Goal: Transaction & Acquisition: Obtain resource

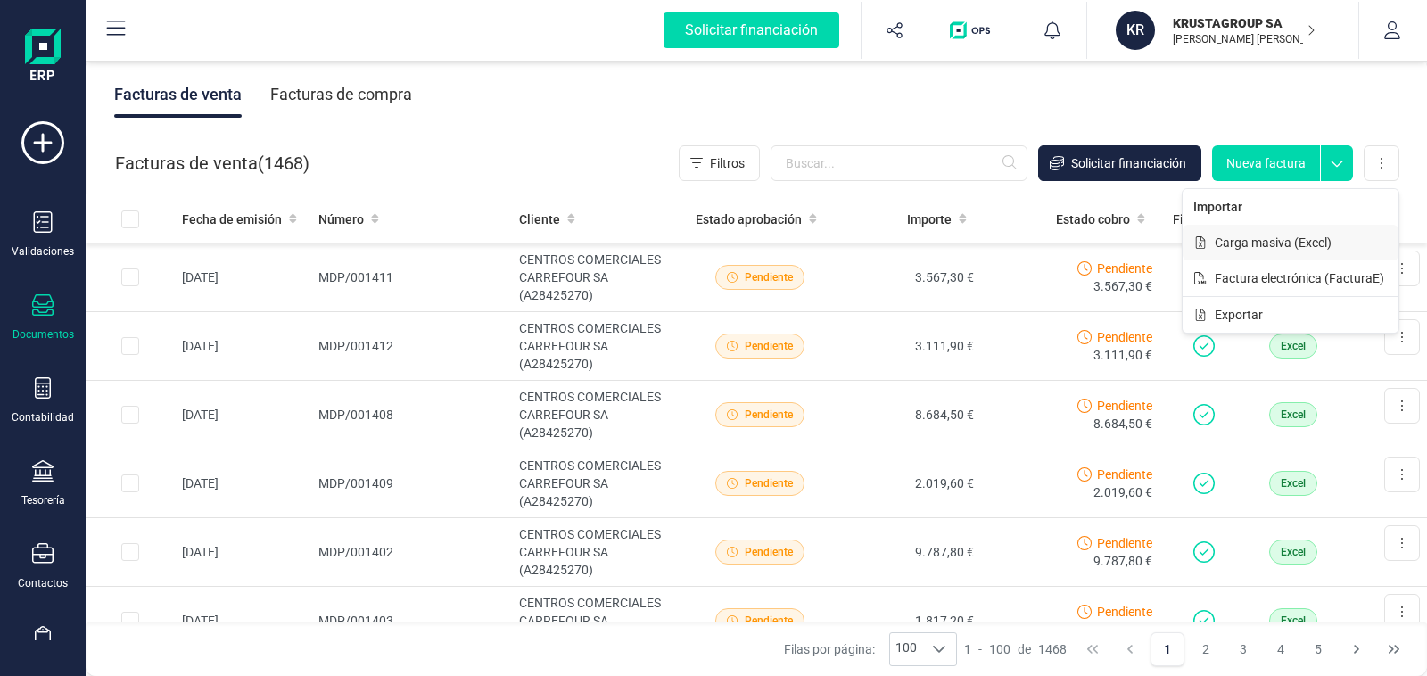
click at [1292, 245] on span "Carga masiva (Excel)" at bounding box center [1273, 243] width 117 height 18
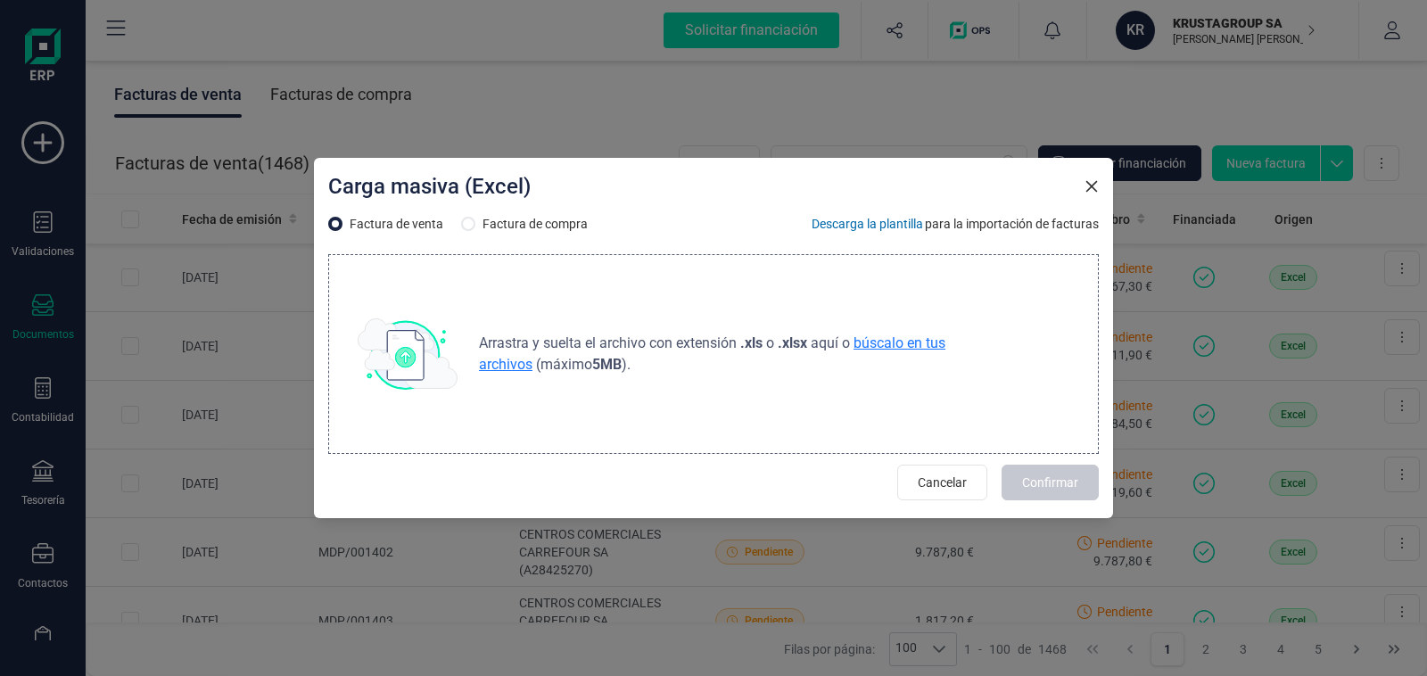
click at [888, 348] on span "búscalo en tus archivos" at bounding box center [712, 353] width 467 height 38
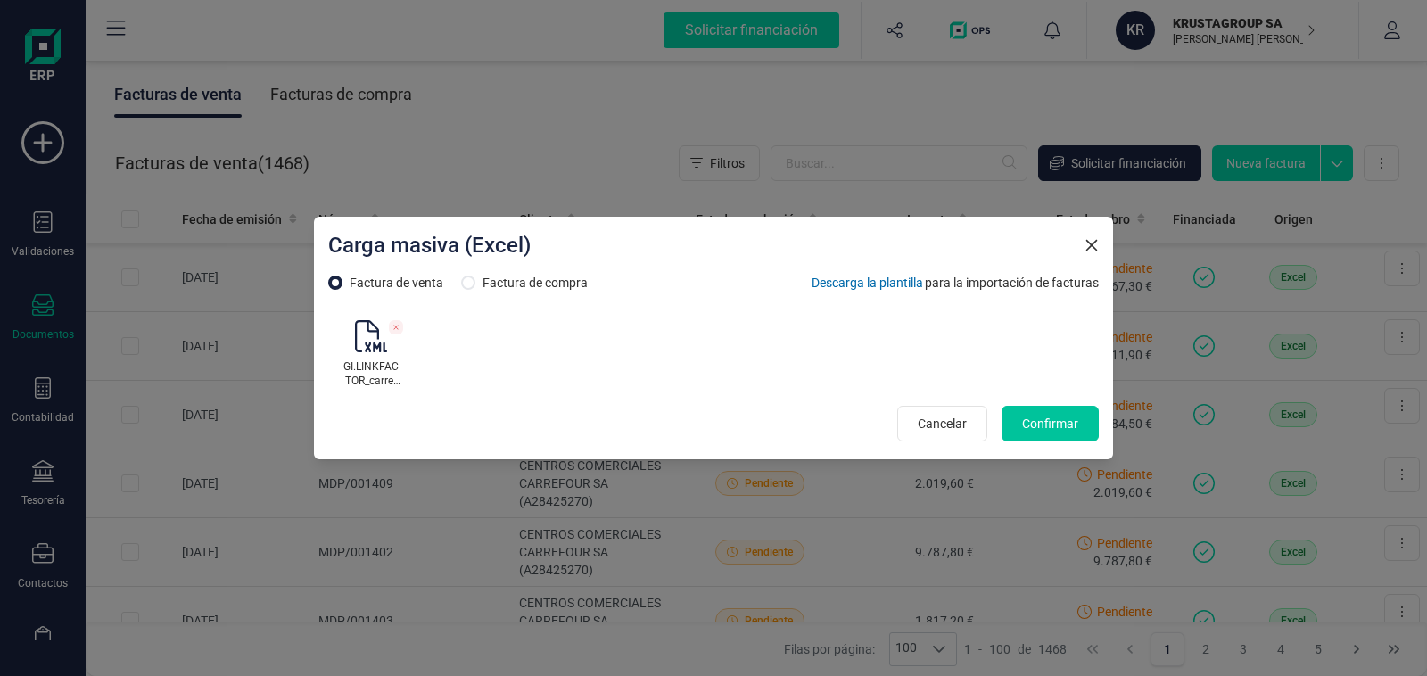
click at [1051, 428] on span "Confirmar" at bounding box center [1050, 424] width 56 height 18
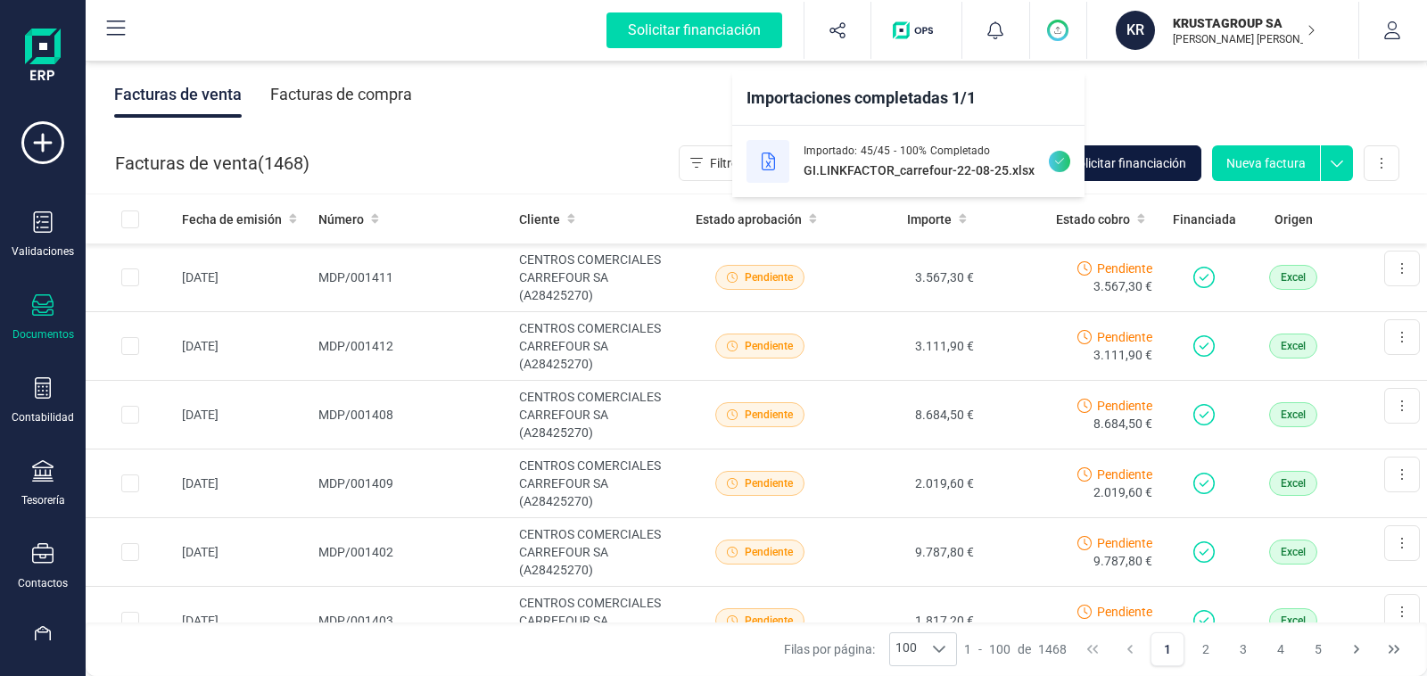
click at [1151, 163] on span "Solicitar financiación" at bounding box center [1128, 163] width 115 height 18
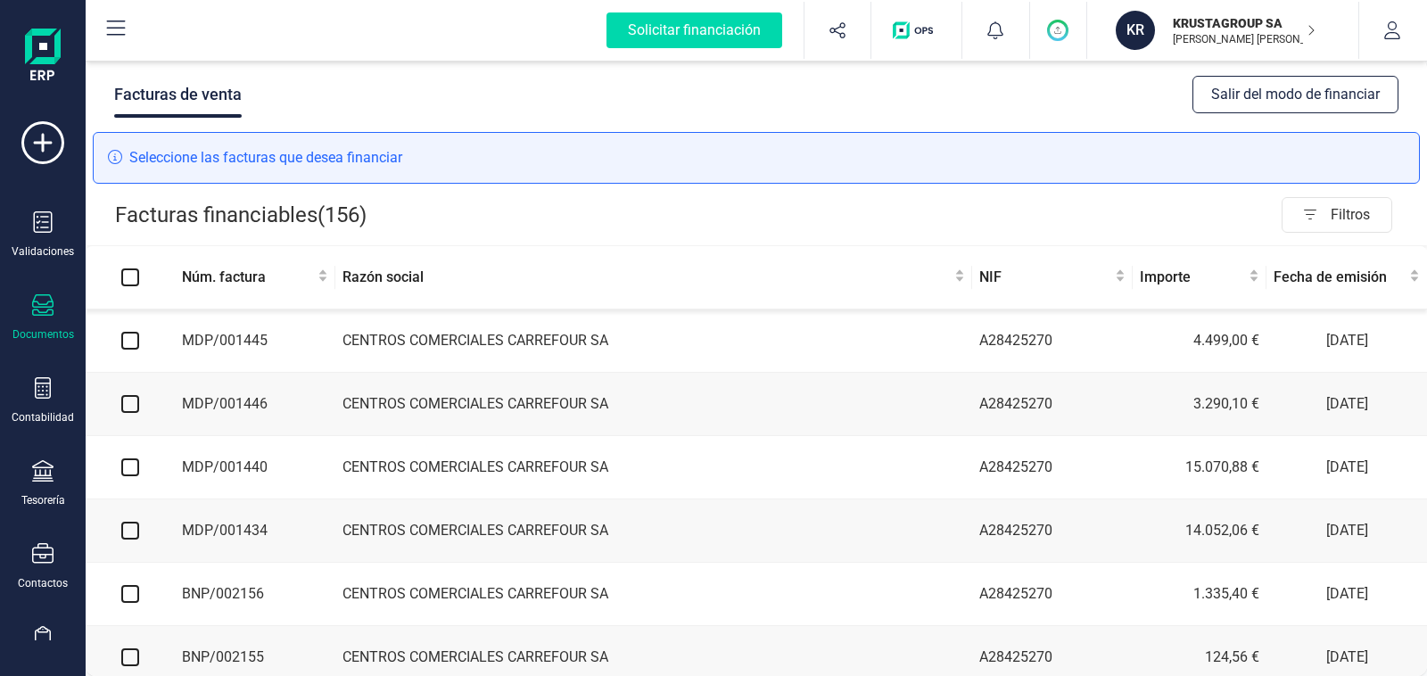
click at [127, 345] on input "checkbox" at bounding box center [130, 341] width 18 height 18
checkbox input "true"
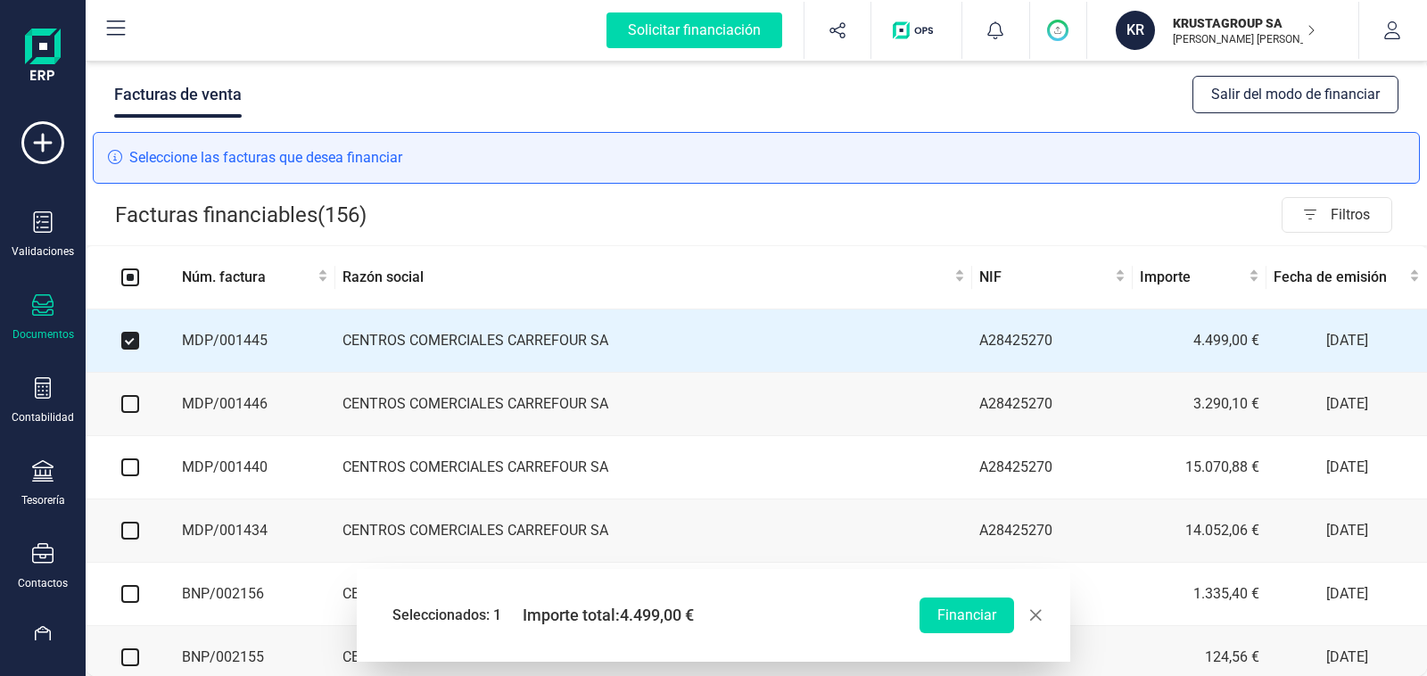
click at [132, 408] on input "checkbox" at bounding box center [130, 404] width 18 height 18
checkbox input "true"
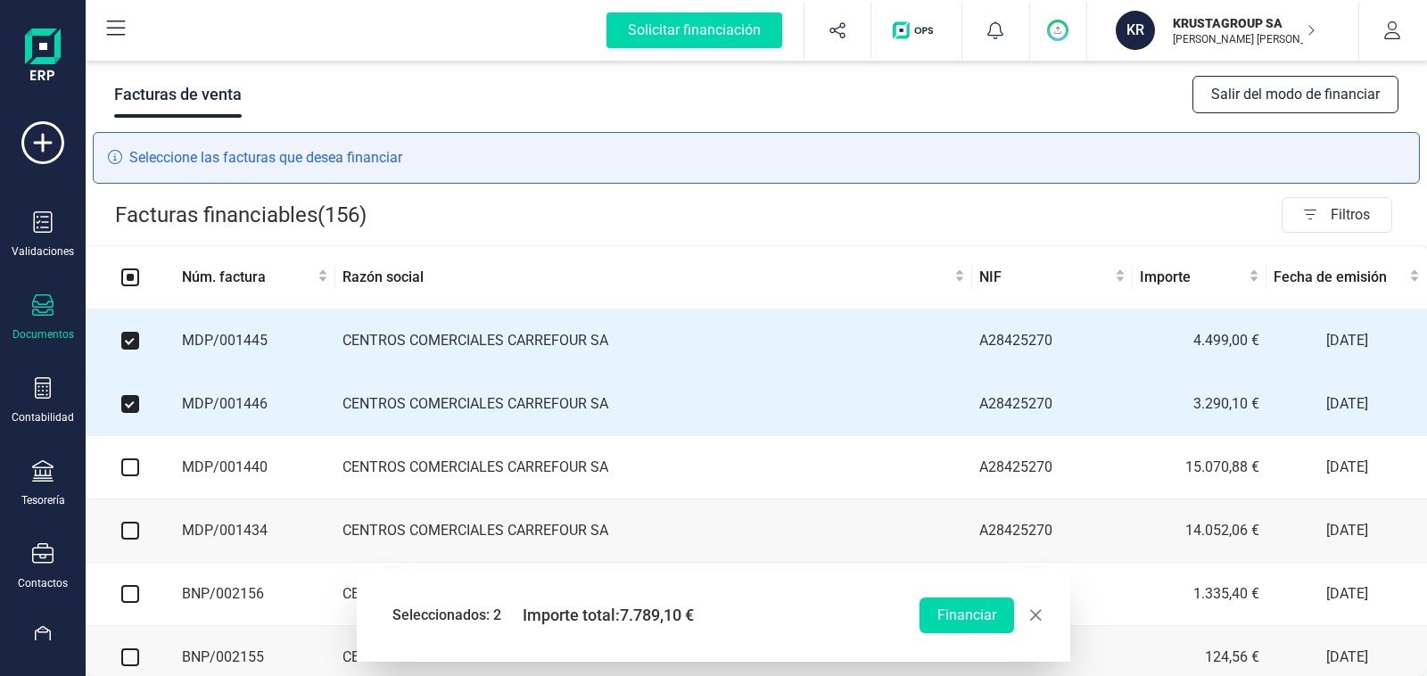
click at [132, 469] on input "checkbox" at bounding box center [130, 467] width 18 height 18
checkbox input "true"
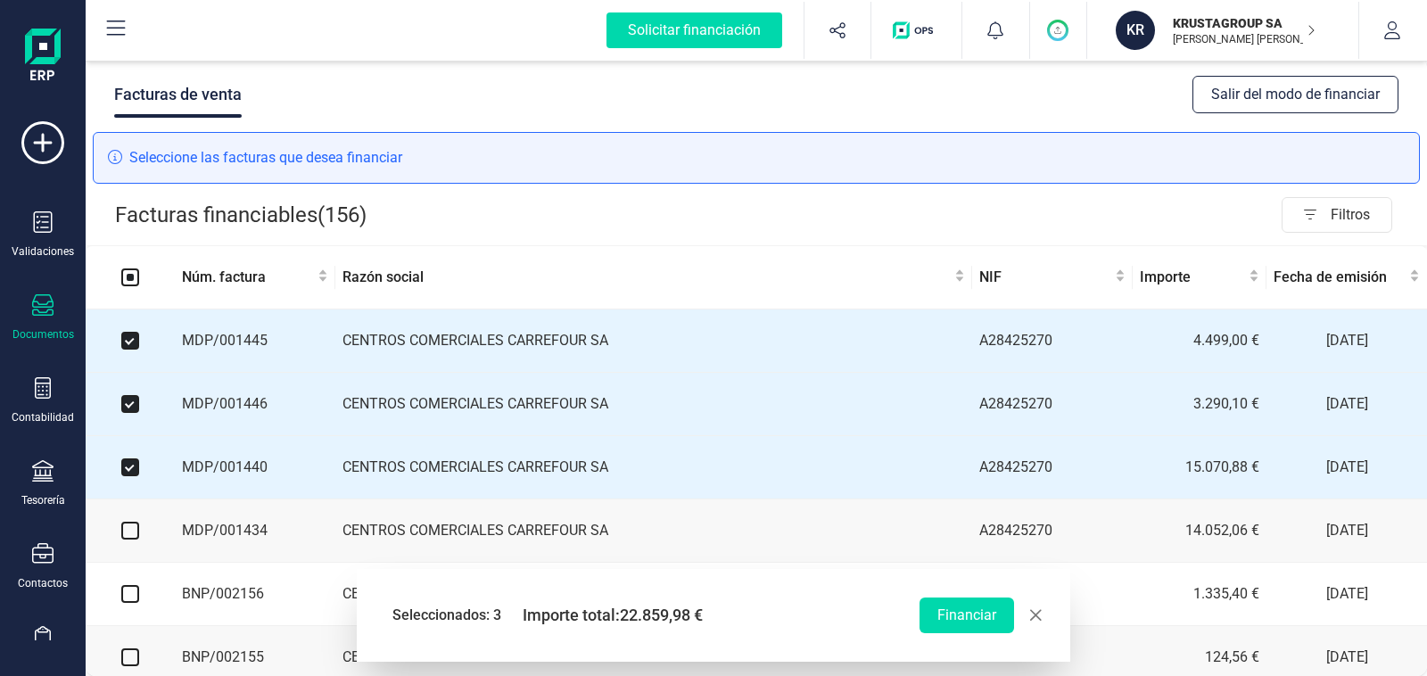
click at [132, 535] on input "checkbox" at bounding box center [130, 531] width 18 height 18
checkbox input "true"
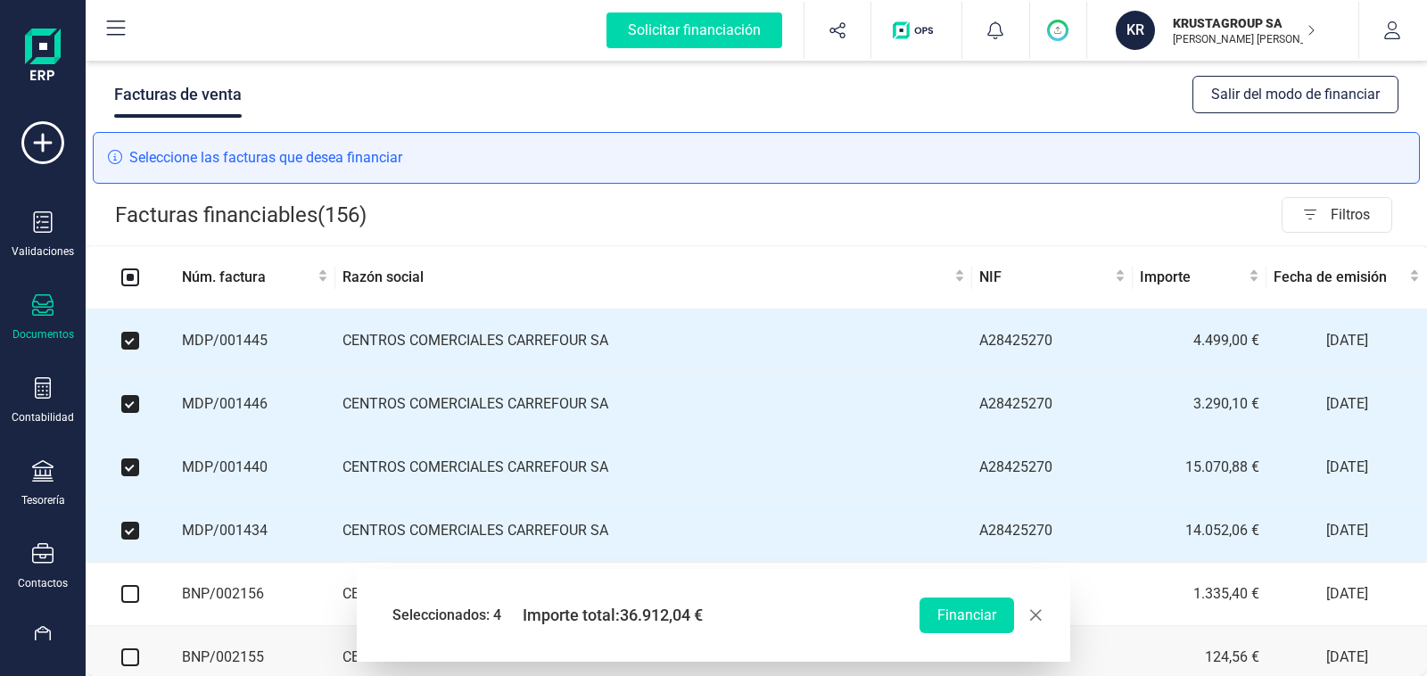
click at [131, 602] on input "checkbox" at bounding box center [130, 594] width 18 height 18
checkbox input "true"
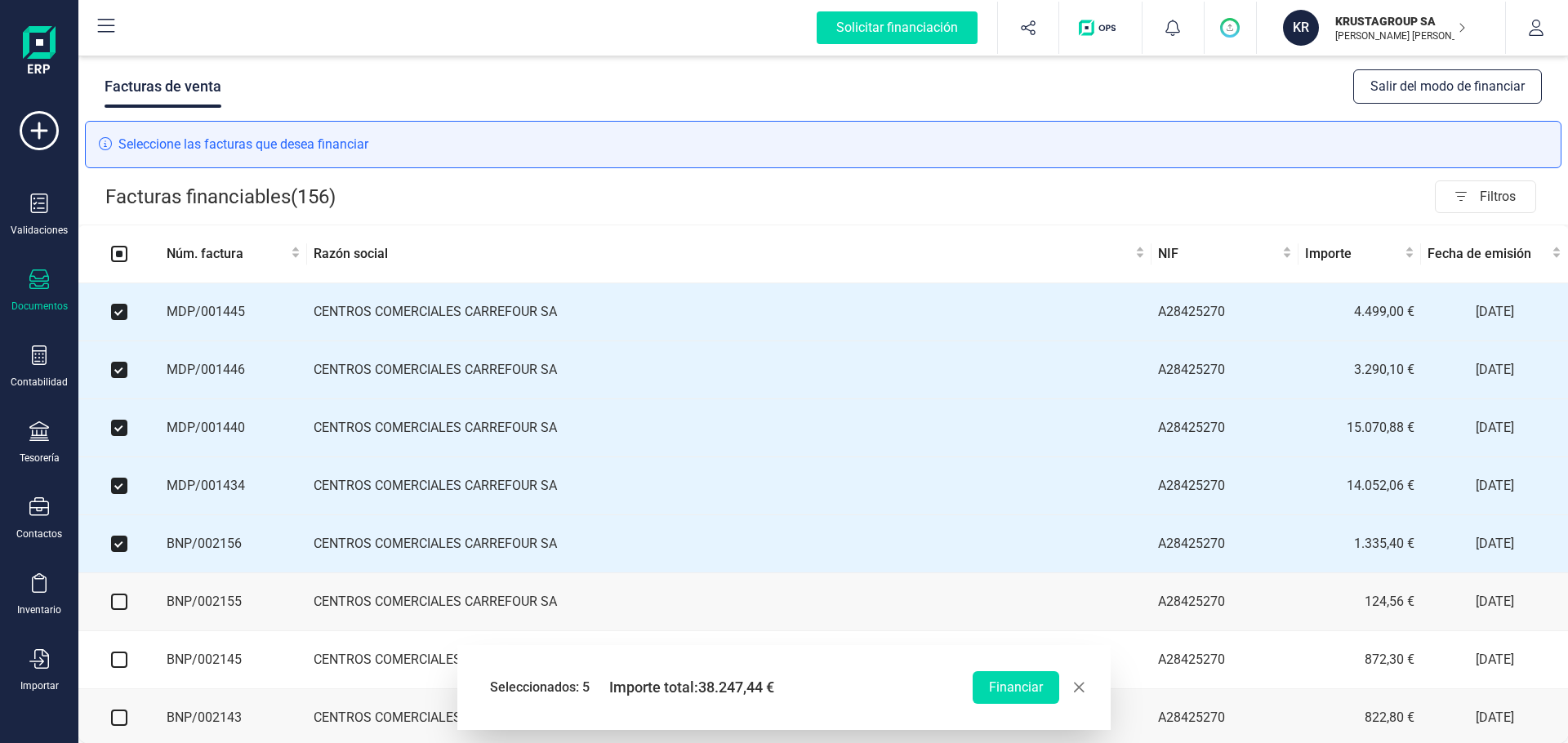
click at [120, 608] on input "checkbox" at bounding box center [119, 601] width 16 height 16
checkbox input "true"
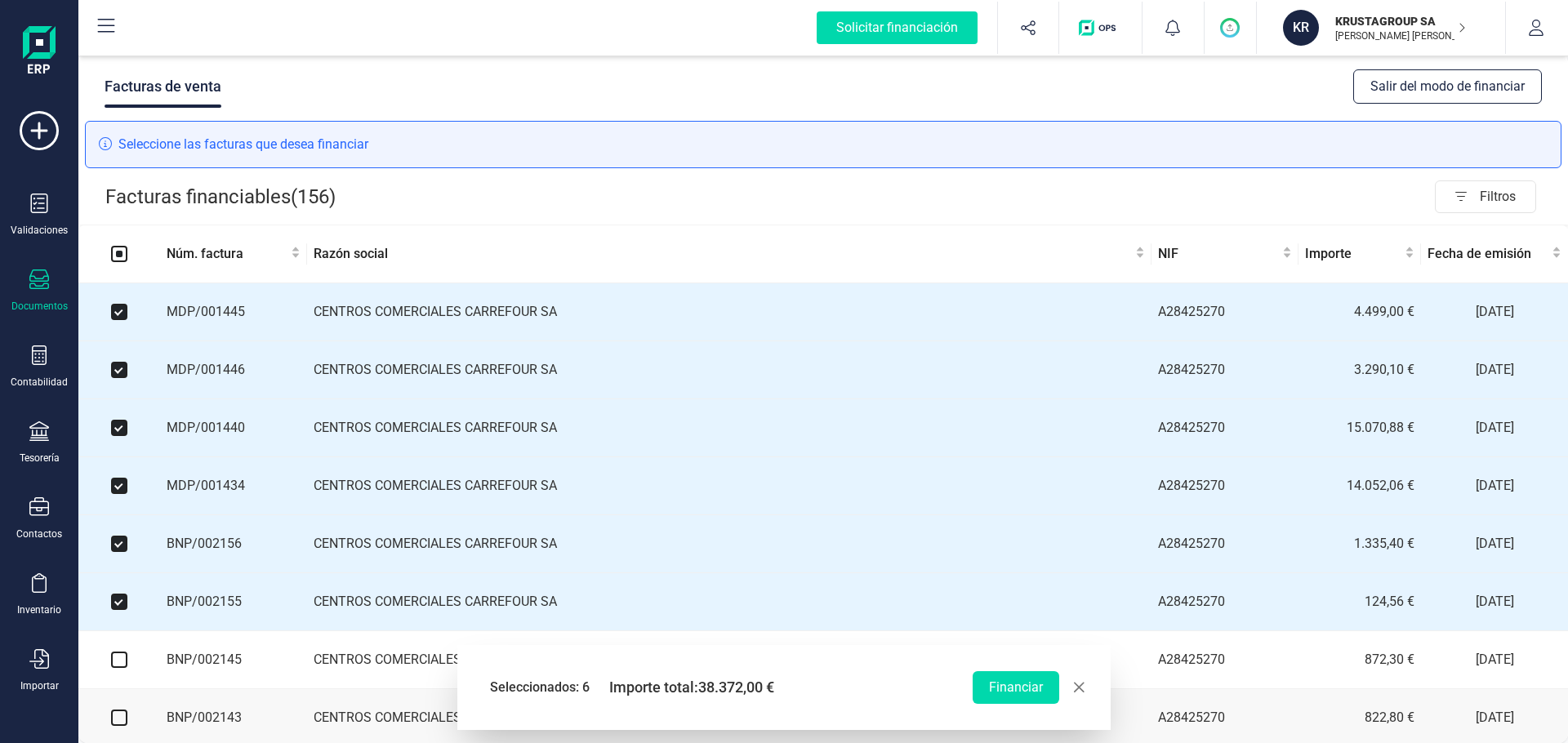
click at [123, 618] on input "checkbox" at bounding box center [119, 660] width 16 height 16
checkbox input "true"
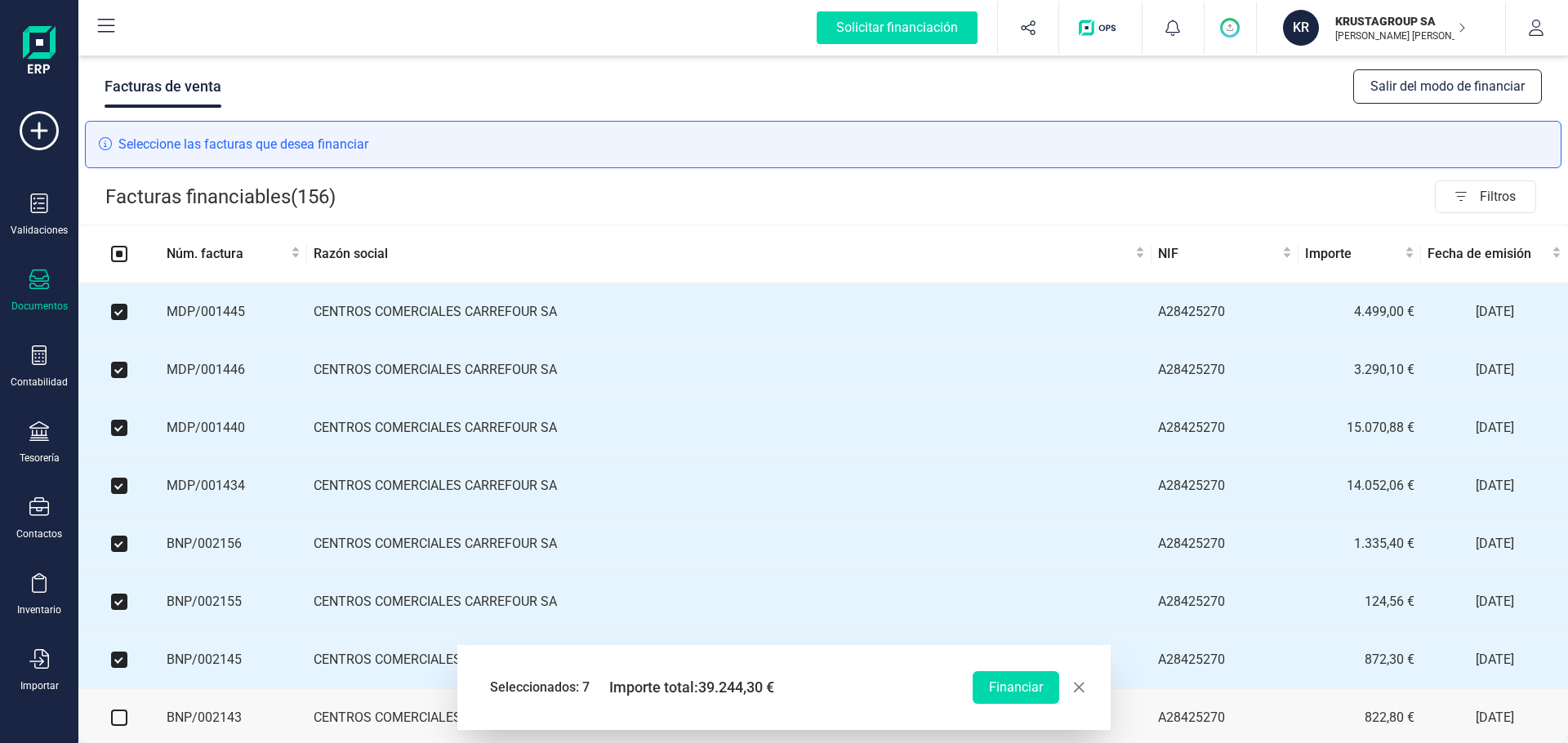
click at [120, 618] on input "checkbox" at bounding box center [119, 717] width 16 height 16
checkbox input "true"
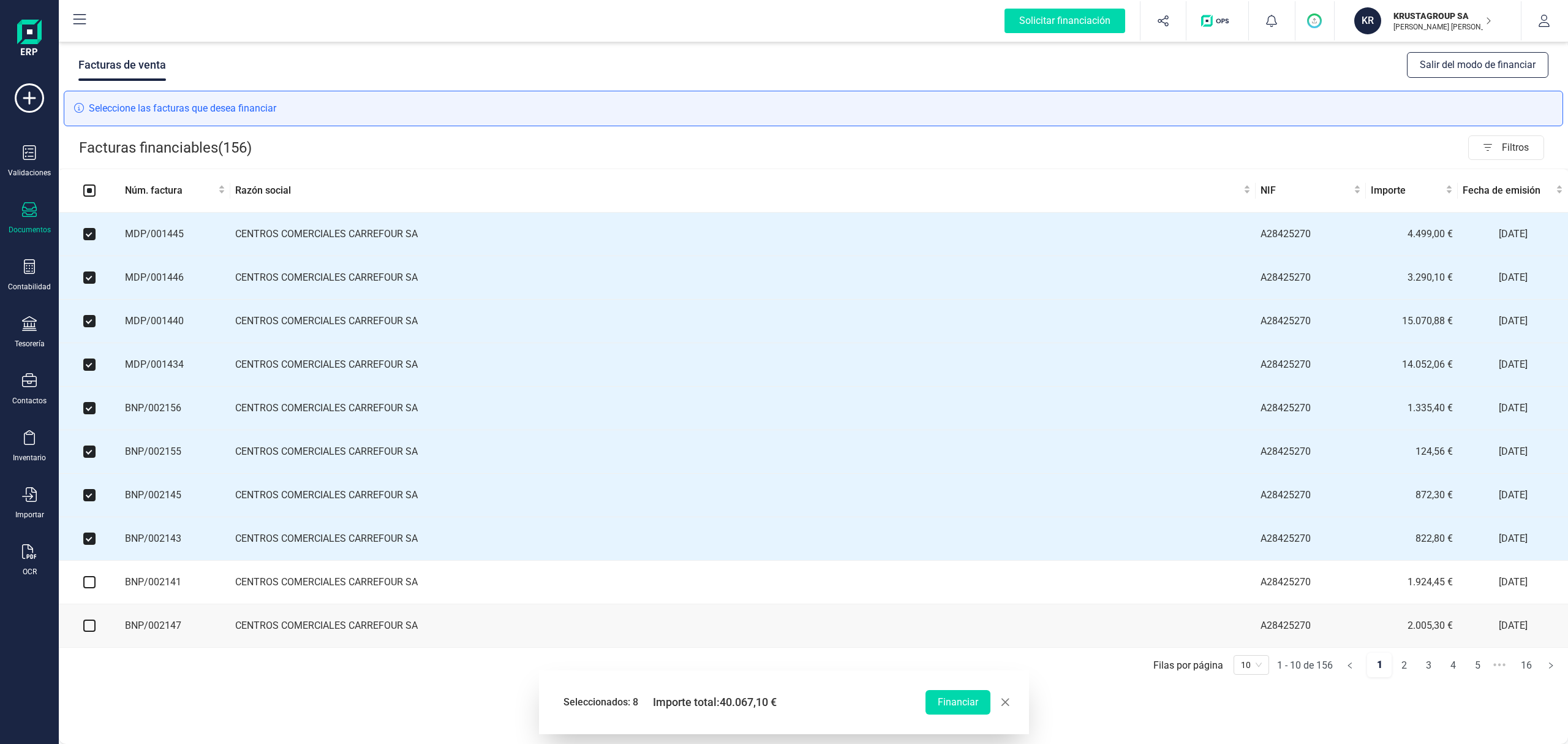
click at [91, 464] on td at bounding box center [89, 582] width 61 height 43
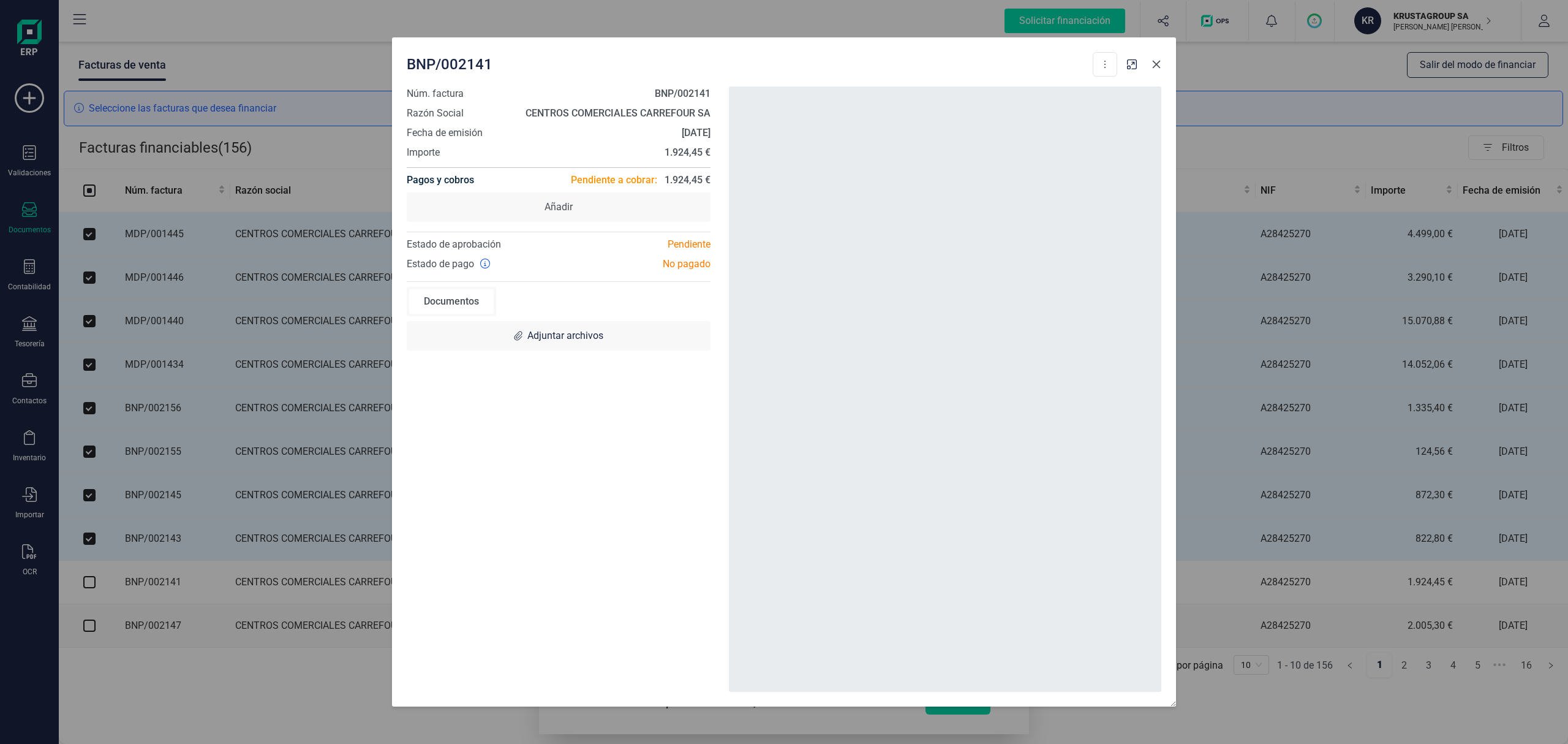
click at [979, 66] on icon "button" at bounding box center [1157, 65] width 10 height 10
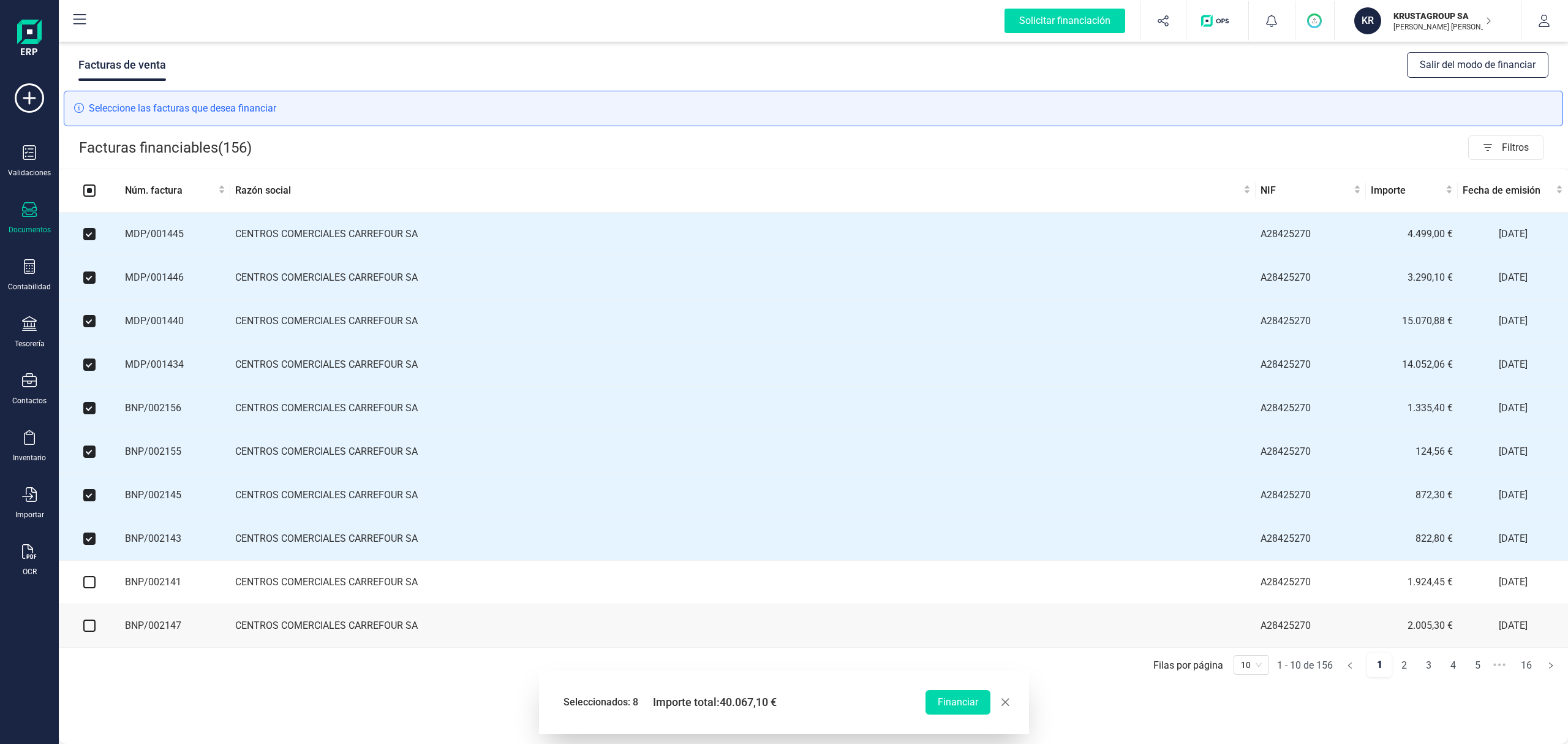
click at [87, 464] on input "checkbox" at bounding box center [89, 582] width 12 height 12
checkbox input "true"
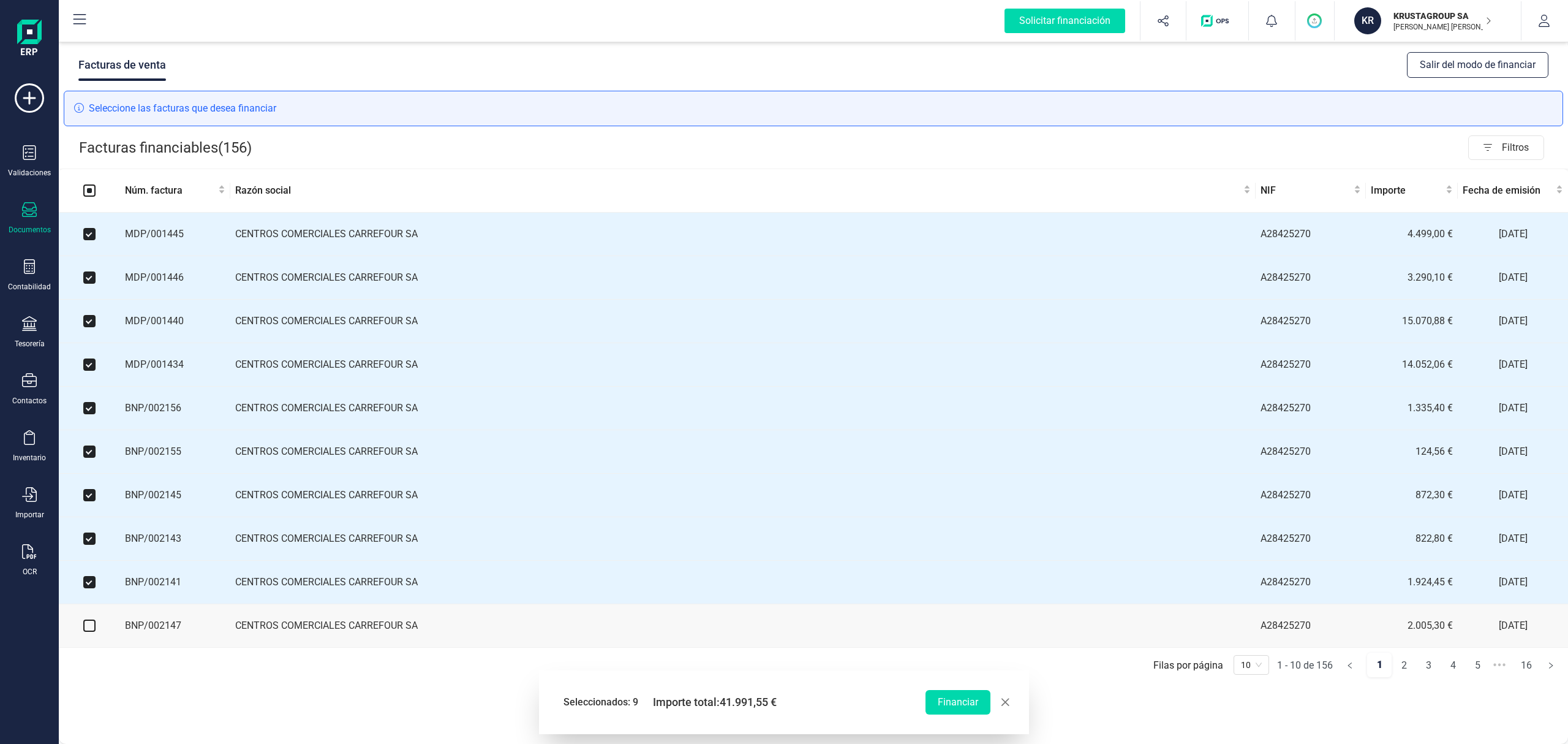
click at [92, 464] on input "checkbox" at bounding box center [89, 626] width 12 height 12
checkbox input "true"
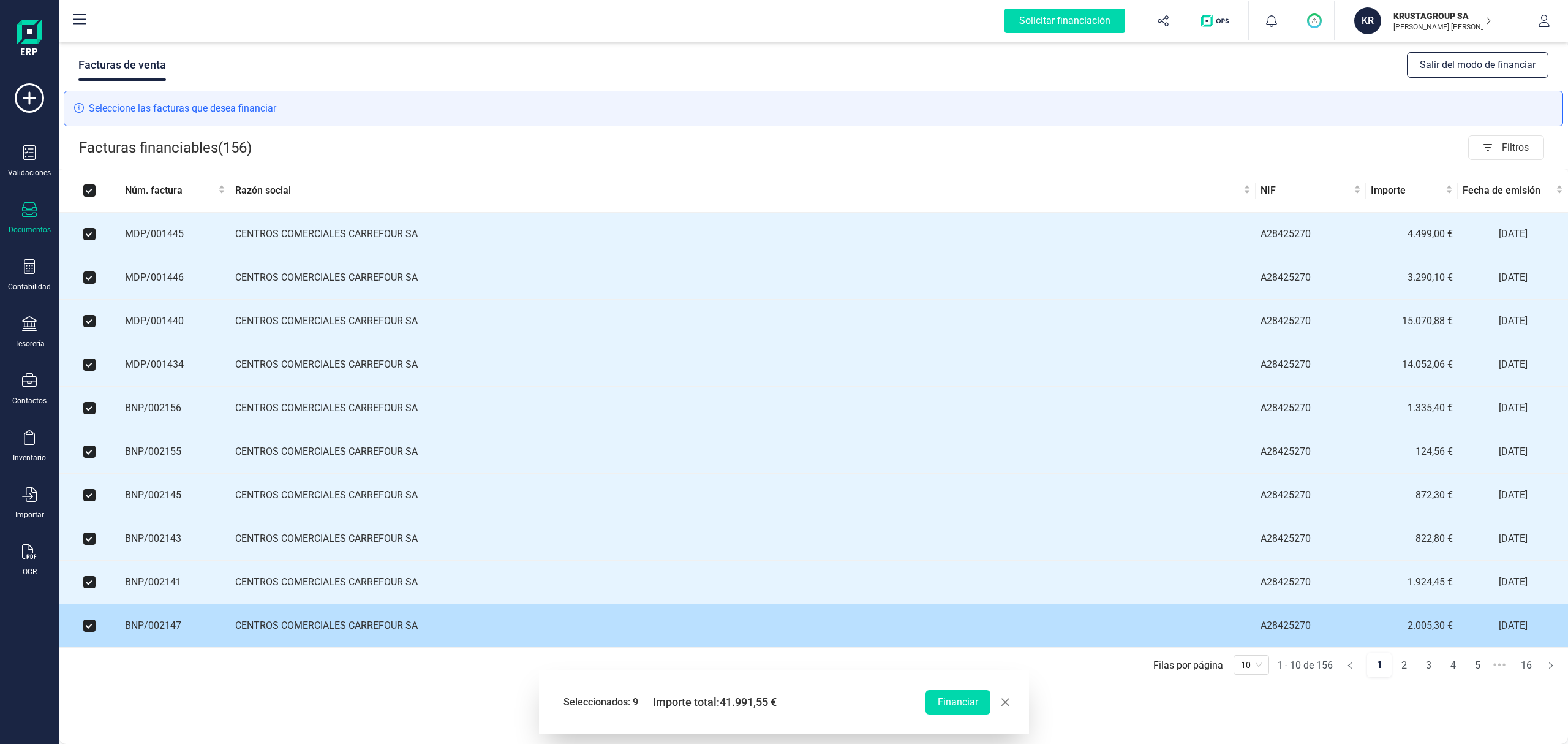
checkbox input "true"
click at [92, 464] on input "checkbox" at bounding box center [89, 626] width 12 height 12
checkbox input "false"
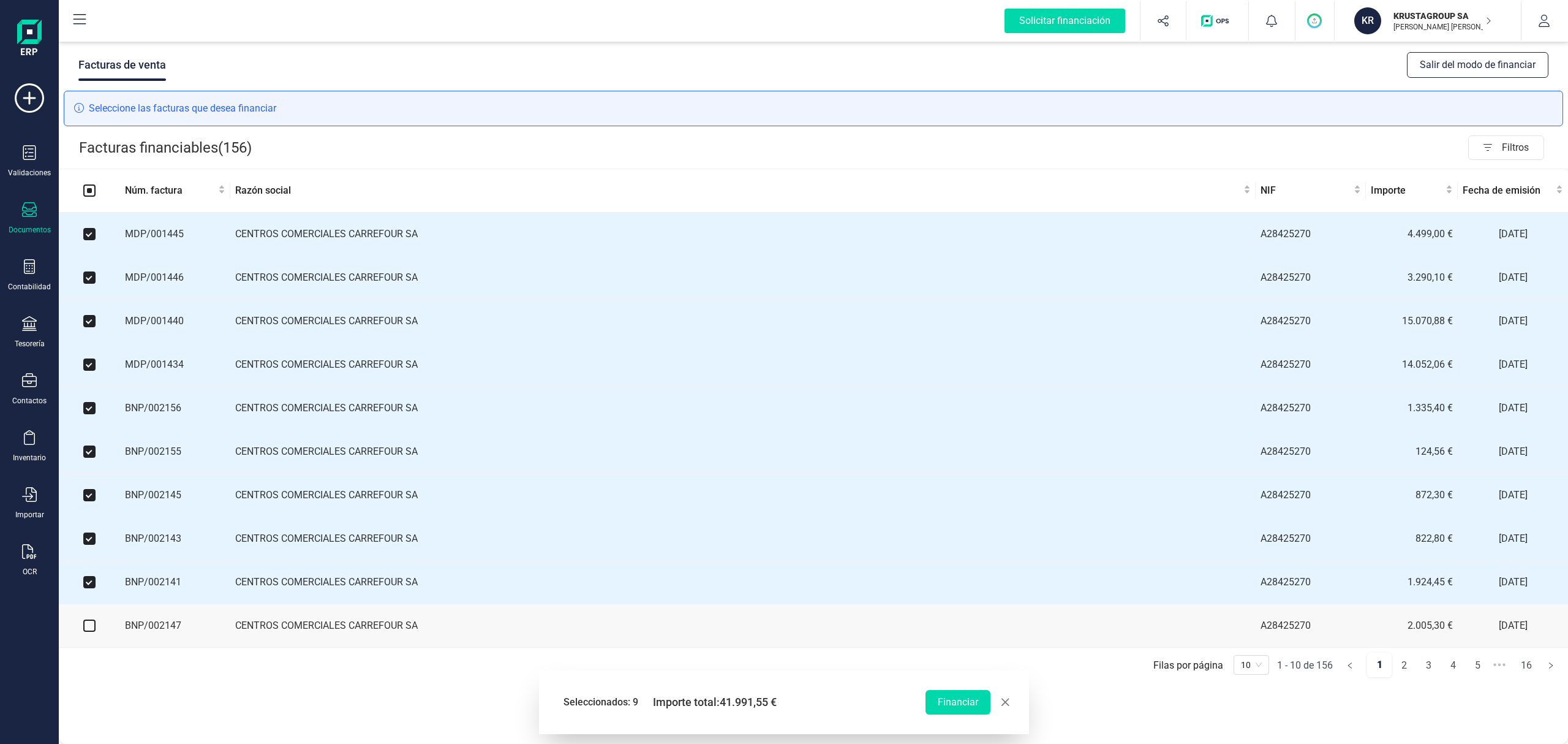
click at [84, 464] on input "checkbox" at bounding box center [89, 626] width 12 height 12
checkbox input "true"
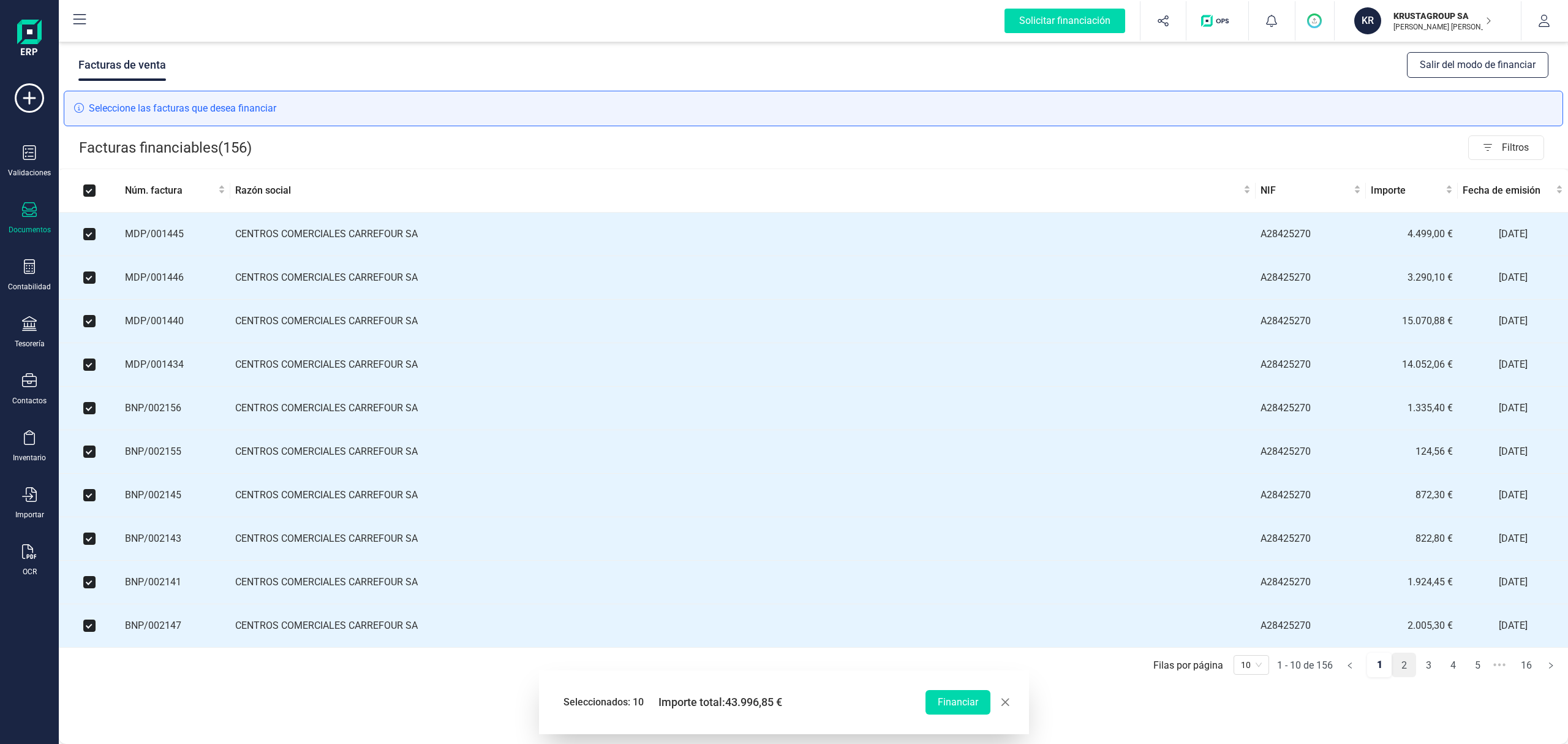
click at [979, 464] on link "2" at bounding box center [1404, 666] width 23 height 25
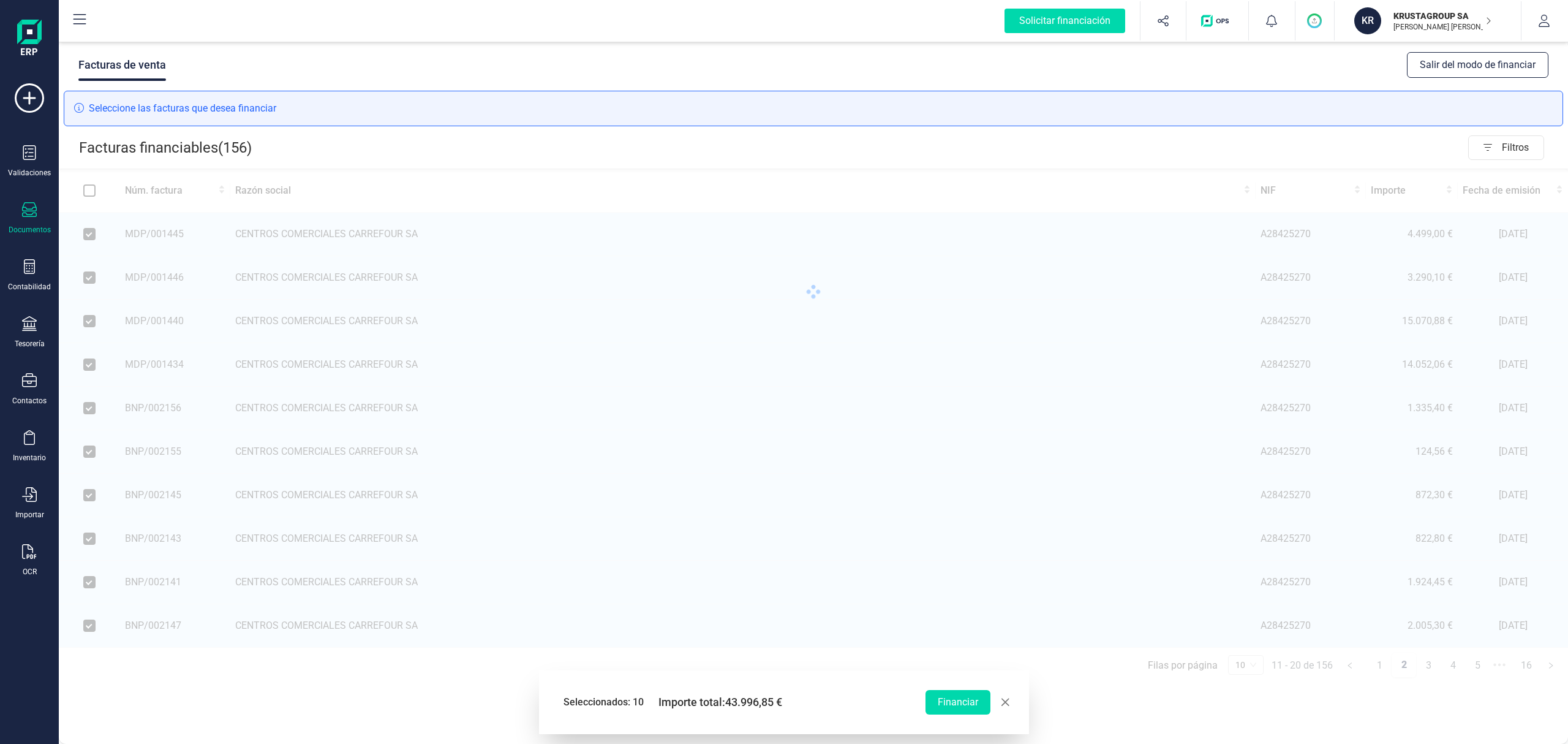
checkbox input "false"
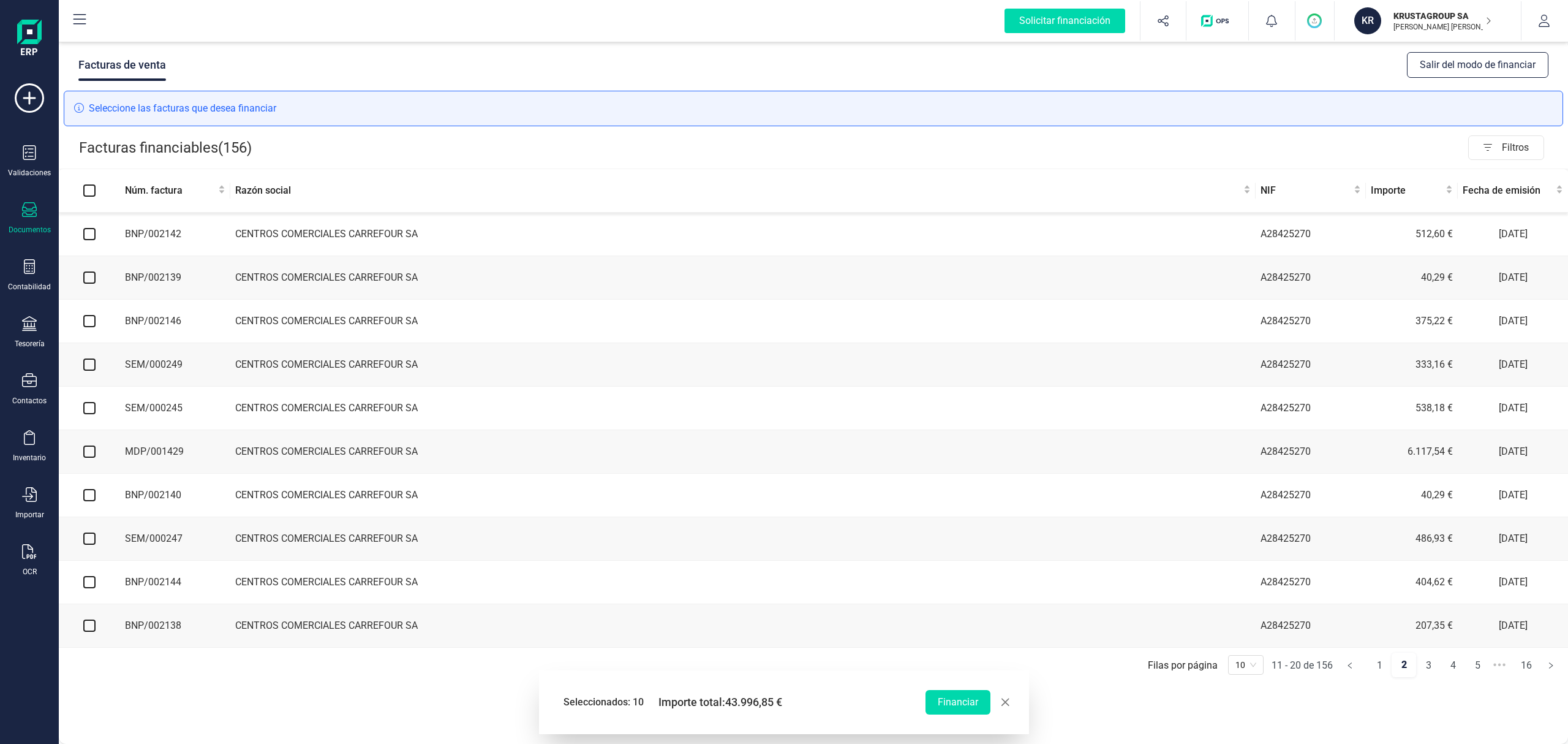
click at [88, 233] on input "checkbox" at bounding box center [89, 234] width 12 height 12
checkbox input "true"
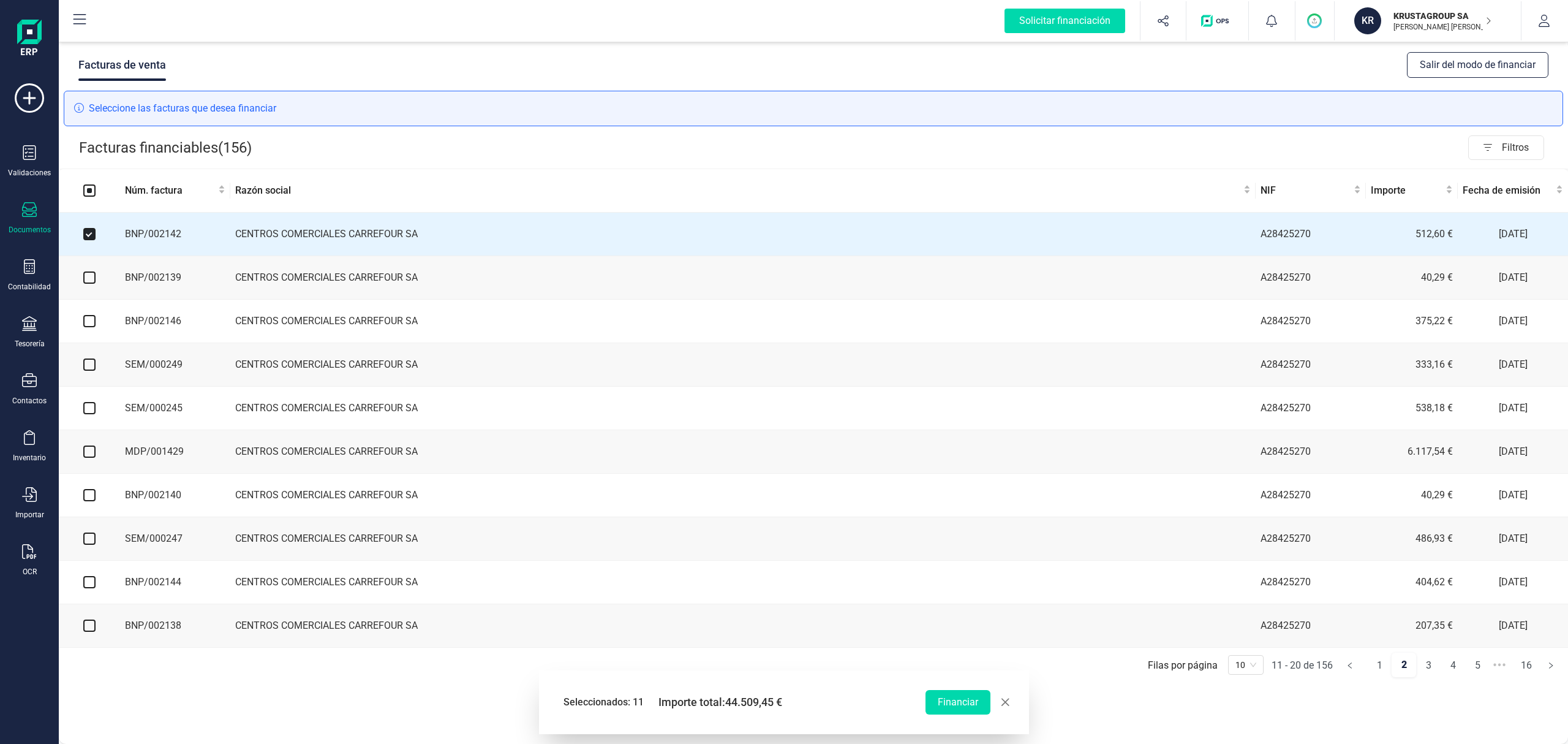
click at [89, 281] on input "checkbox" at bounding box center [89, 278] width 12 height 12
checkbox input "true"
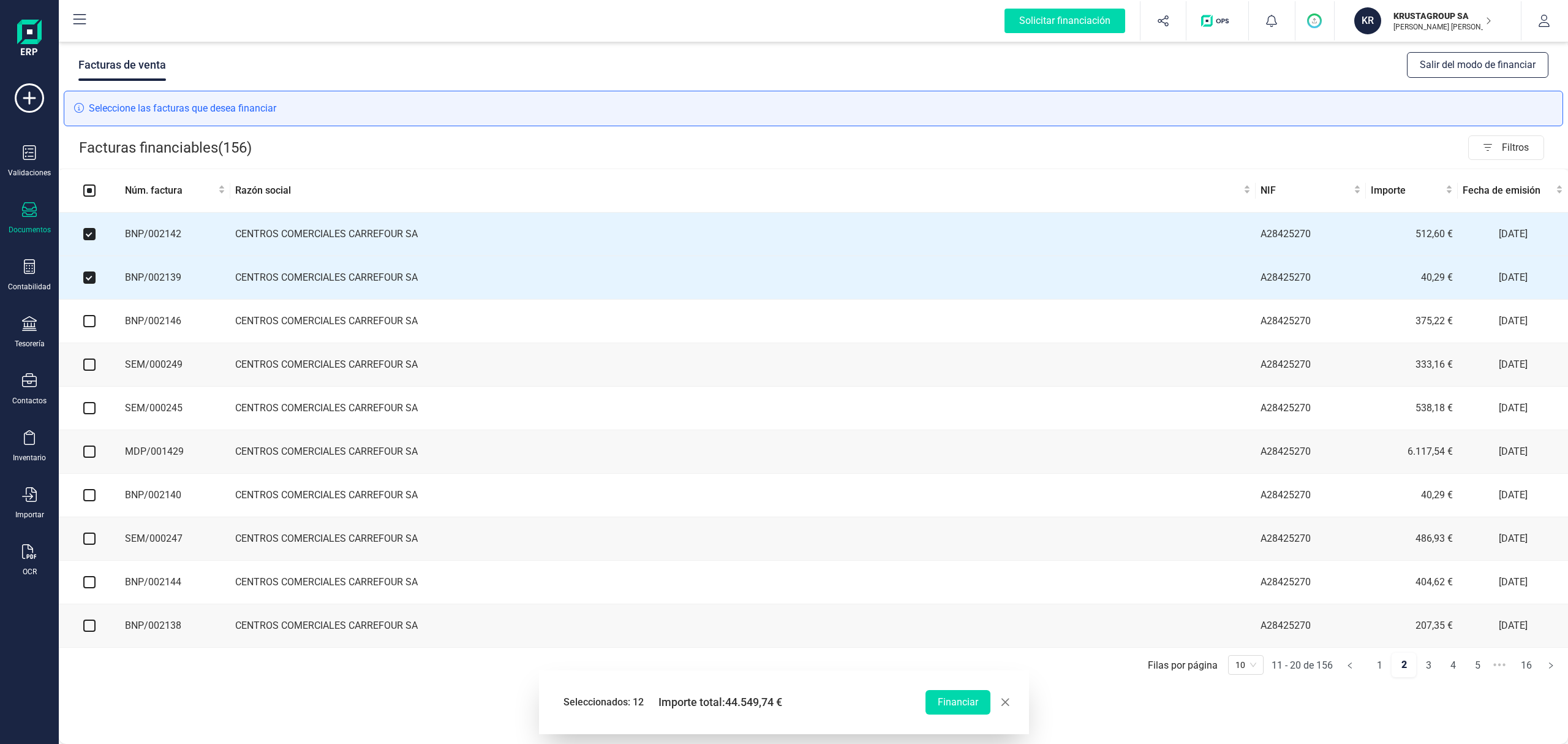
click at [92, 315] on td at bounding box center [89, 321] width 61 height 43
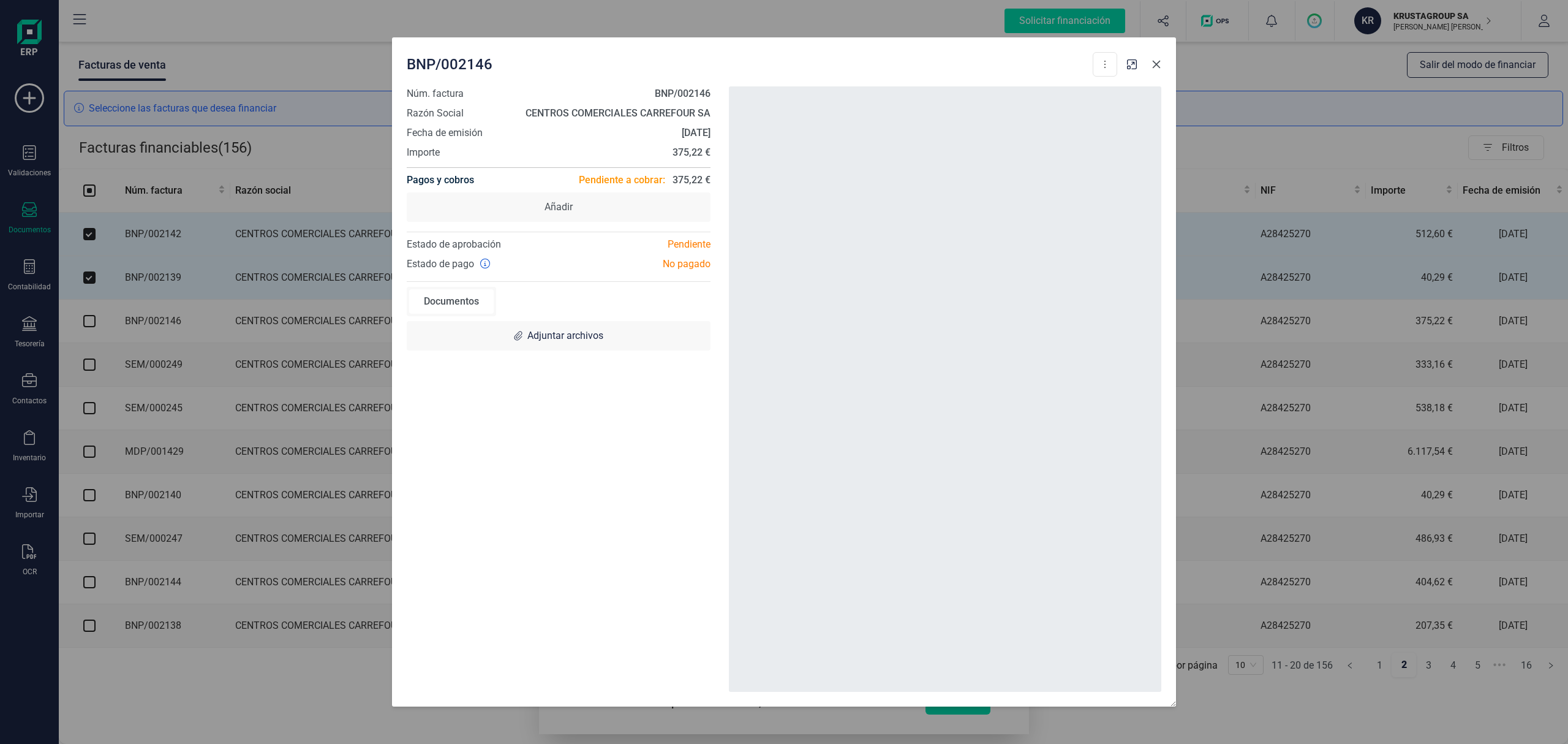
click at [979, 71] on button "button" at bounding box center [1157, 64] width 20 height 20
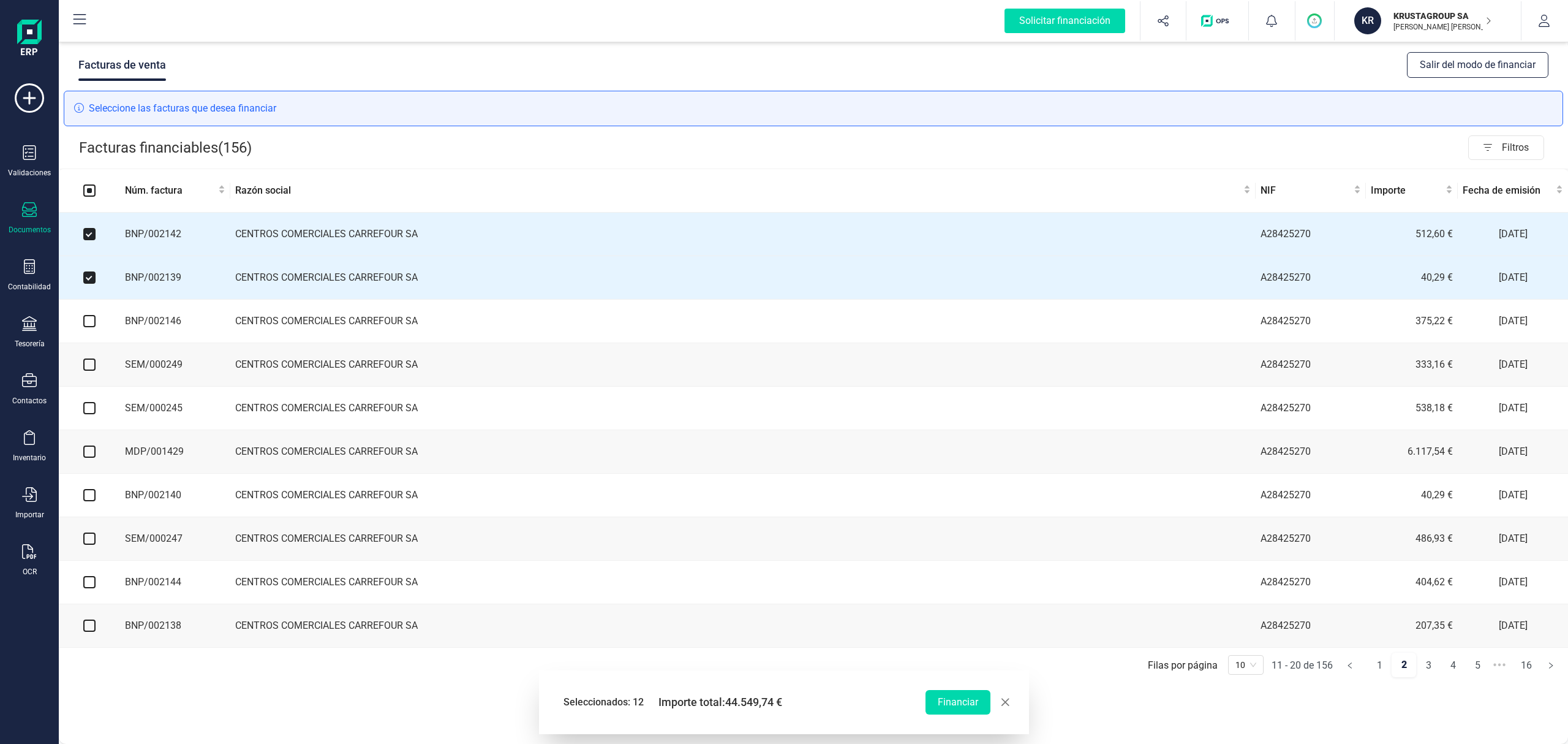
click at [88, 325] on input "checkbox" at bounding box center [89, 321] width 12 height 12
checkbox input "true"
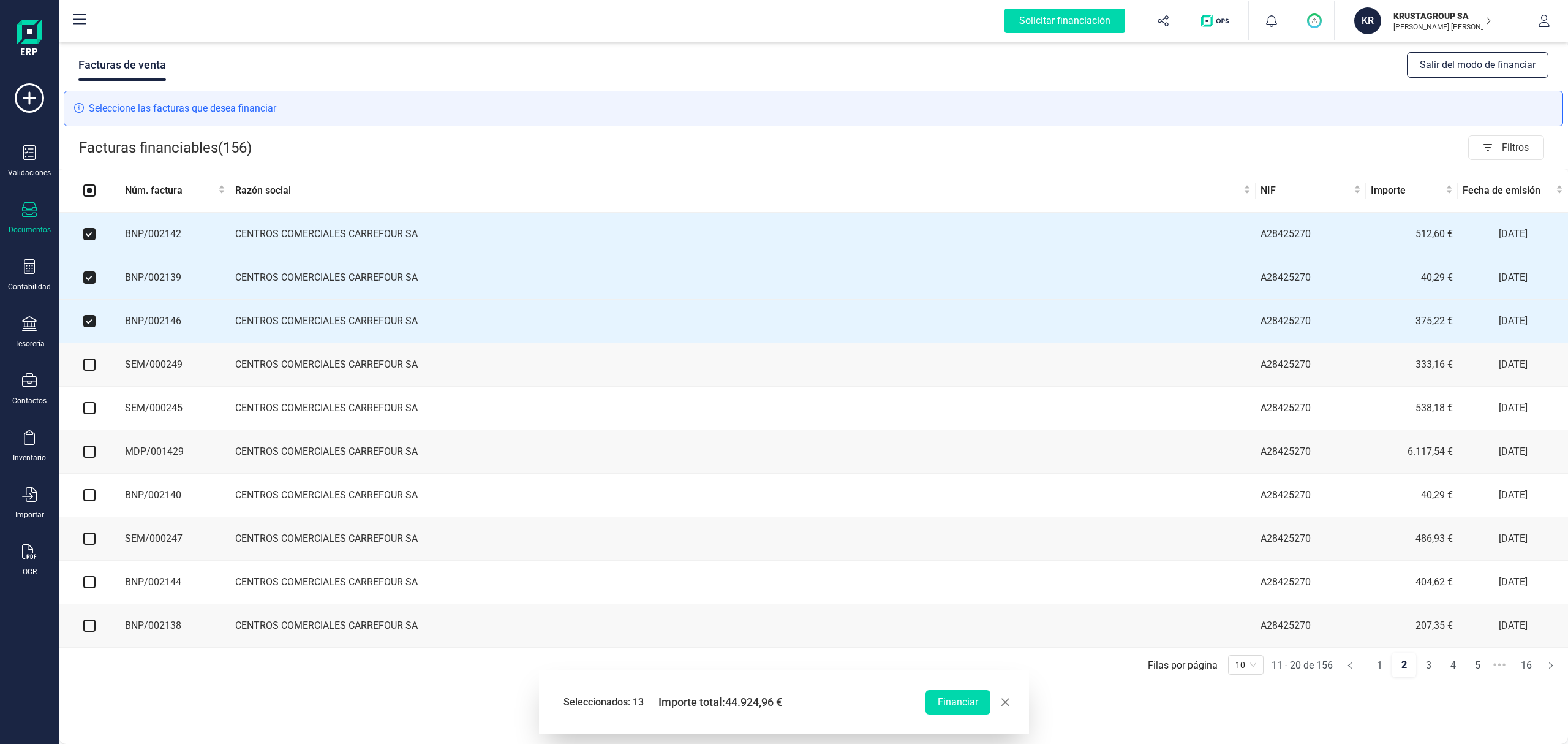
click at [88, 366] on input "checkbox" at bounding box center [89, 365] width 12 height 12
checkbox input "true"
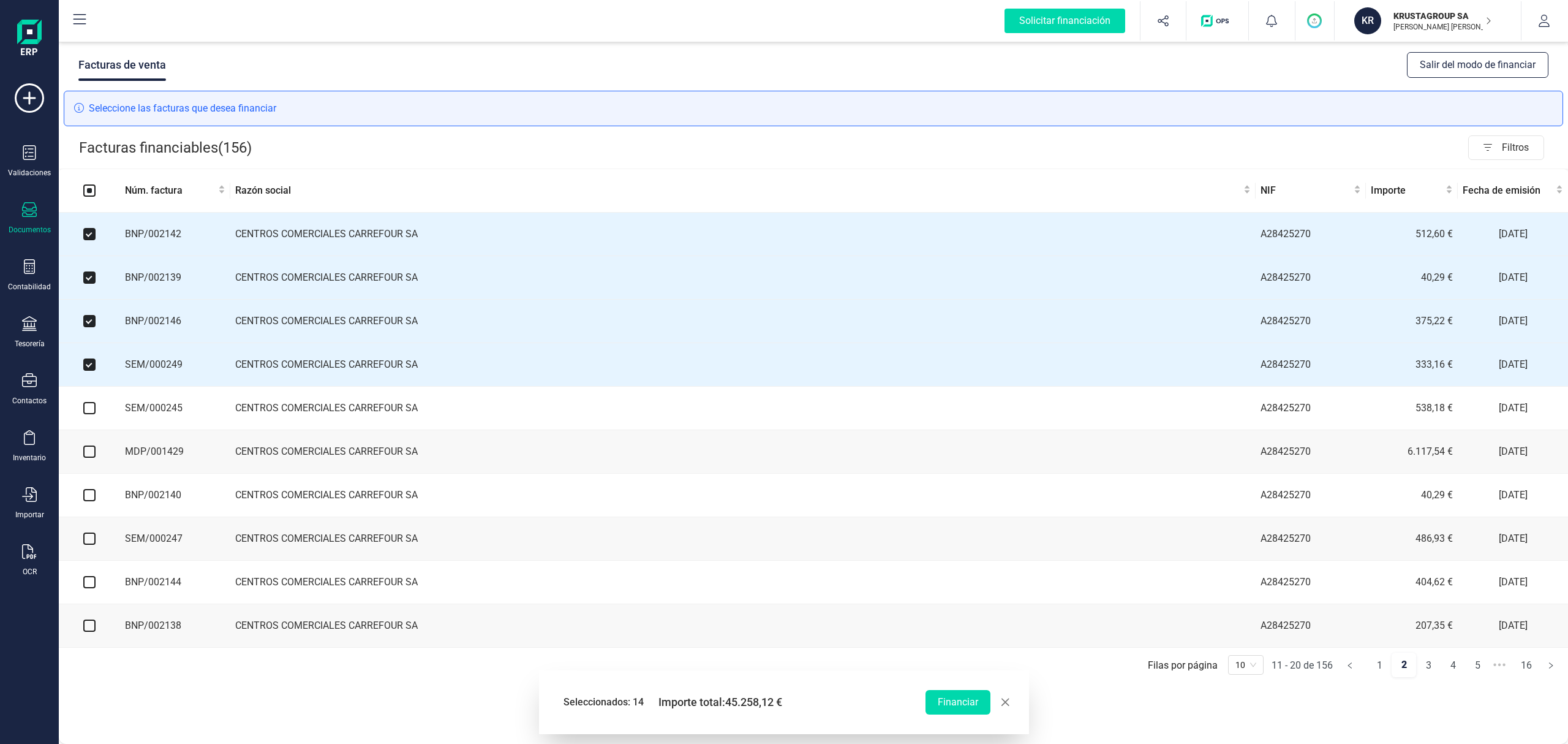
click at [87, 412] on input "checkbox" at bounding box center [89, 408] width 12 height 12
checkbox input "true"
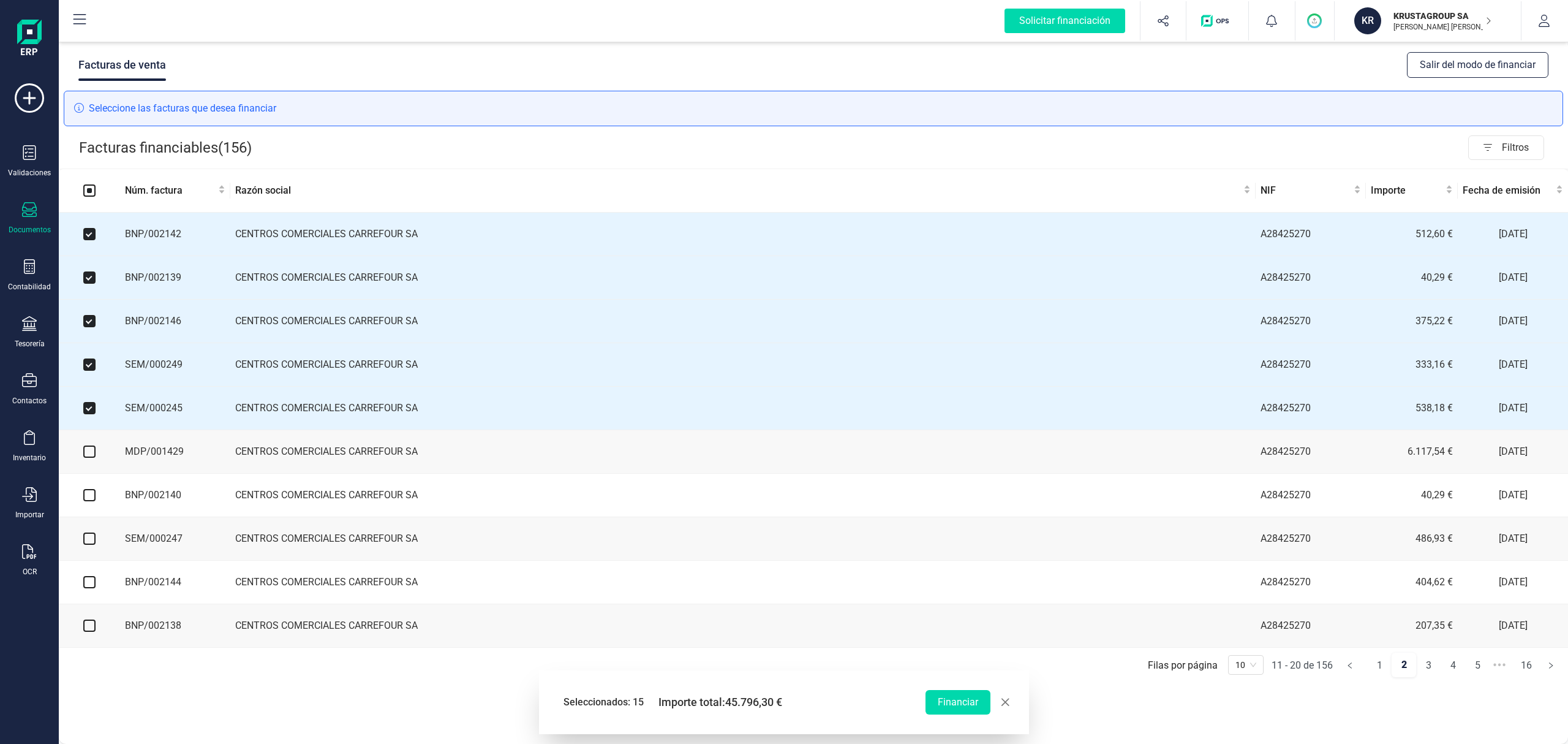
click at [88, 456] on input "checkbox" at bounding box center [89, 451] width 12 height 12
checkbox input "true"
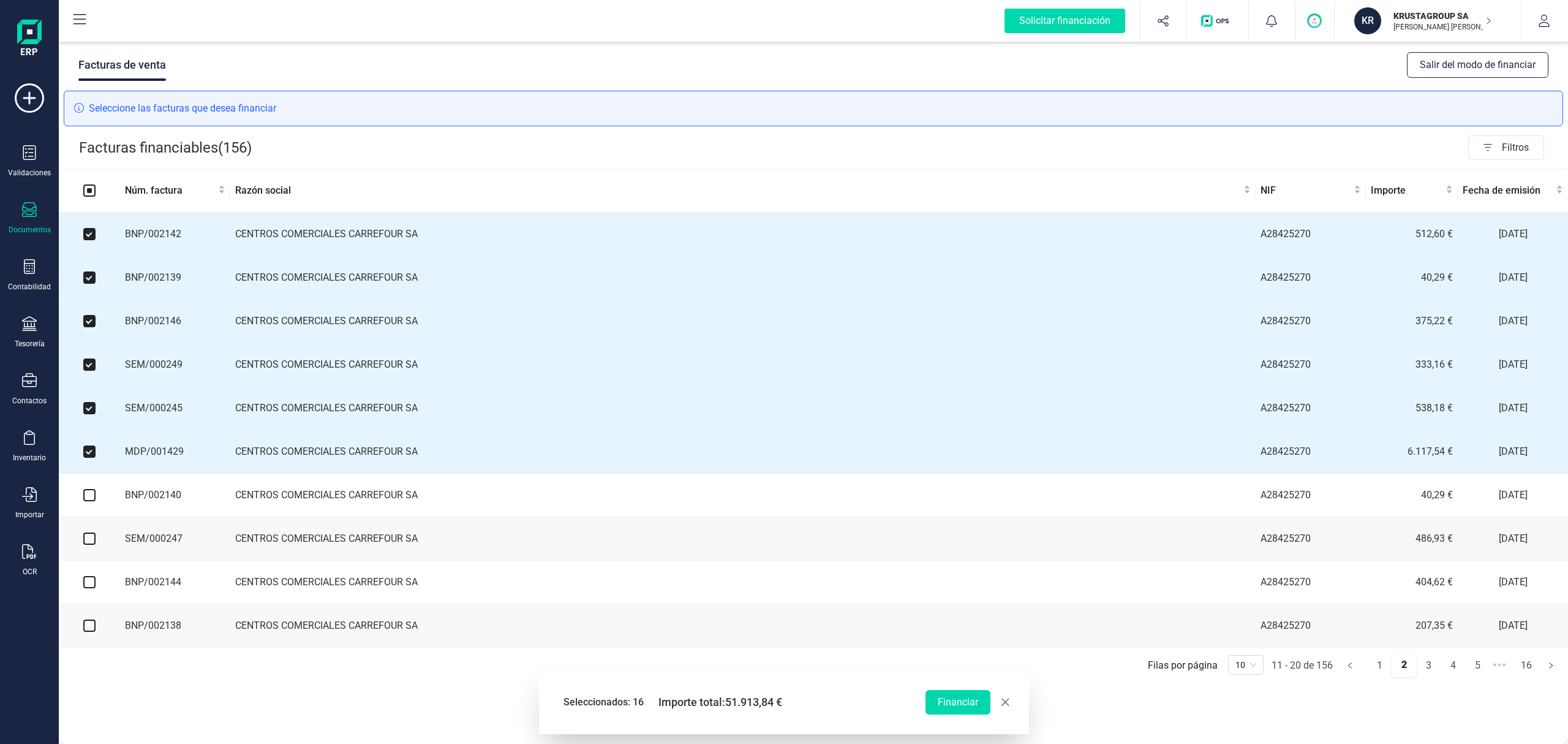
click at [92, 464] on input "checkbox" at bounding box center [89, 495] width 12 height 12
checkbox input "true"
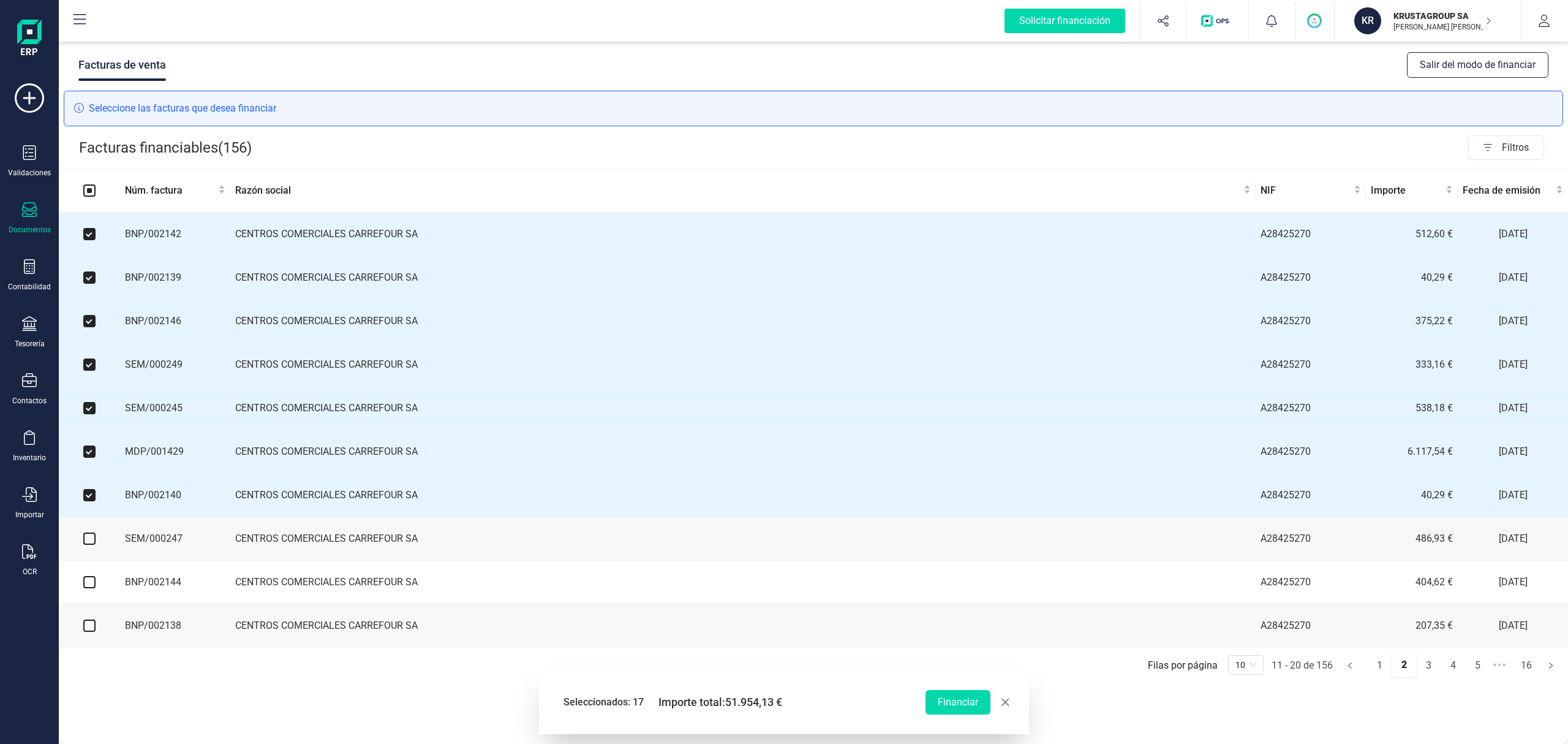
click at [89, 464] on input "checkbox" at bounding box center [89, 539] width 12 height 12
checkbox input "true"
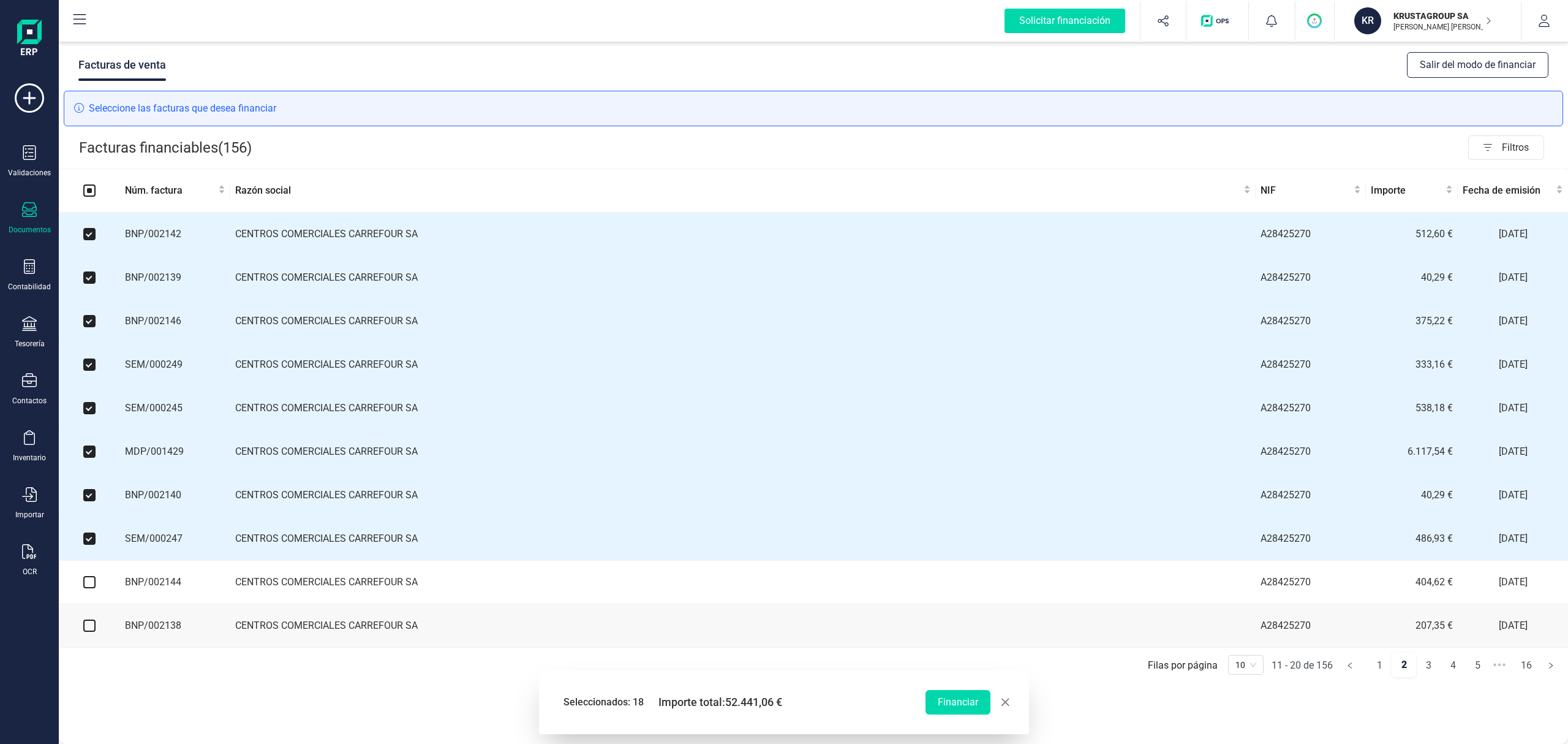
click at [91, 464] on input "checkbox" at bounding box center [89, 582] width 12 height 12
checkbox input "true"
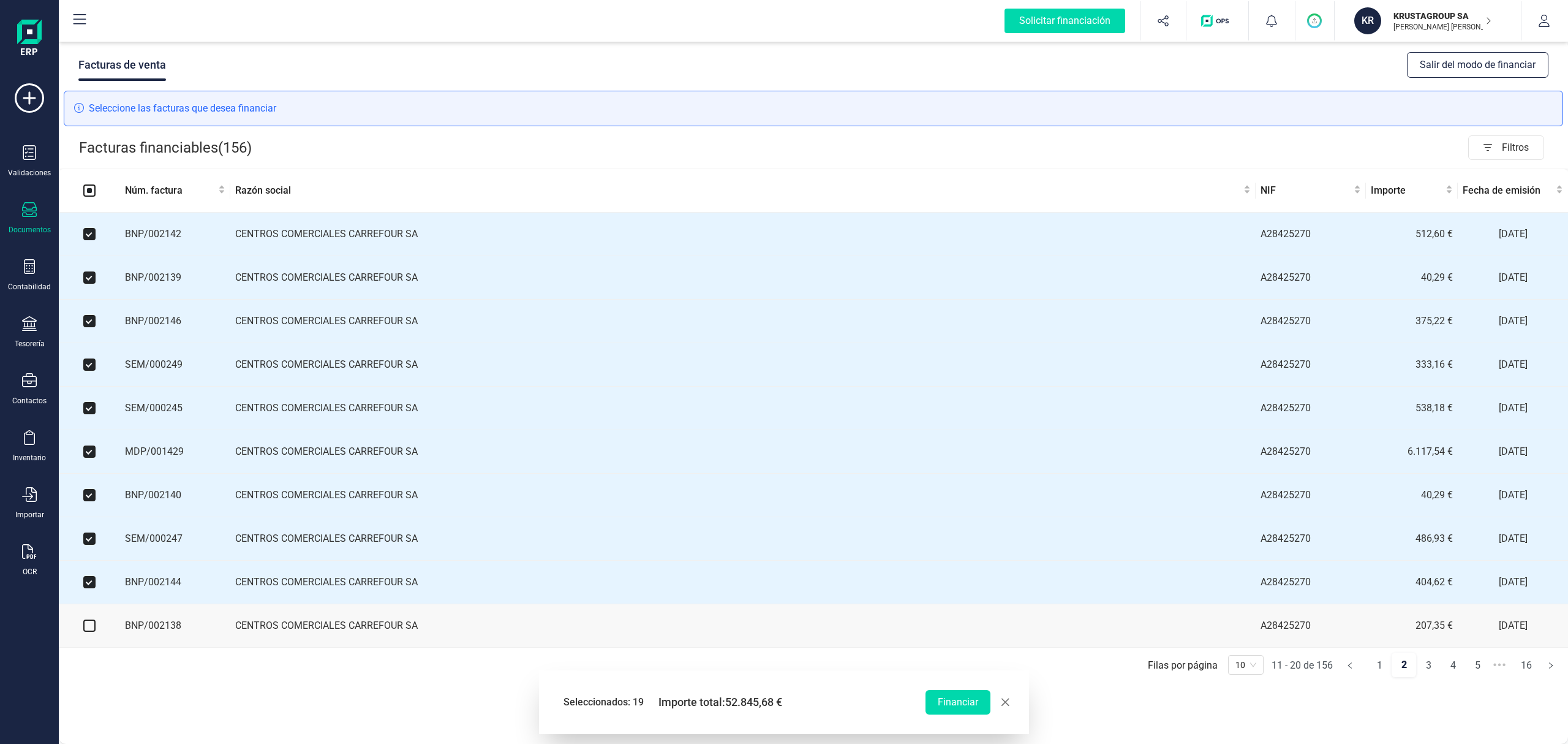
click at [87, 464] on input "checkbox" at bounding box center [89, 626] width 12 height 12
checkbox input "true"
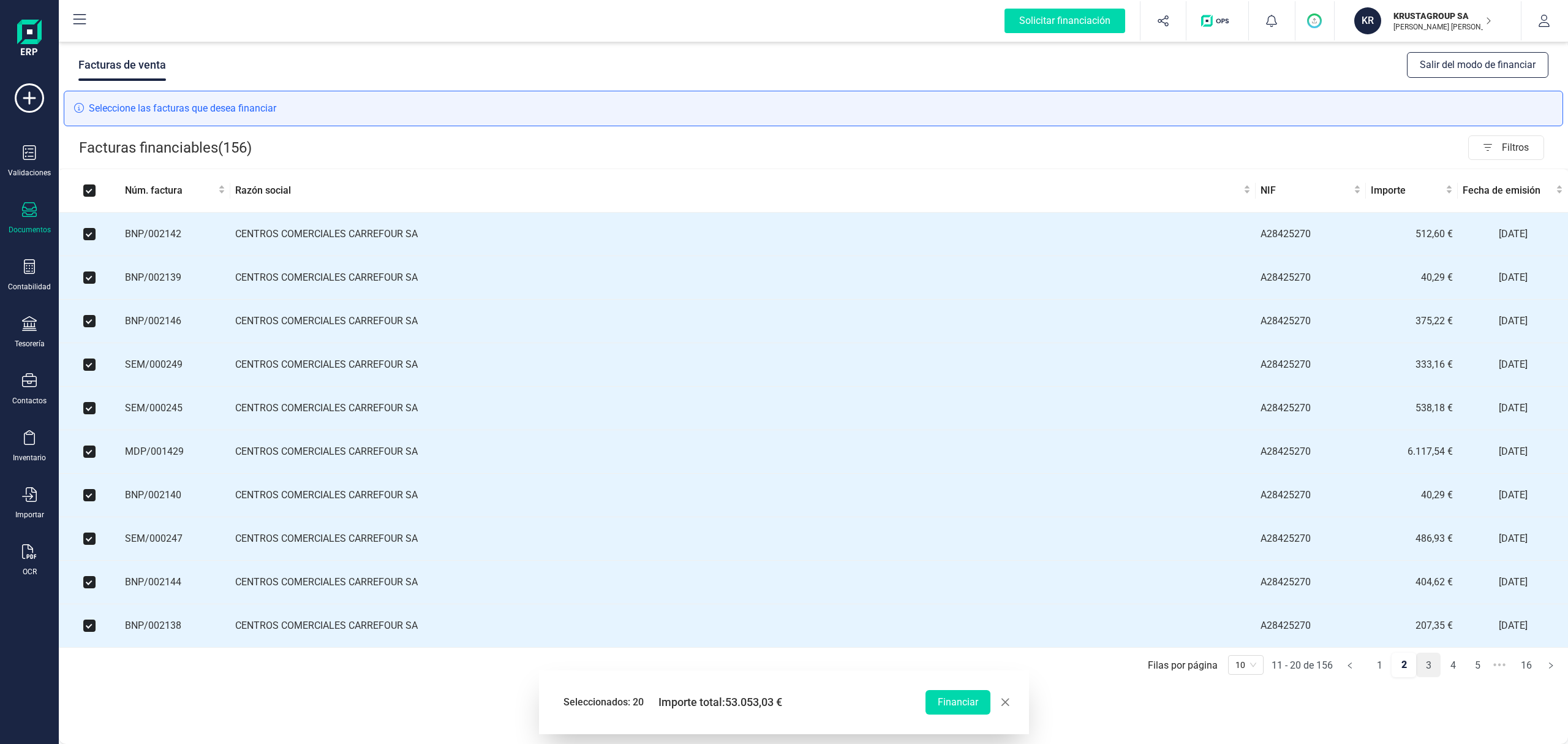
click at [979, 464] on link "3" at bounding box center [1429, 666] width 23 height 25
checkbox input "false"
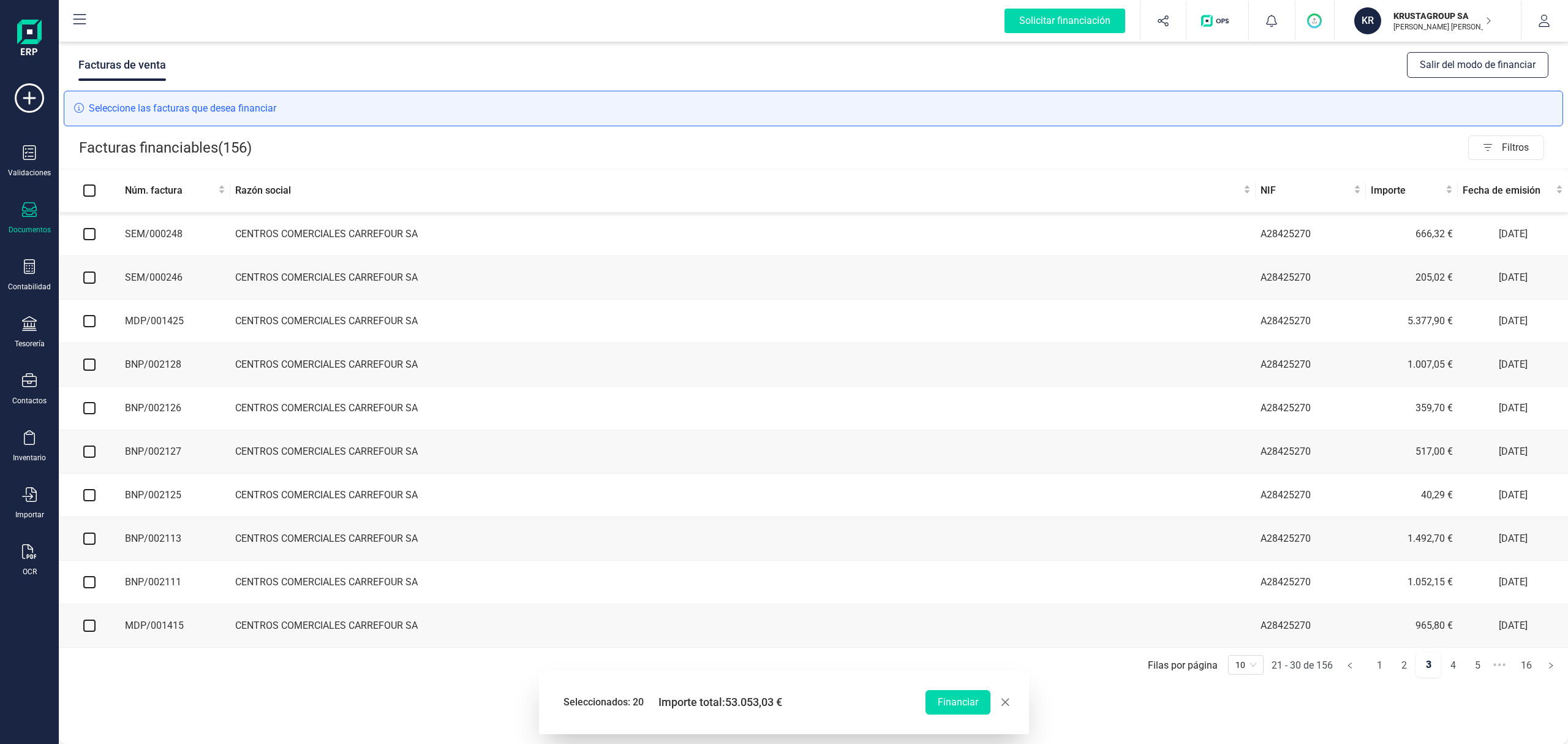
click at [87, 238] on input "checkbox" at bounding box center [89, 234] width 12 height 12
checkbox input "true"
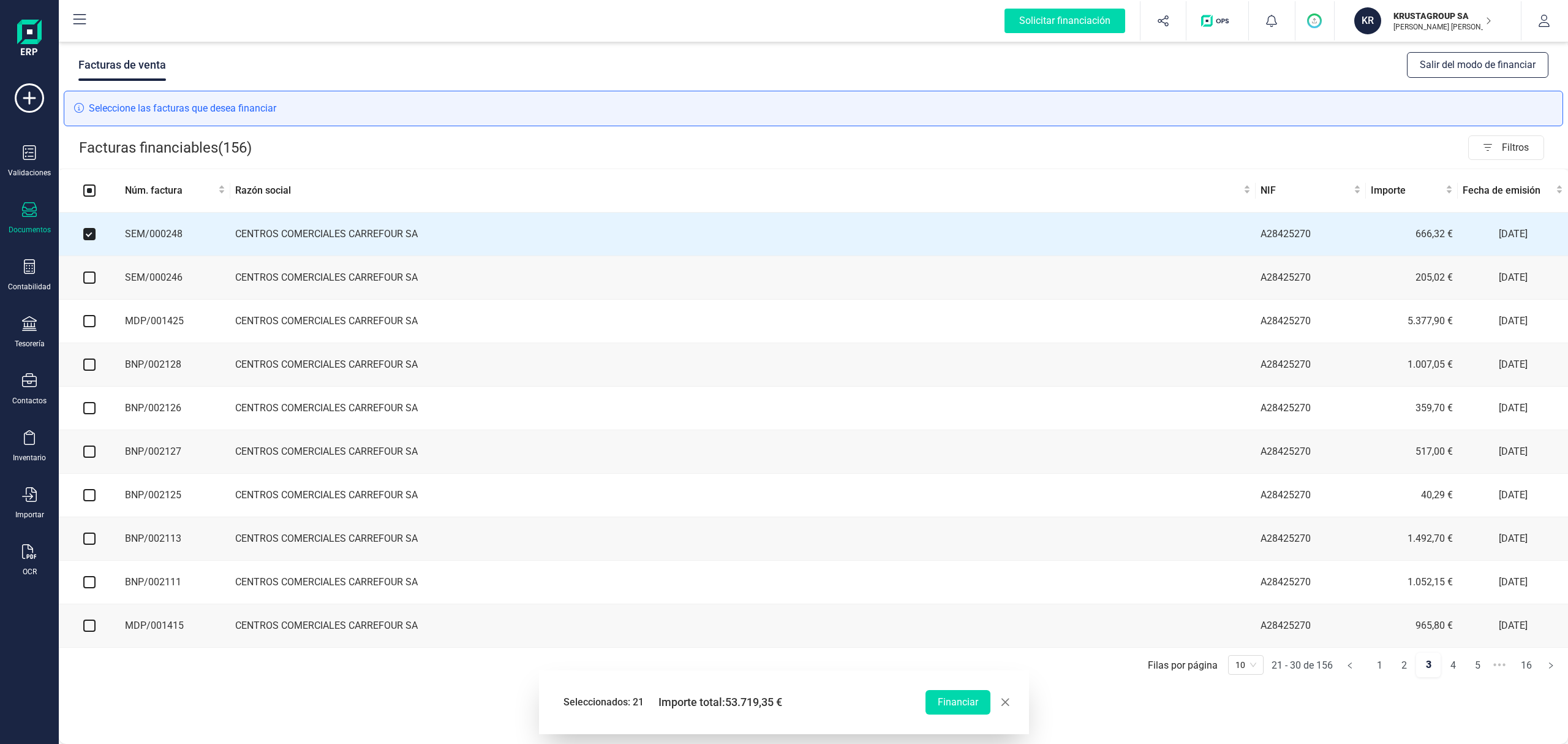
click at [91, 283] on input "checkbox" at bounding box center [89, 278] width 12 height 12
checkbox input "true"
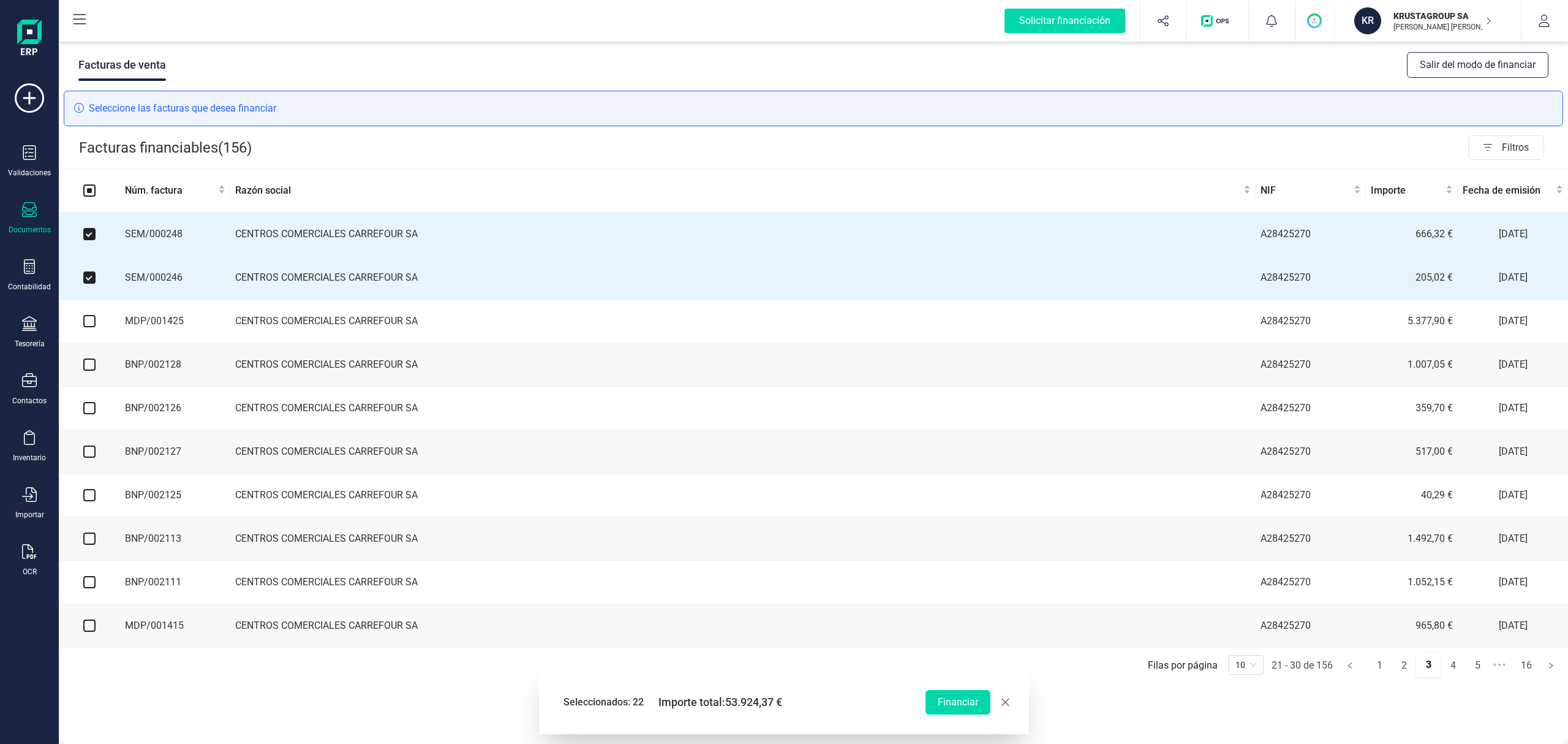
click at [91, 326] on input "checkbox" at bounding box center [89, 321] width 12 height 12
checkbox input "true"
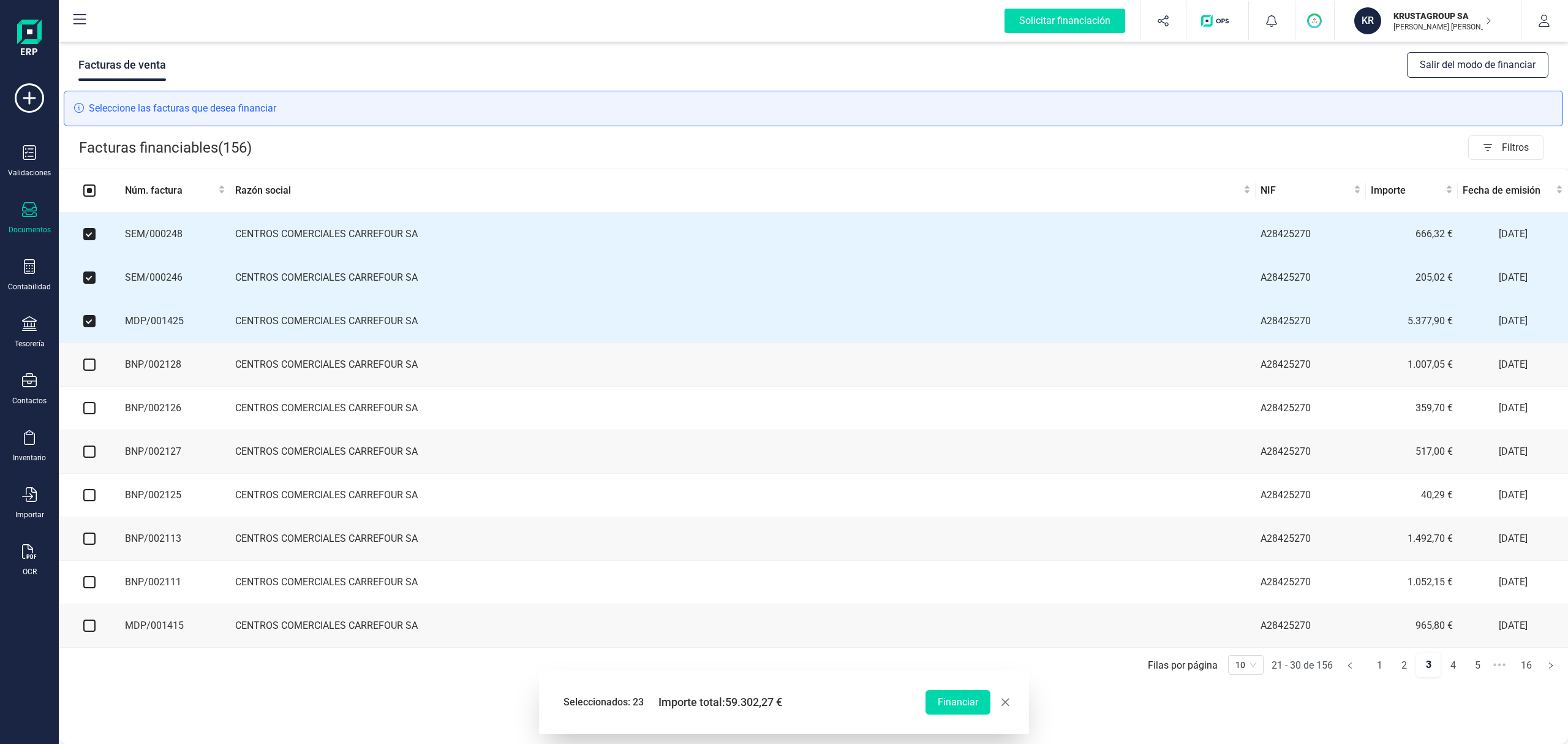
click at [86, 366] on input "checkbox" at bounding box center [89, 365] width 12 height 12
checkbox input "true"
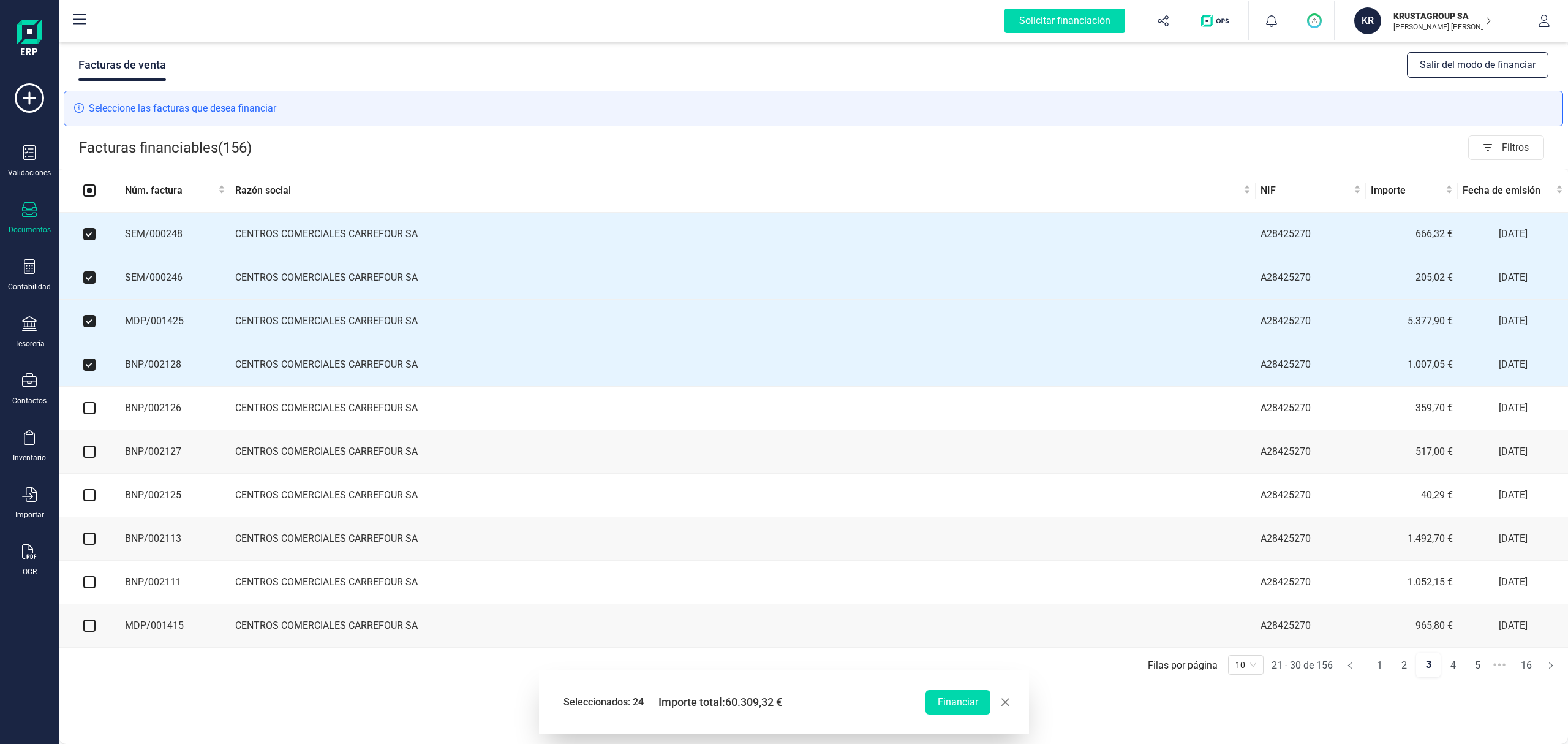
click at [91, 411] on input "checkbox" at bounding box center [89, 408] width 12 height 12
checkbox input "true"
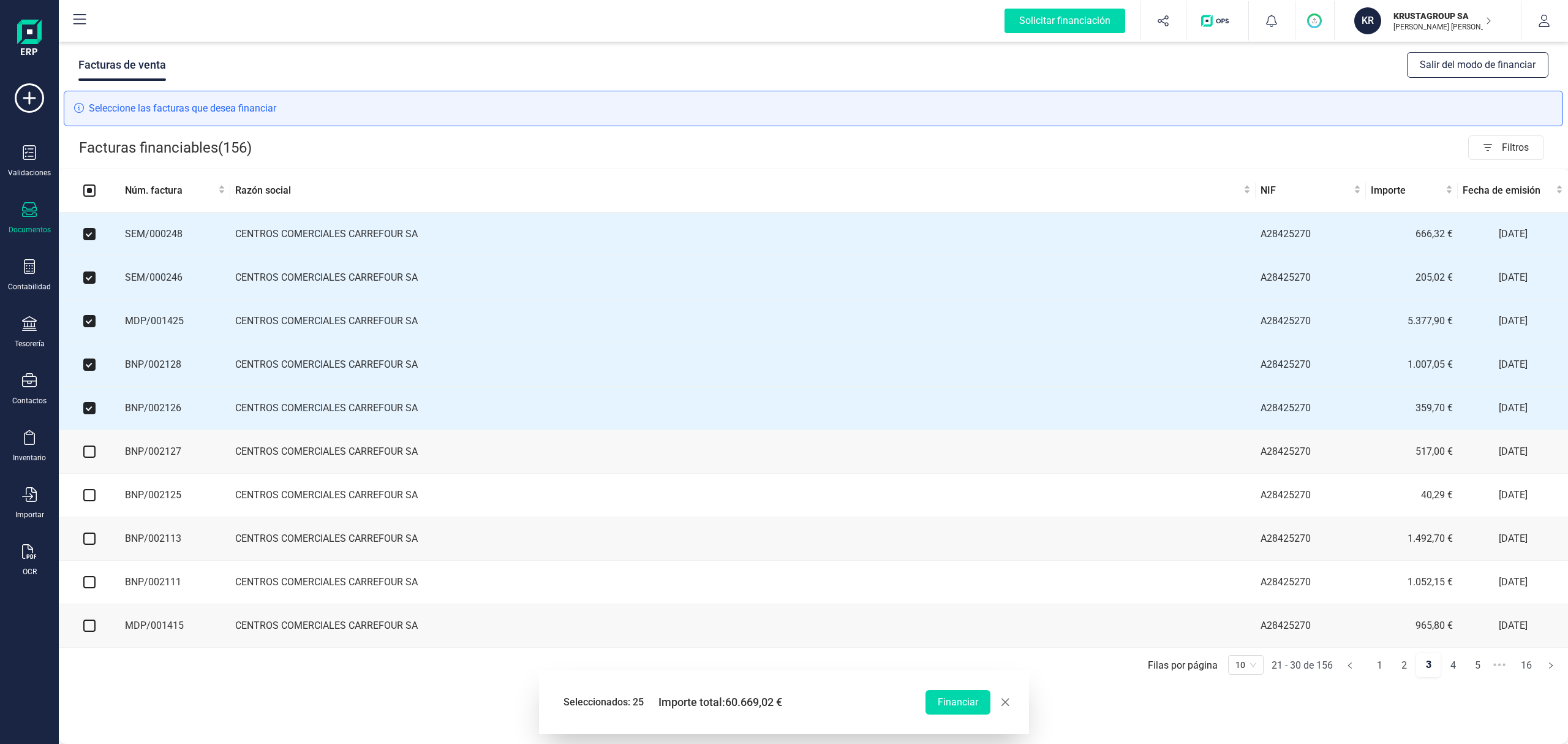
click at [91, 458] on input "checkbox" at bounding box center [89, 451] width 12 height 12
checkbox input "true"
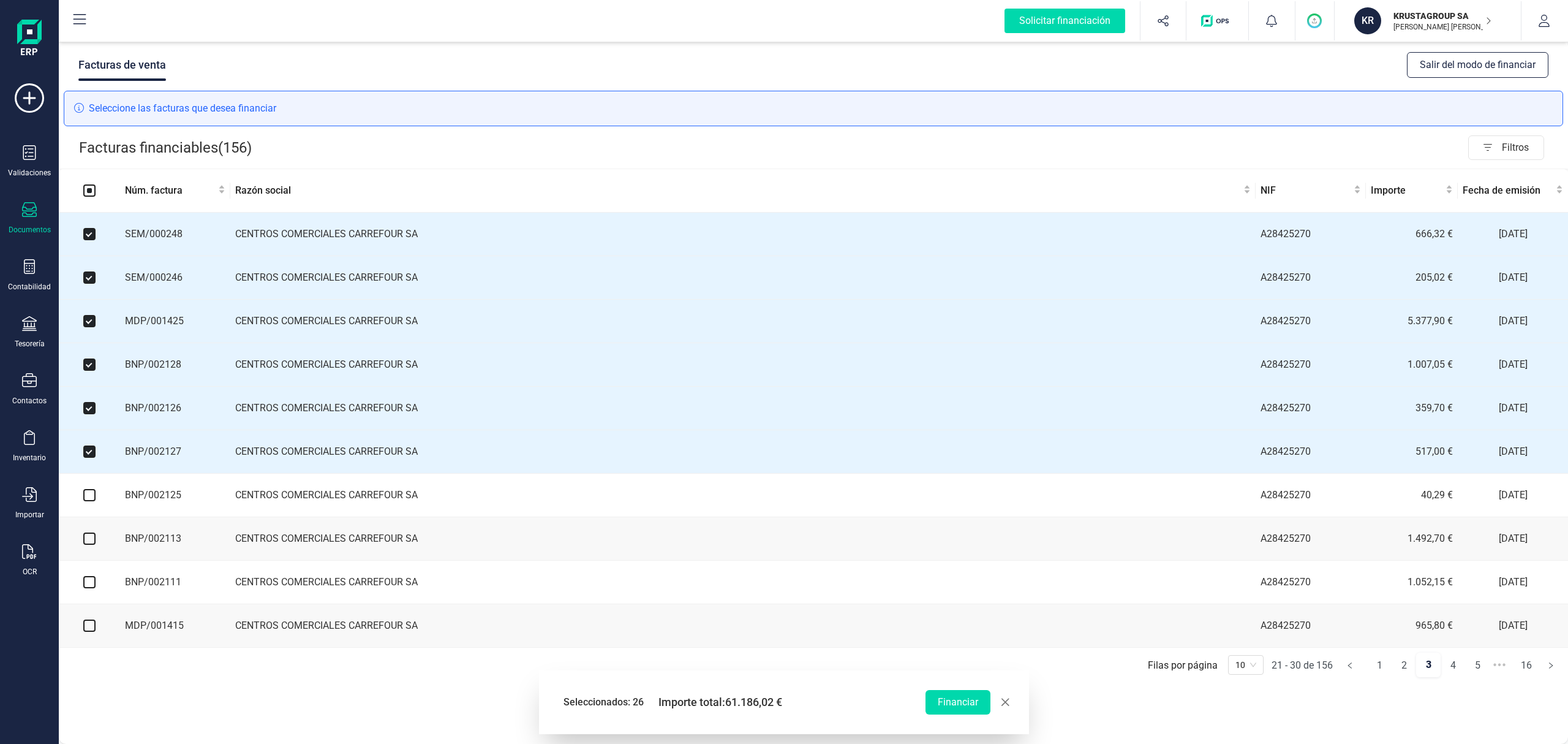
click at [88, 464] on input "checkbox" at bounding box center [89, 495] width 12 height 12
checkbox input "true"
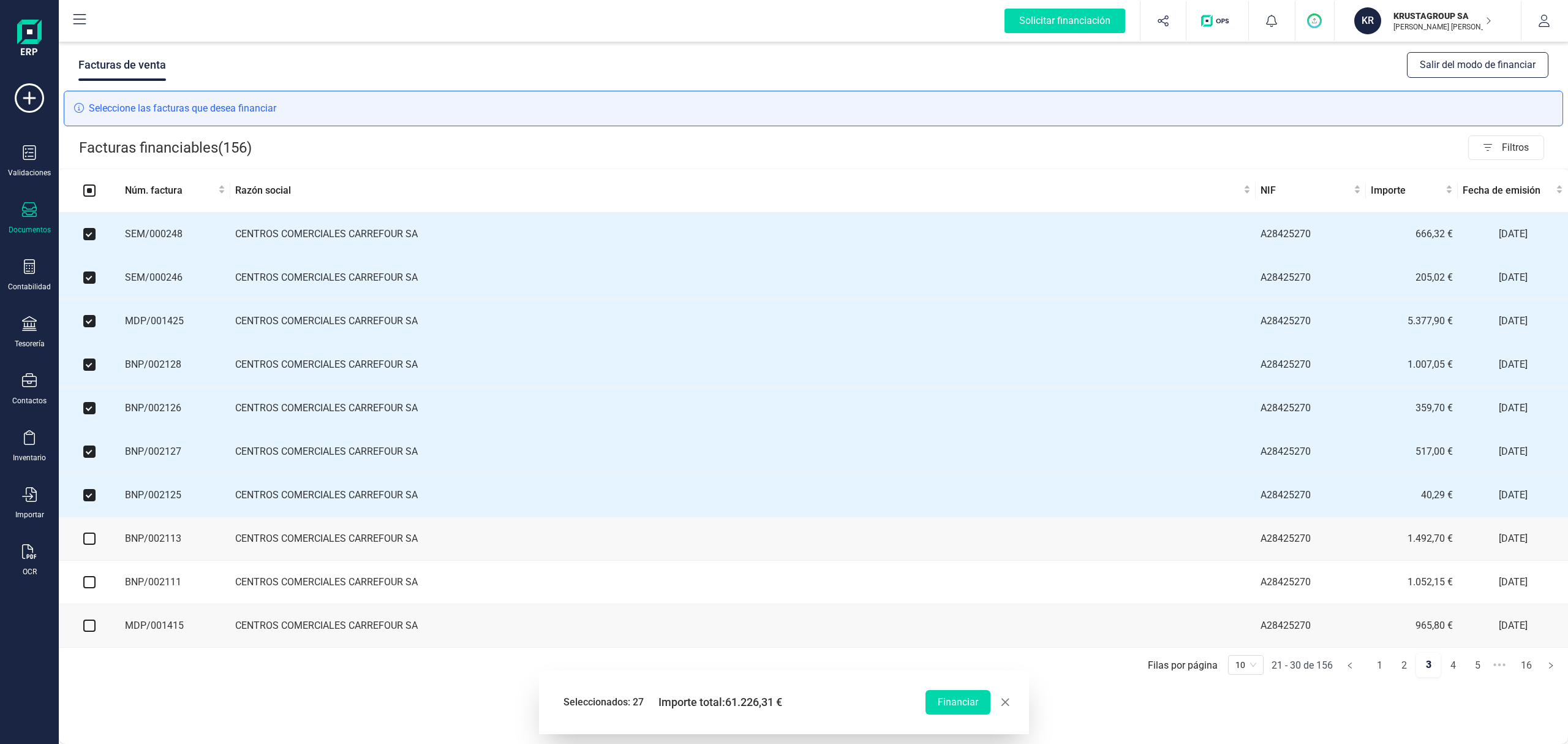
click at [84, 464] on input "checkbox" at bounding box center [89, 539] width 12 height 12
checkbox input "true"
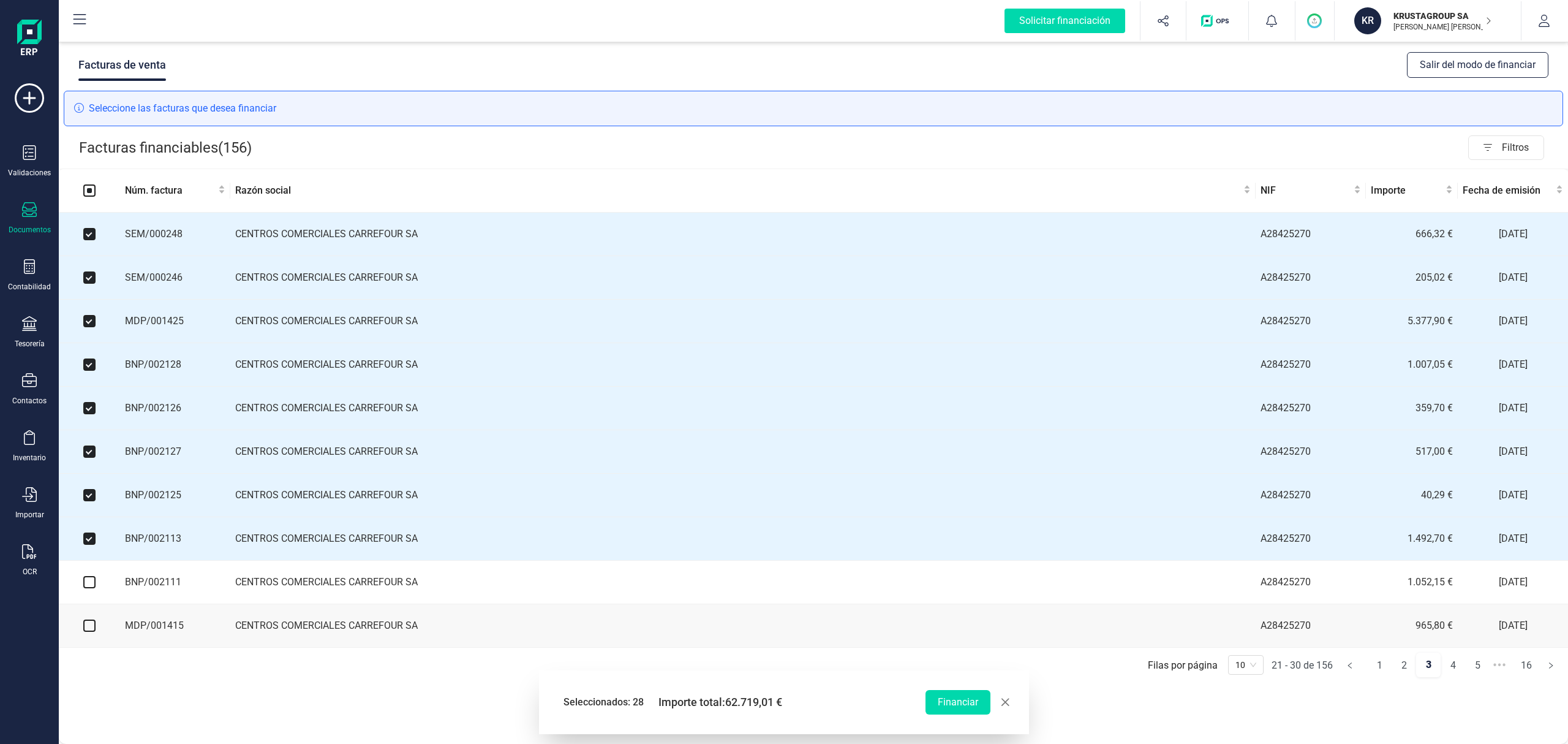
click at [91, 464] on input "checkbox" at bounding box center [89, 582] width 12 height 12
checkbox input "true"
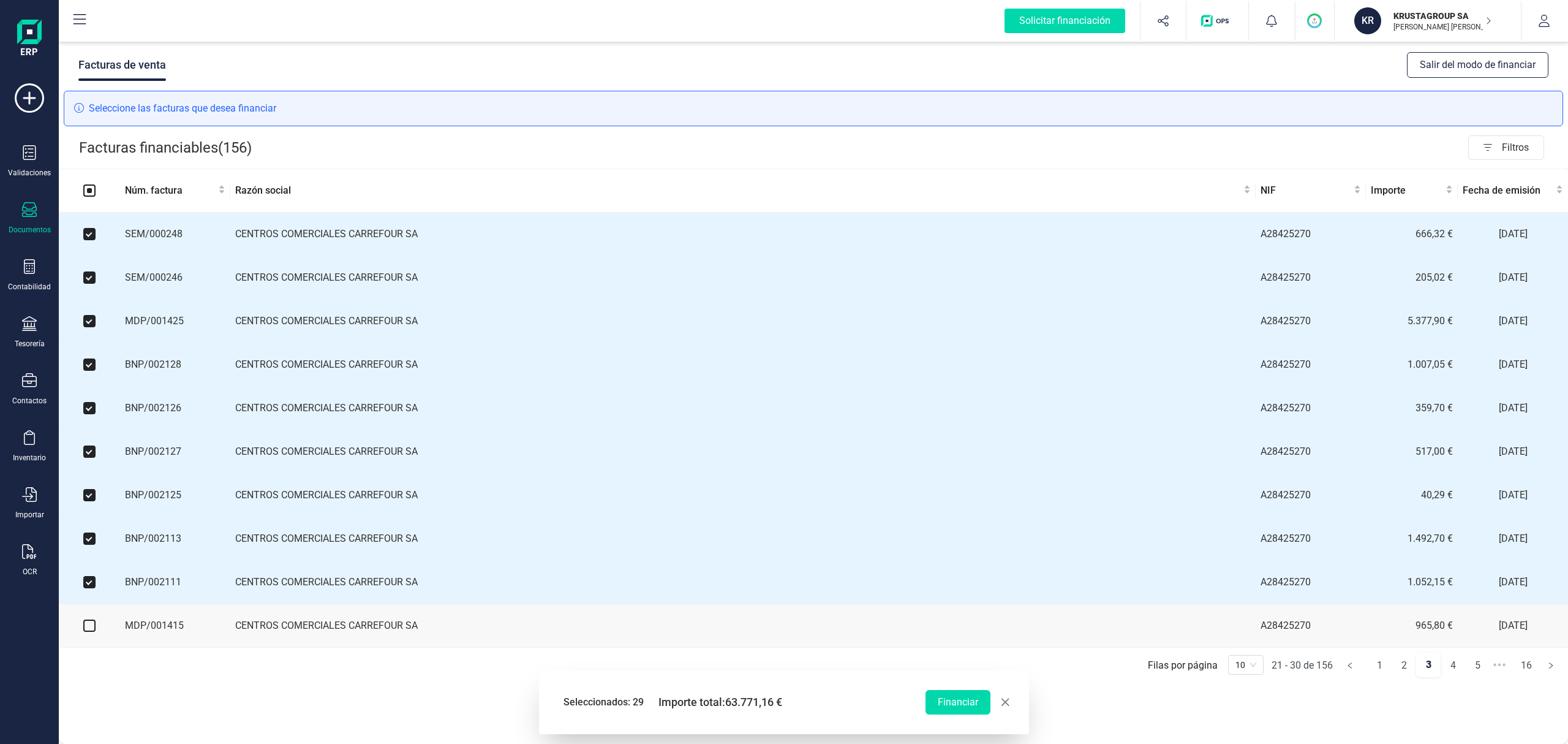
click at [91, 464] on input "checkbox" at bounding box center [89, 626] width 12 height 12
checkbox input "true"
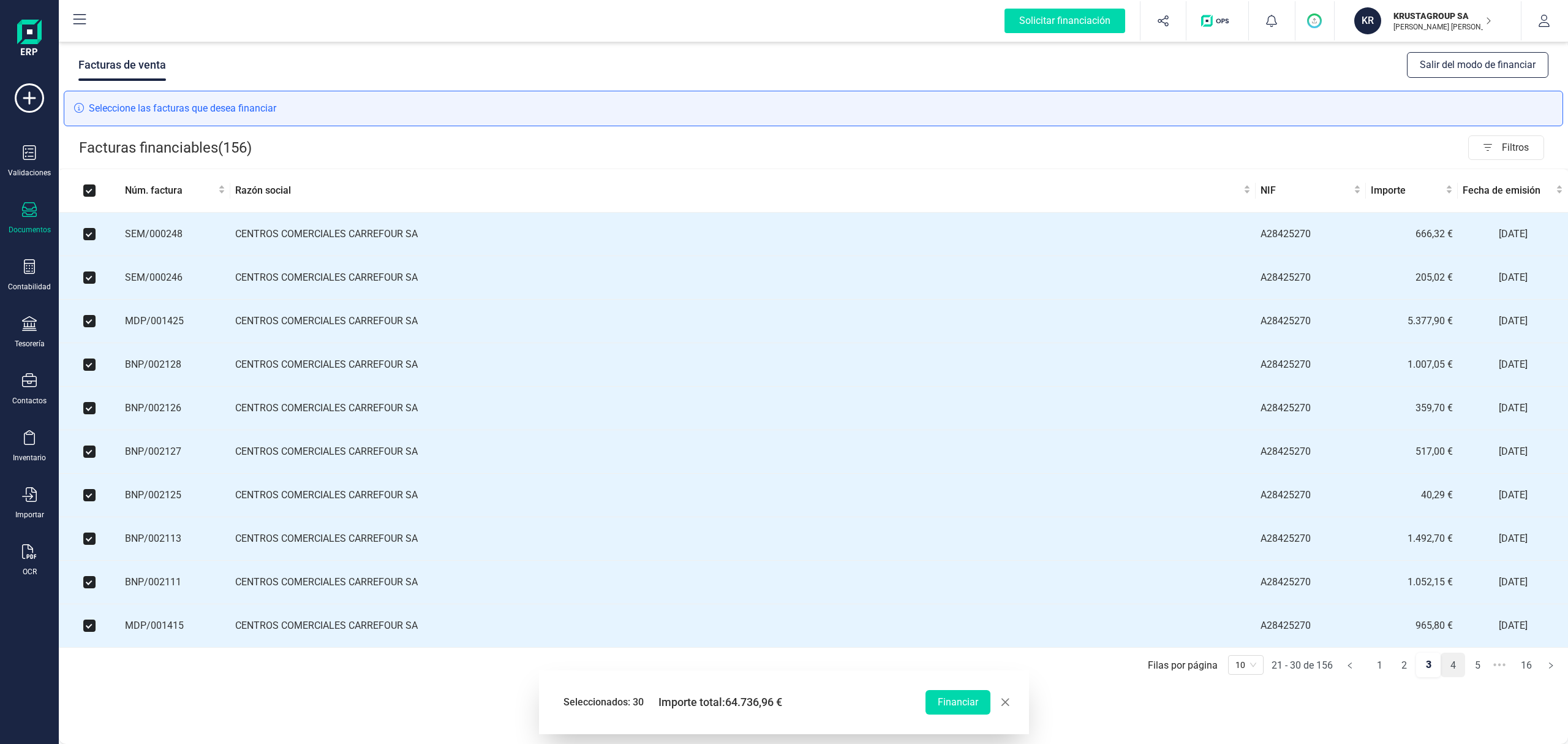
click at [979, 464] on link "4" at bounding box center [1453, 666] width 23 height 25
checkbox input "false"
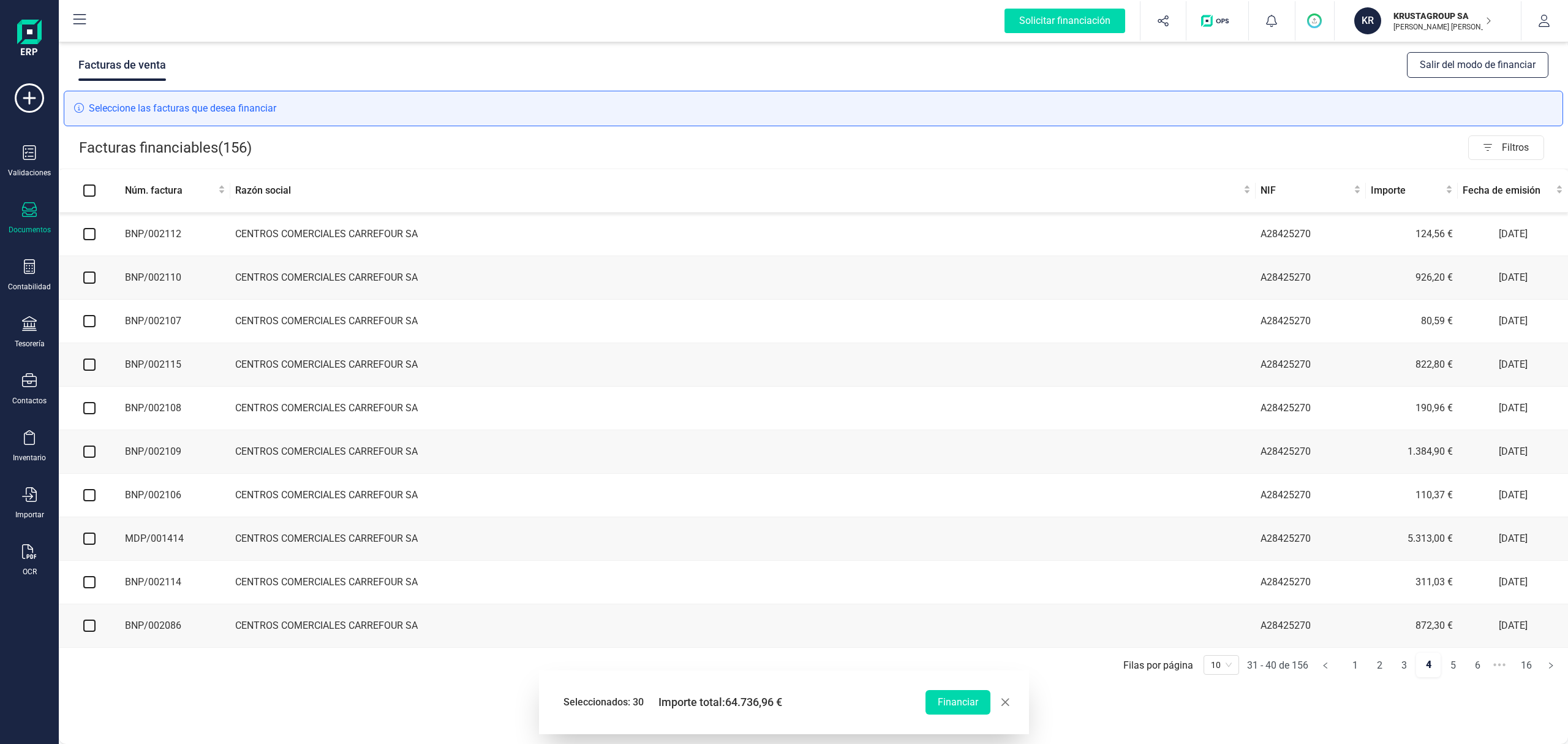
click at [92, 236] on input "checkbox" at bounding box center [89, 234] width 12 height 12
checkbox input "true"
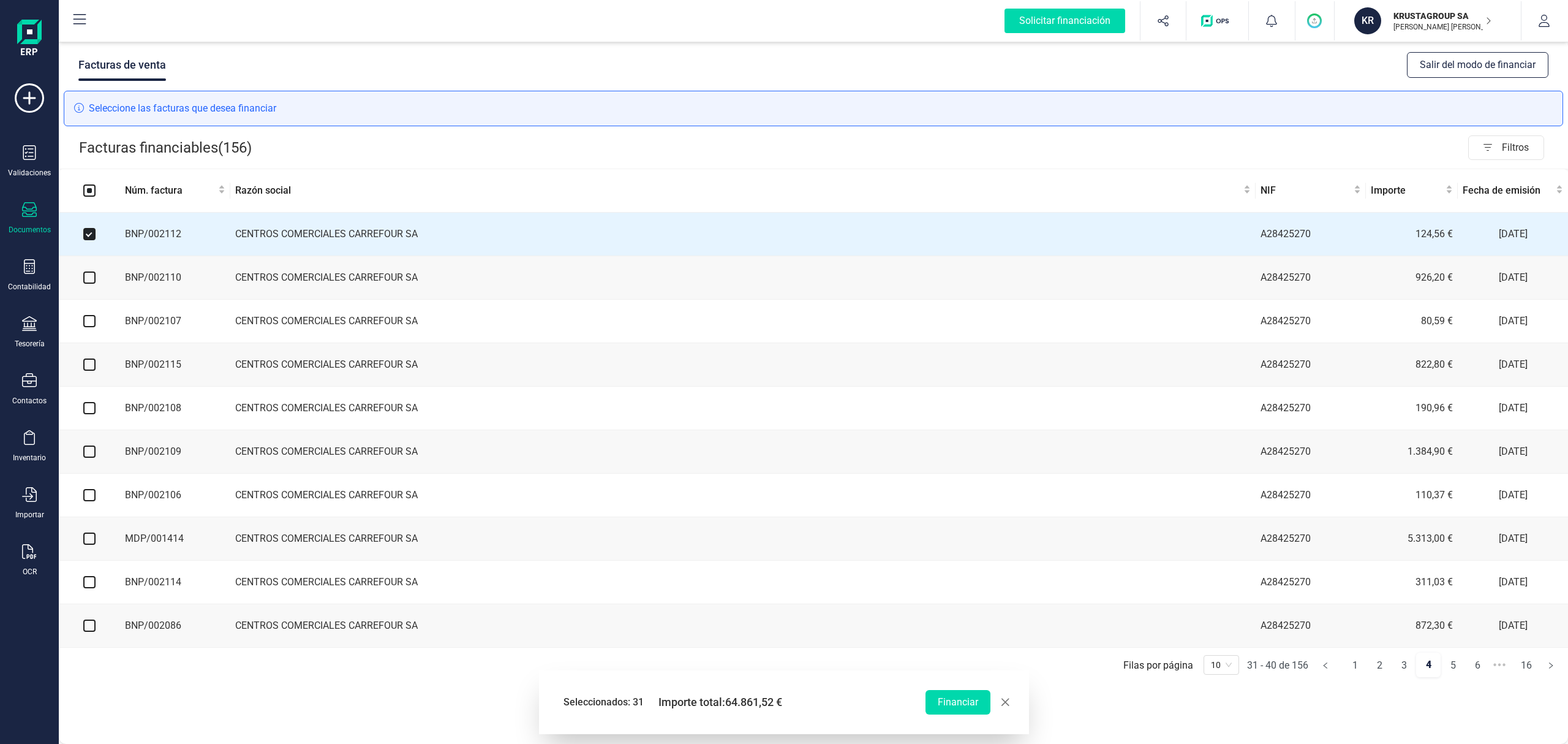
click at [92, 283] on input "checkbox" at bounding box center [89, 278] width 12 height 12
checkbox input "true"
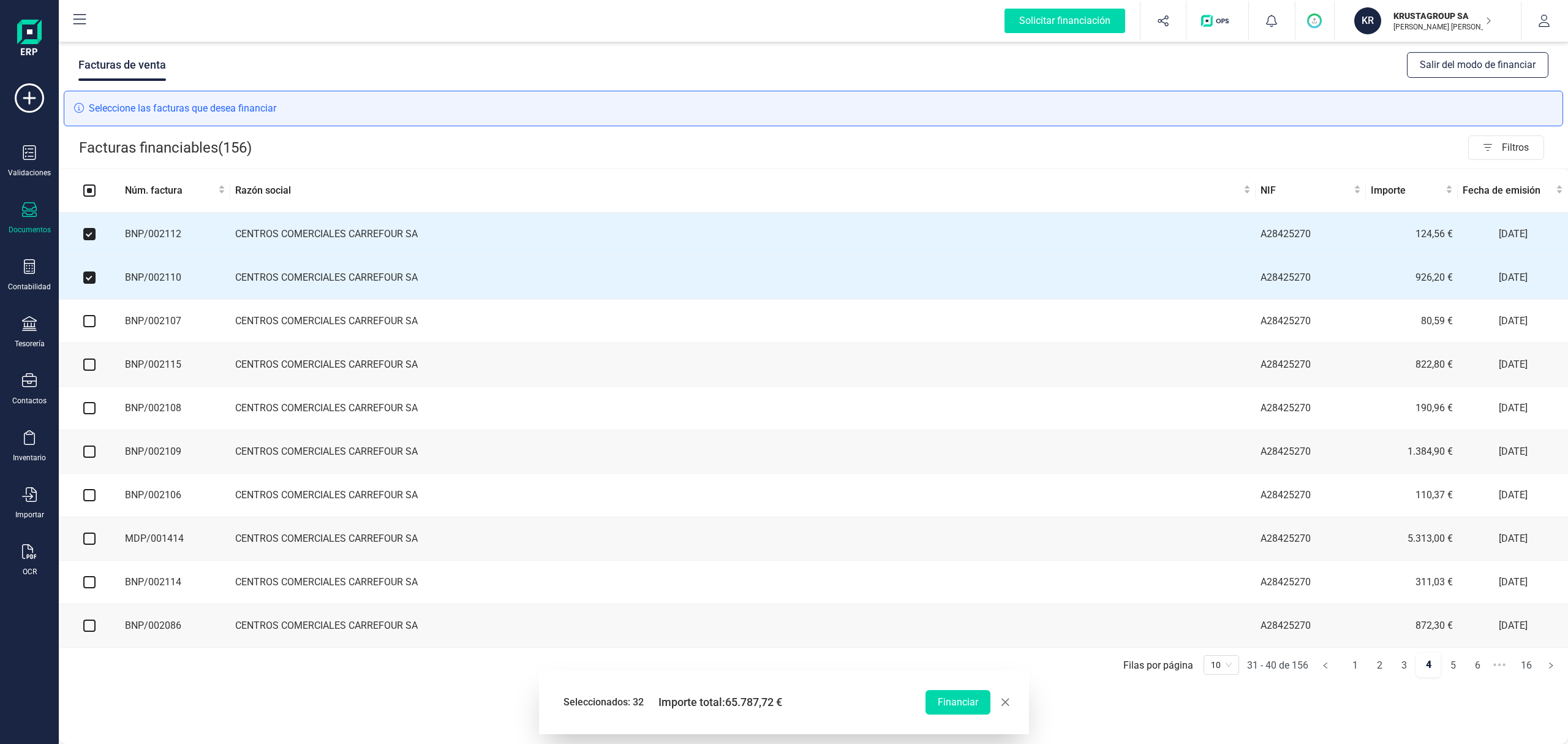
click at [91, 327] on input "checkbox" at bounding box center [89, 321] width 12 height 12
checkbox input "true"
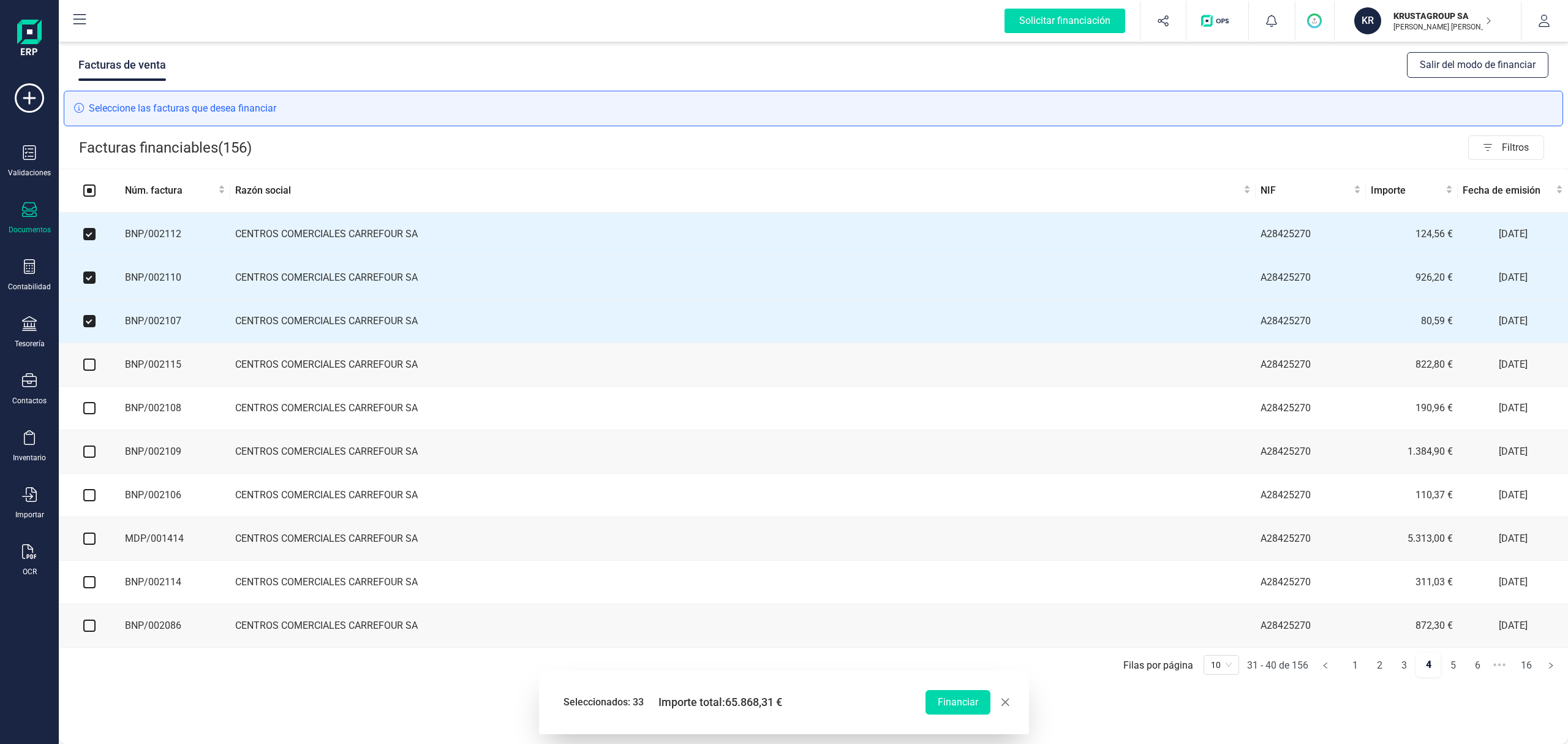
click at [91, 365] on input "checkbox" at bounding box center [89, 365] width 12 height 12
checkbox input "true"
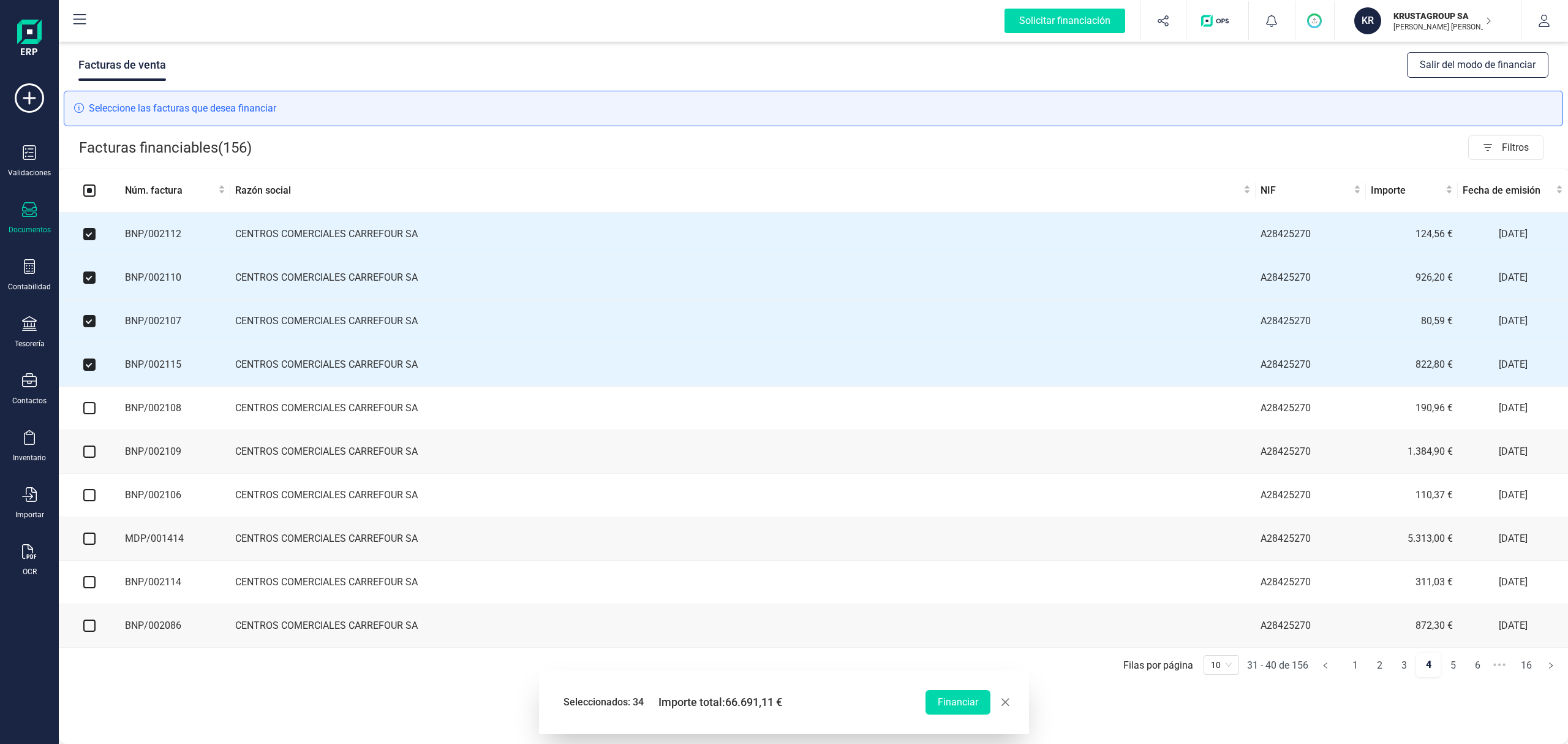
click at [89, 412] on input "checkbox" at bounding box center [89, 408] width 12 height 12
checkbox input "true"
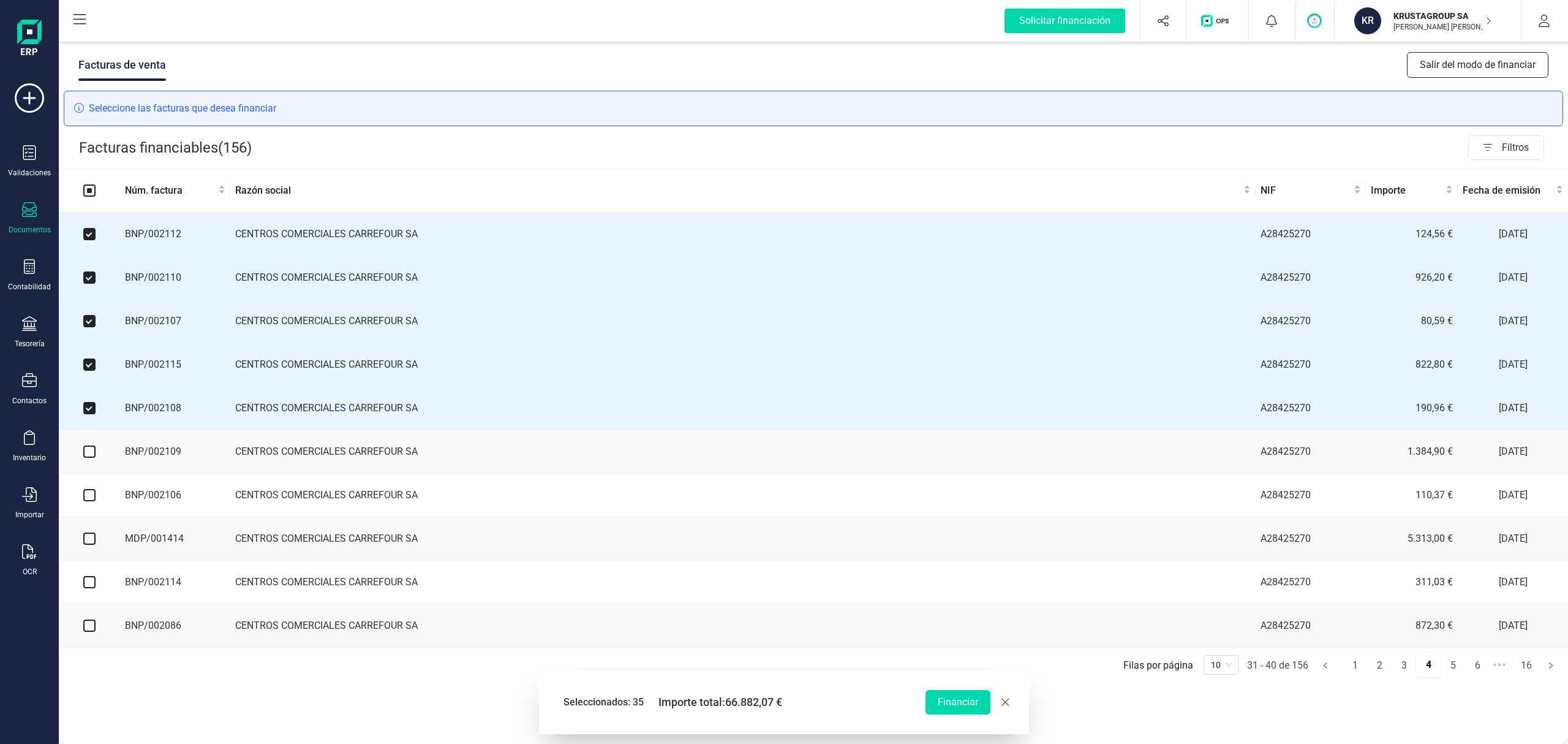
click at [86, 456] on input "checkbox" at bounding box center [89, 451] width 12 height 12
checkbox input "true"
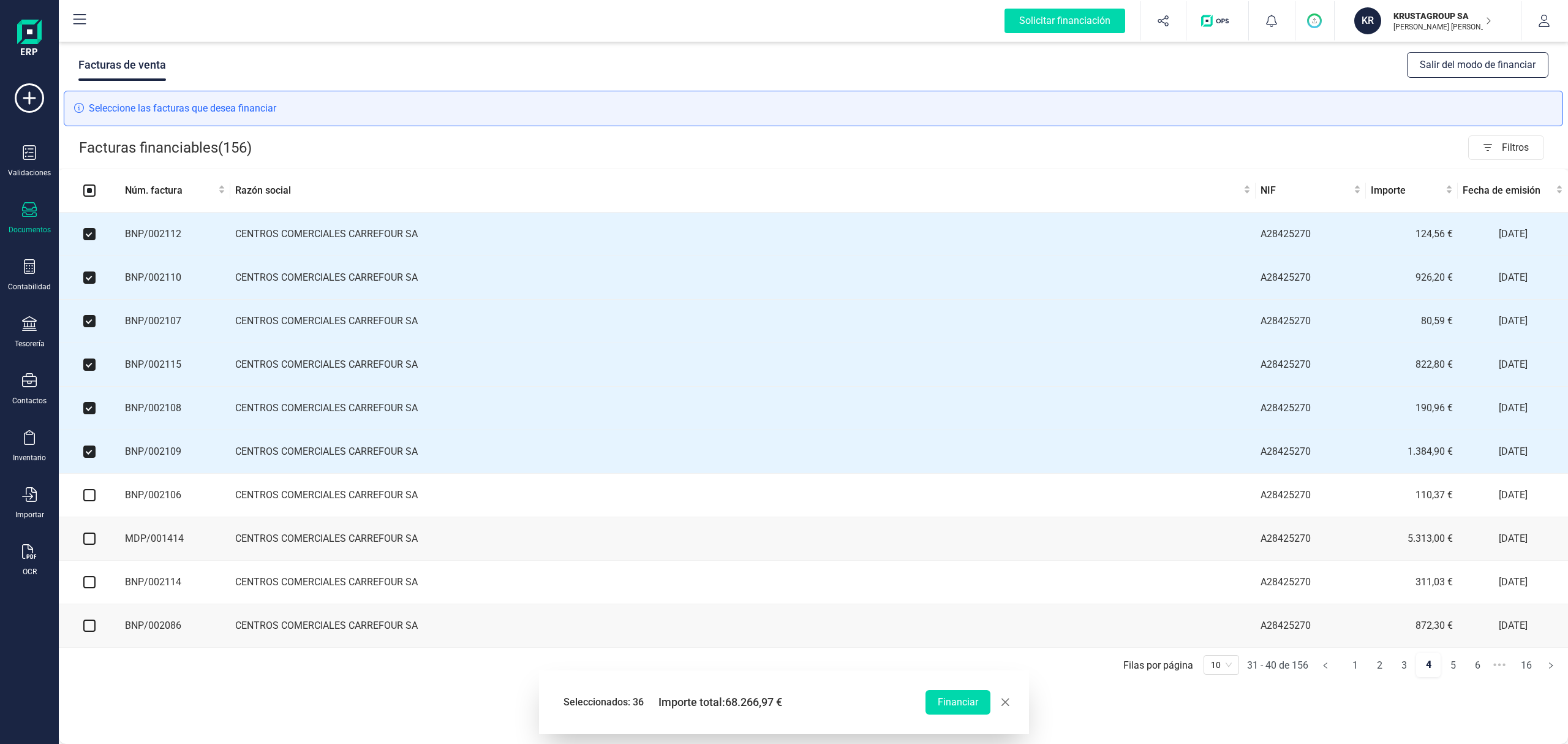
click at [93, 464] on input "checkbox" at bounding box center [89, 495] width 12 height 12
checkbox input "true"
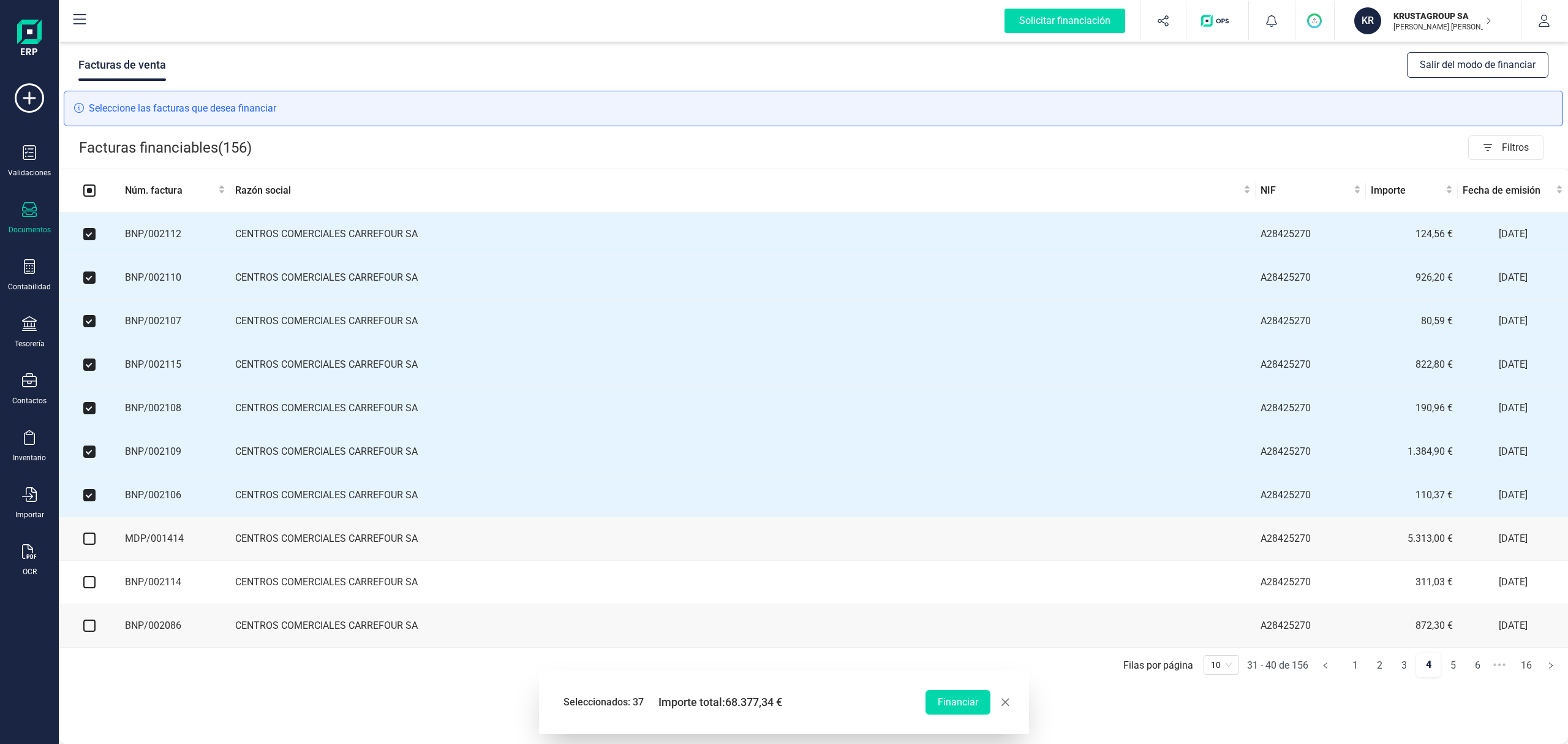
click at [89, 464] on input "checkbox" at bounding box center [89, 539] width 12 height 12
checkbox input "true"
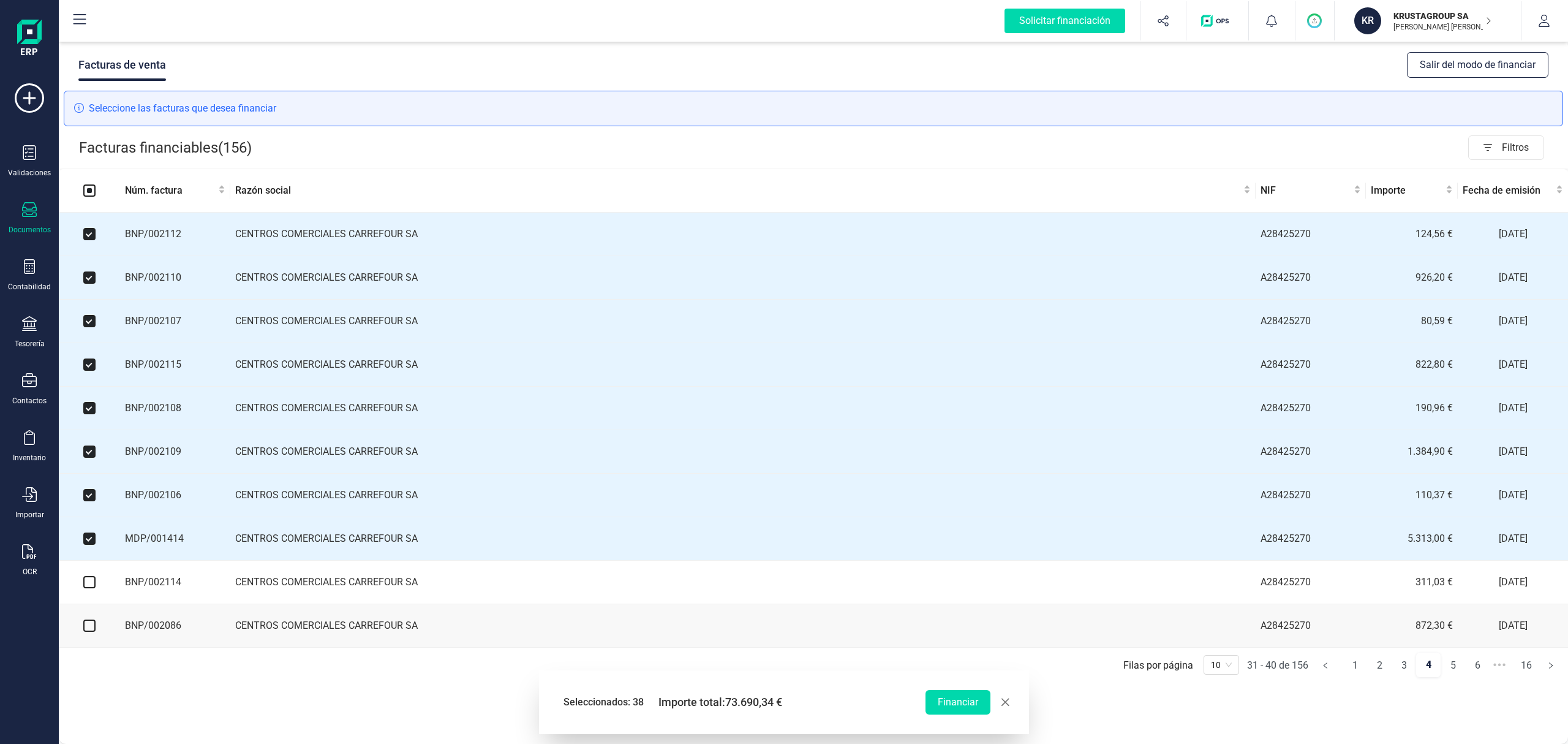
click at [93, 464] on input "checkbox" at bounding box center [89, 582] width 12 height 12
checkbox input "true"
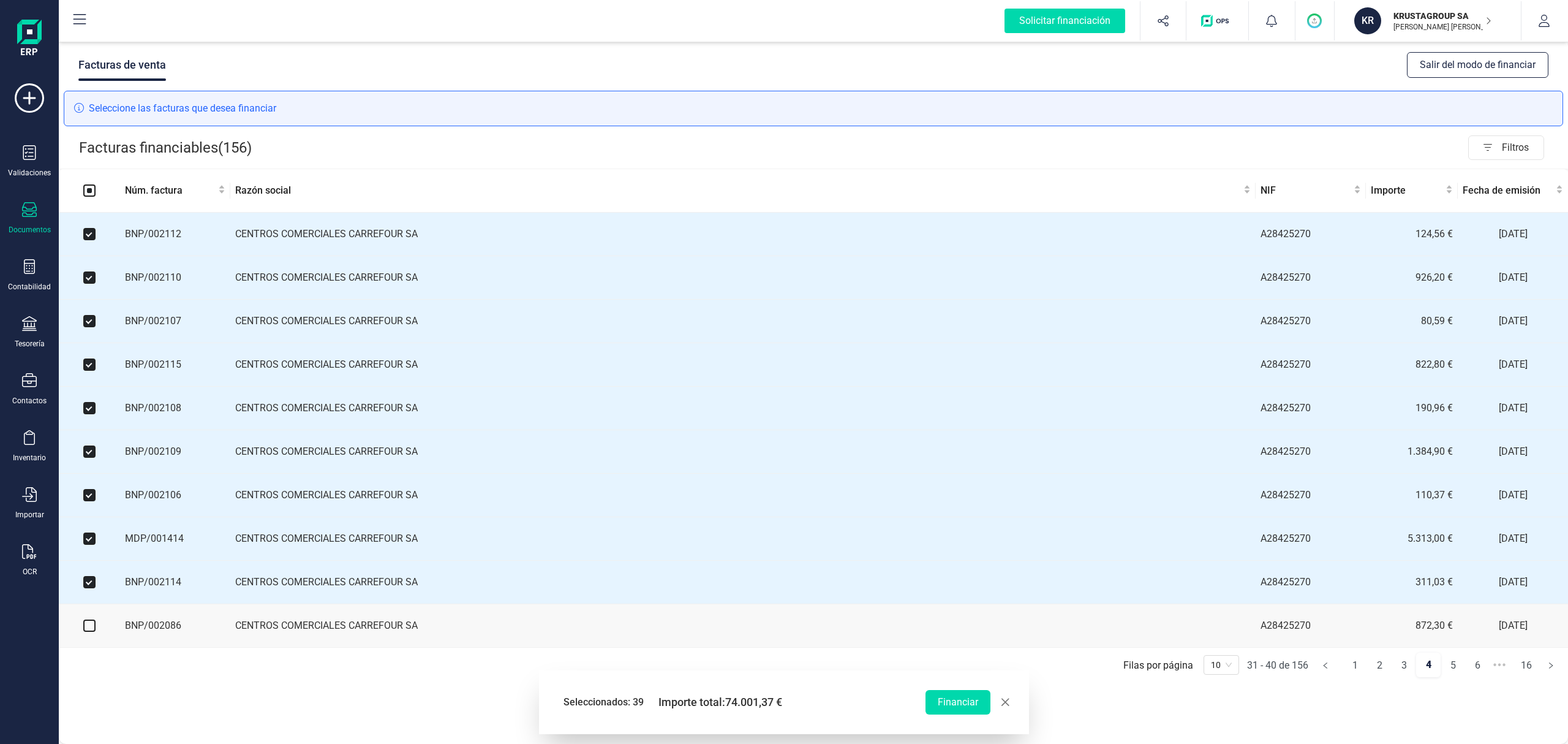
click at [89, 464] on input "checkbox" at bounding box center [89, 626] width 12 height 12
checkbox input "true"
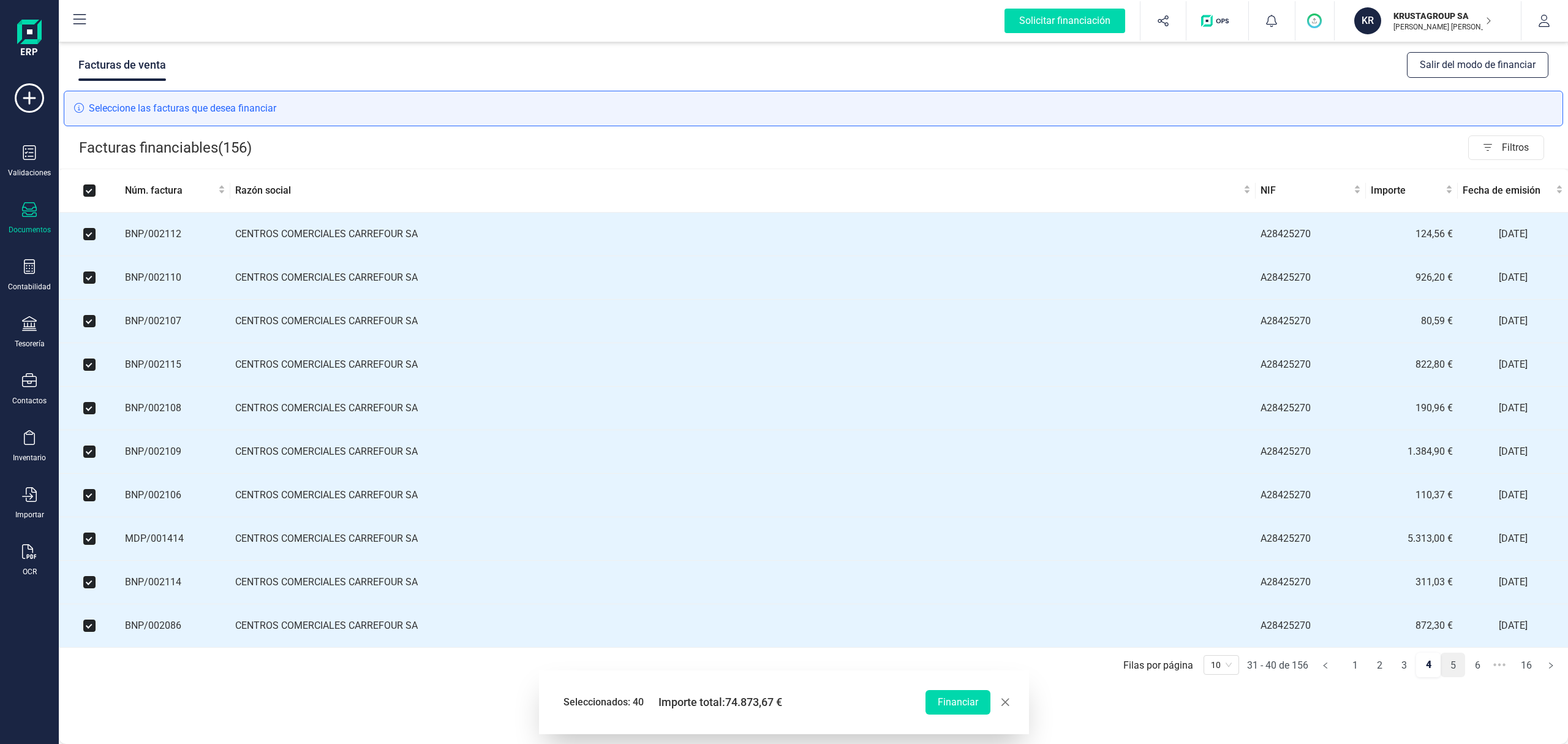
click at [979, 464] on link "5" at bounding box center [1453, 666] width 23 height 25
checkbox input "false"
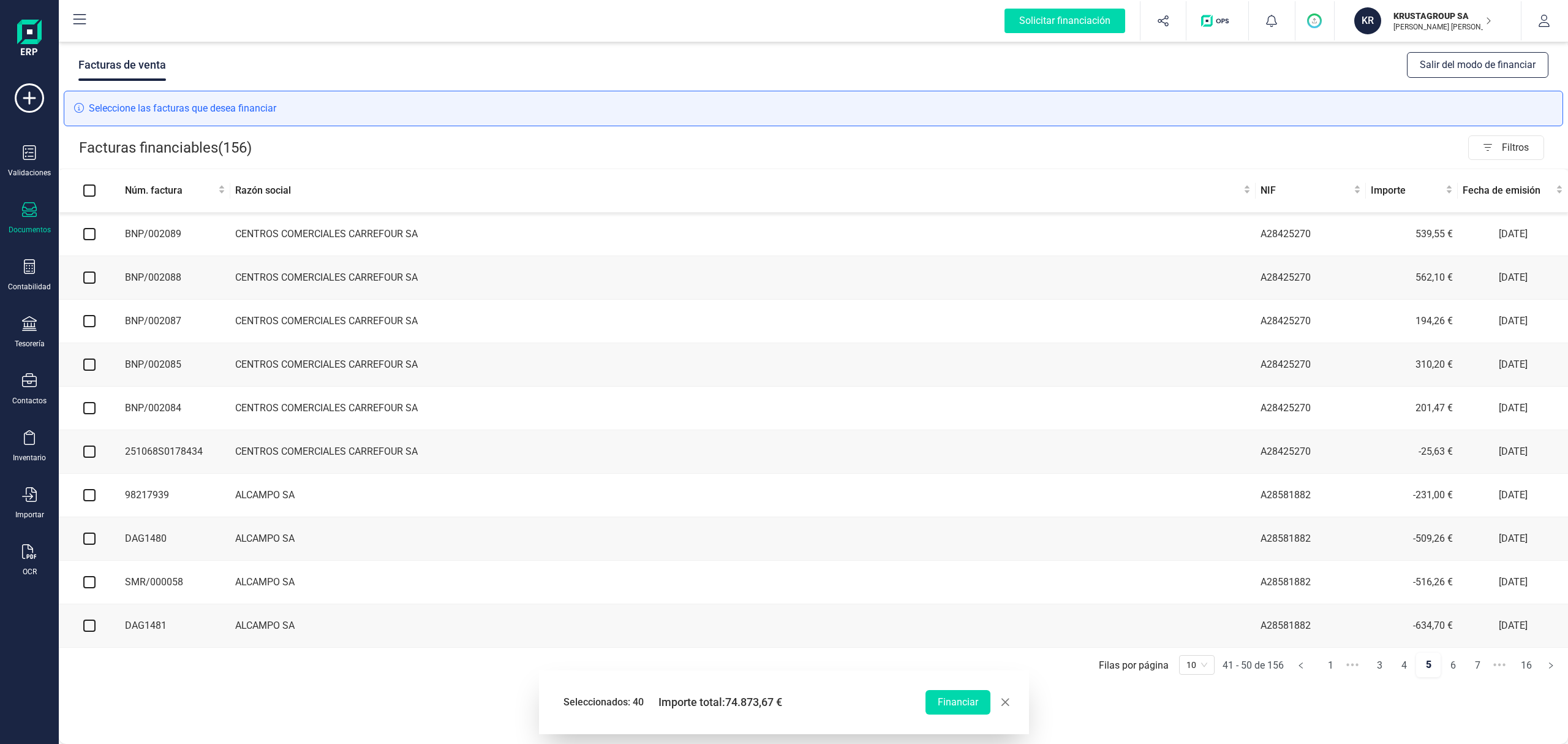
click at [89, 236] on input "checkbox" at bounding box center [89, 234] width 12 height 12
checkbox input "true"
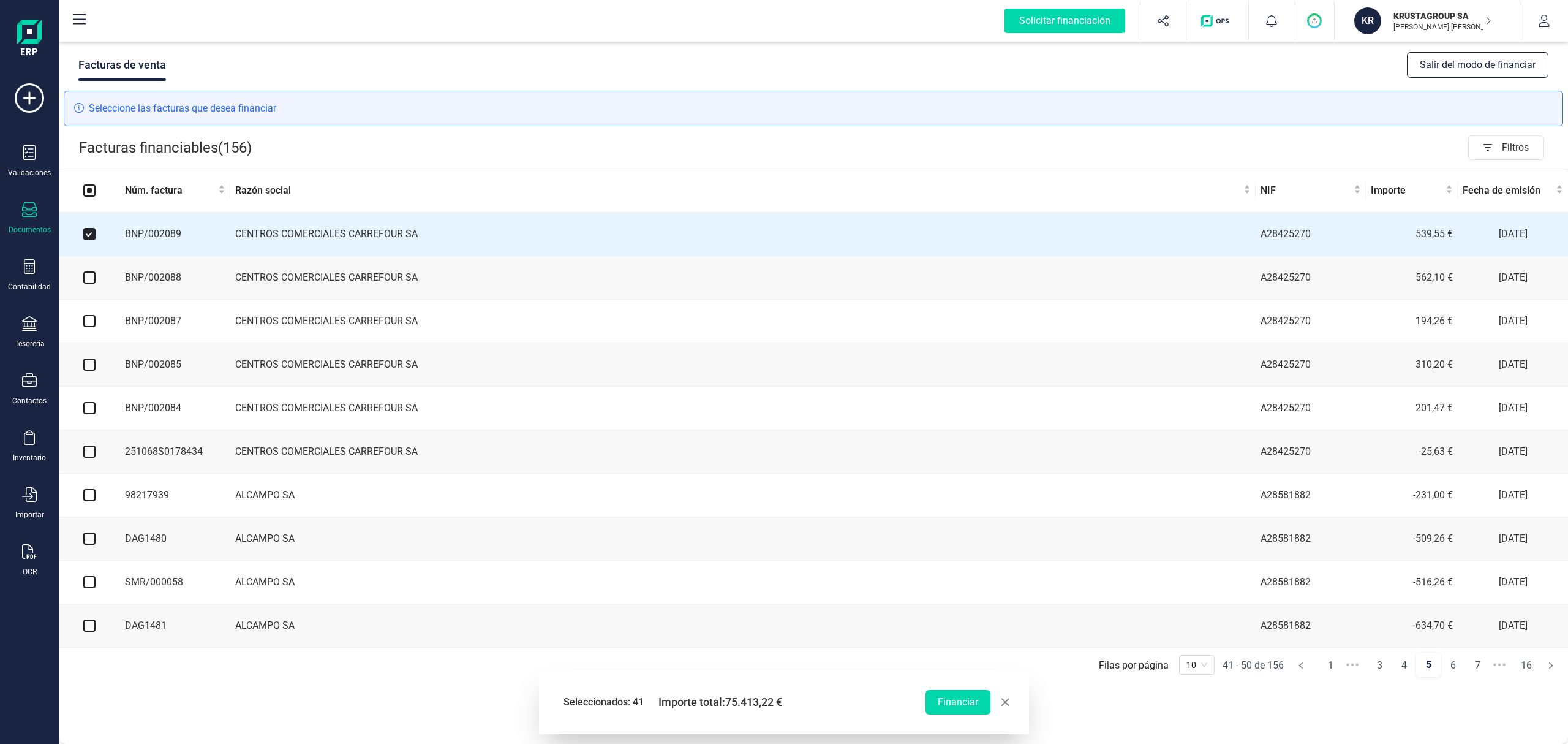
click at [87, 278] on input "checkbox" at bounding box center [89, 278] width 12 height 12
checkbox input "true"
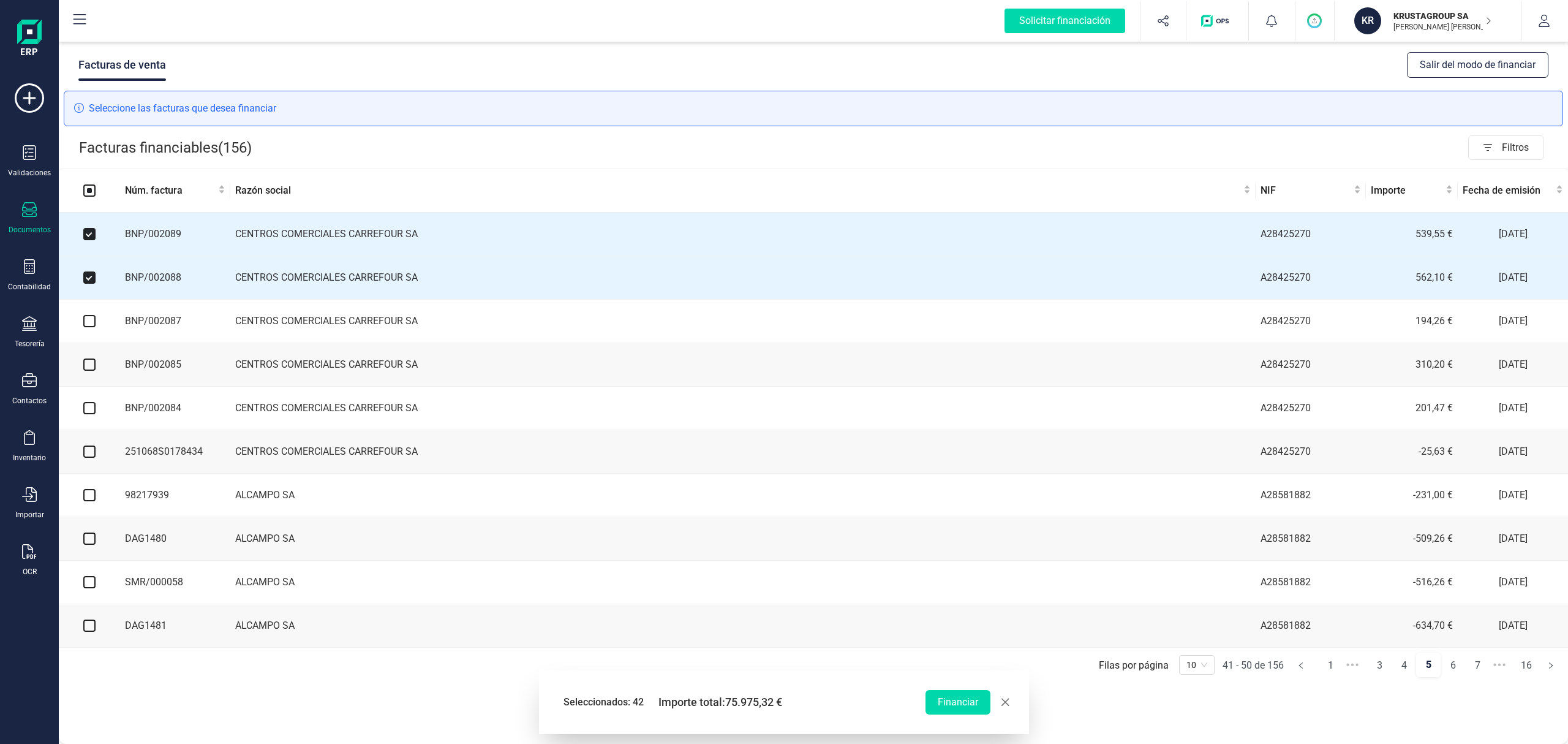
click at [87, 324] on input "checkbox" at bounding box center [89, 321] width 12 height 12
checkbox input "true"
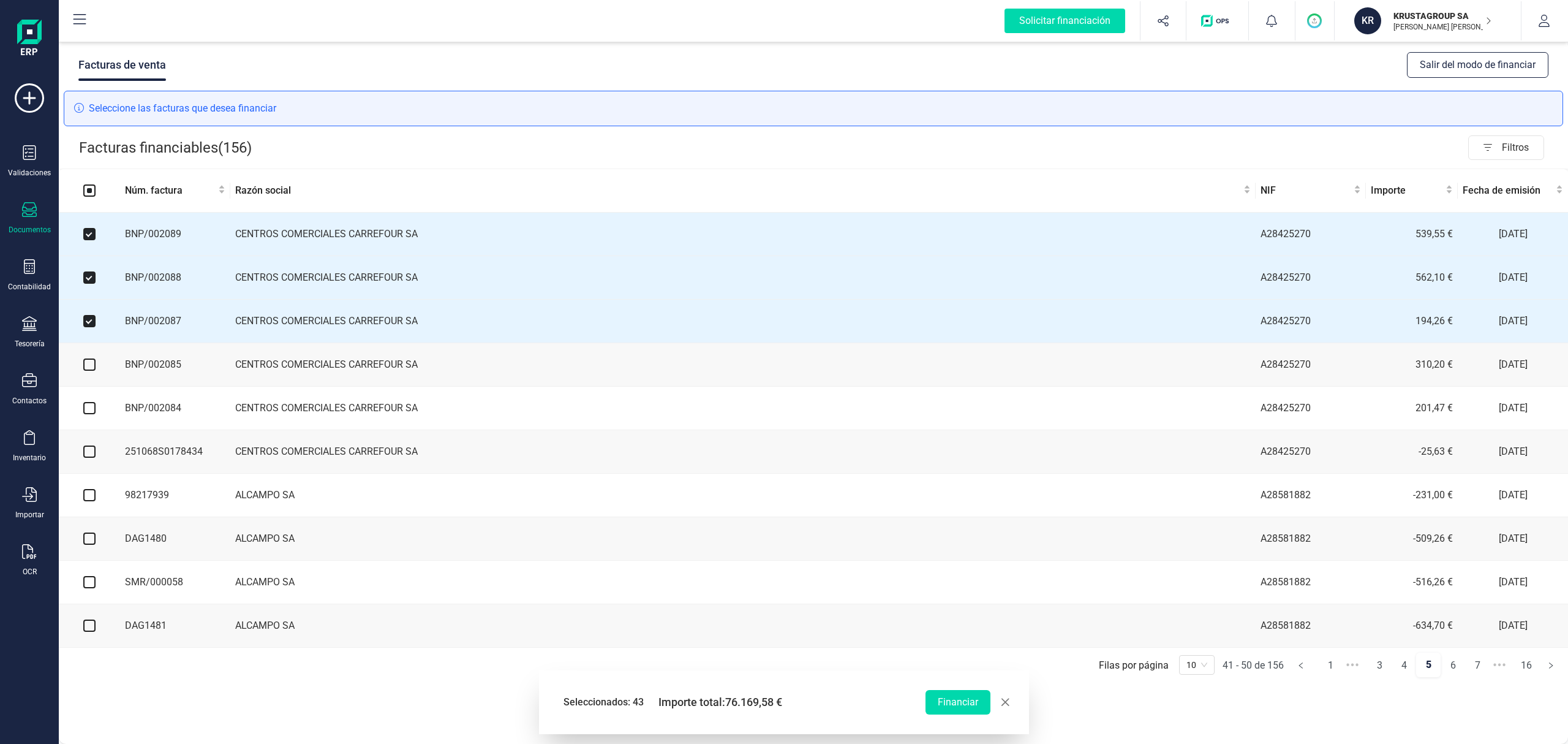
click at [86, 368] on input "checkbox" at bounding box center [89, 365] width 12 height 12
checkbox input "true"
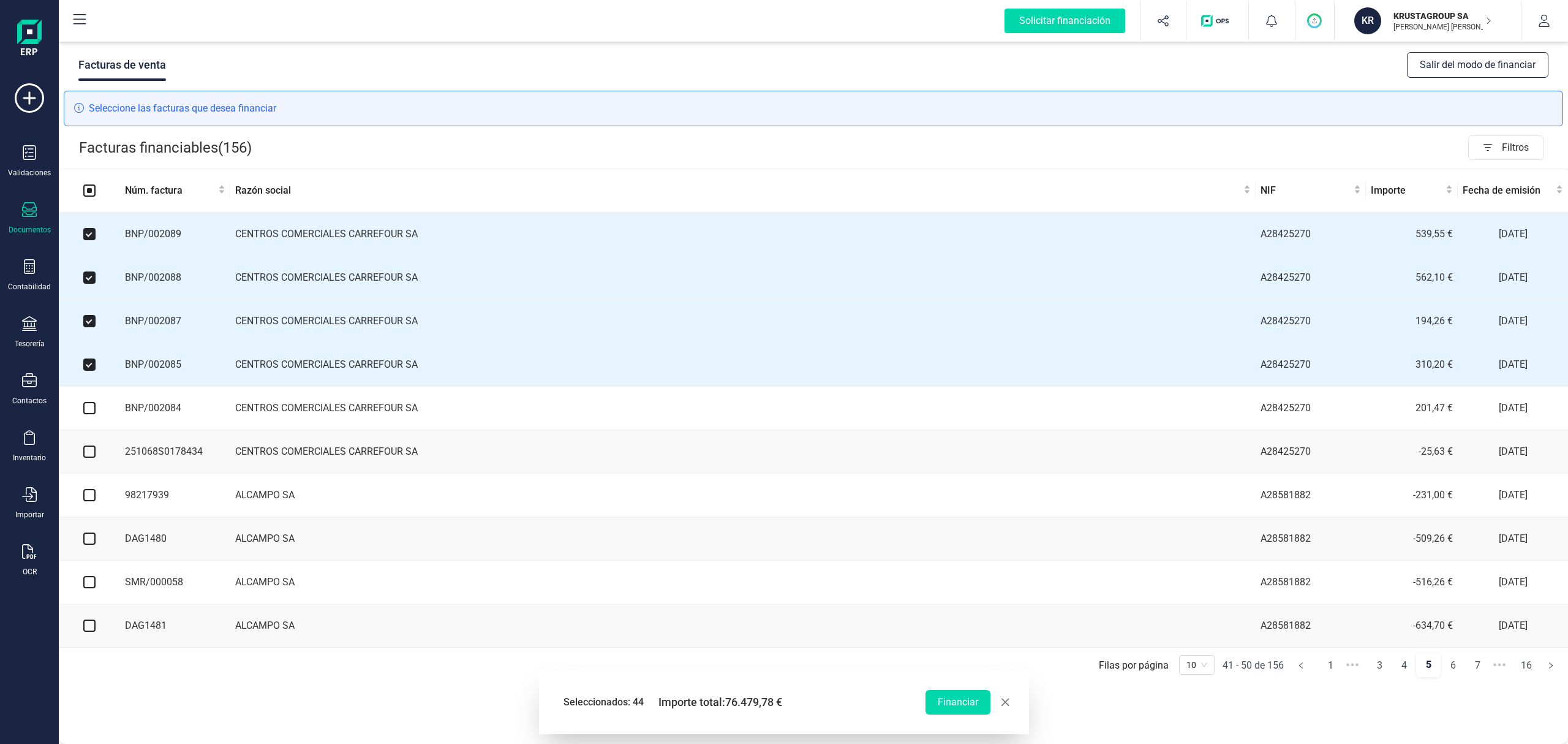
click at [87, 412] on input "checkbox" at bounding box center [89, 408] width 12 height 12
checkbox input "true"
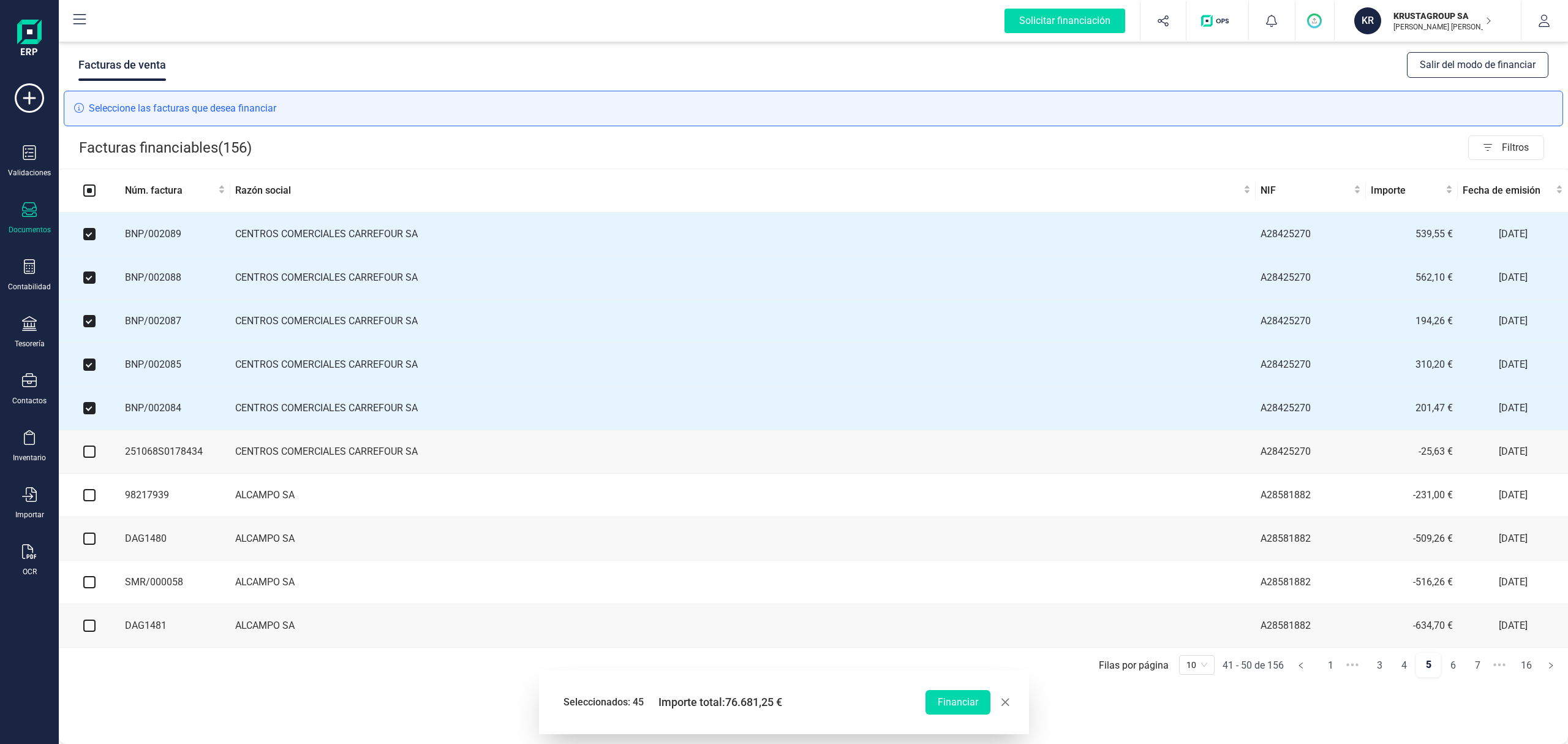
click at [89, 458] on input "checkbox" at bounding box center [89, 451] width 12 height 12
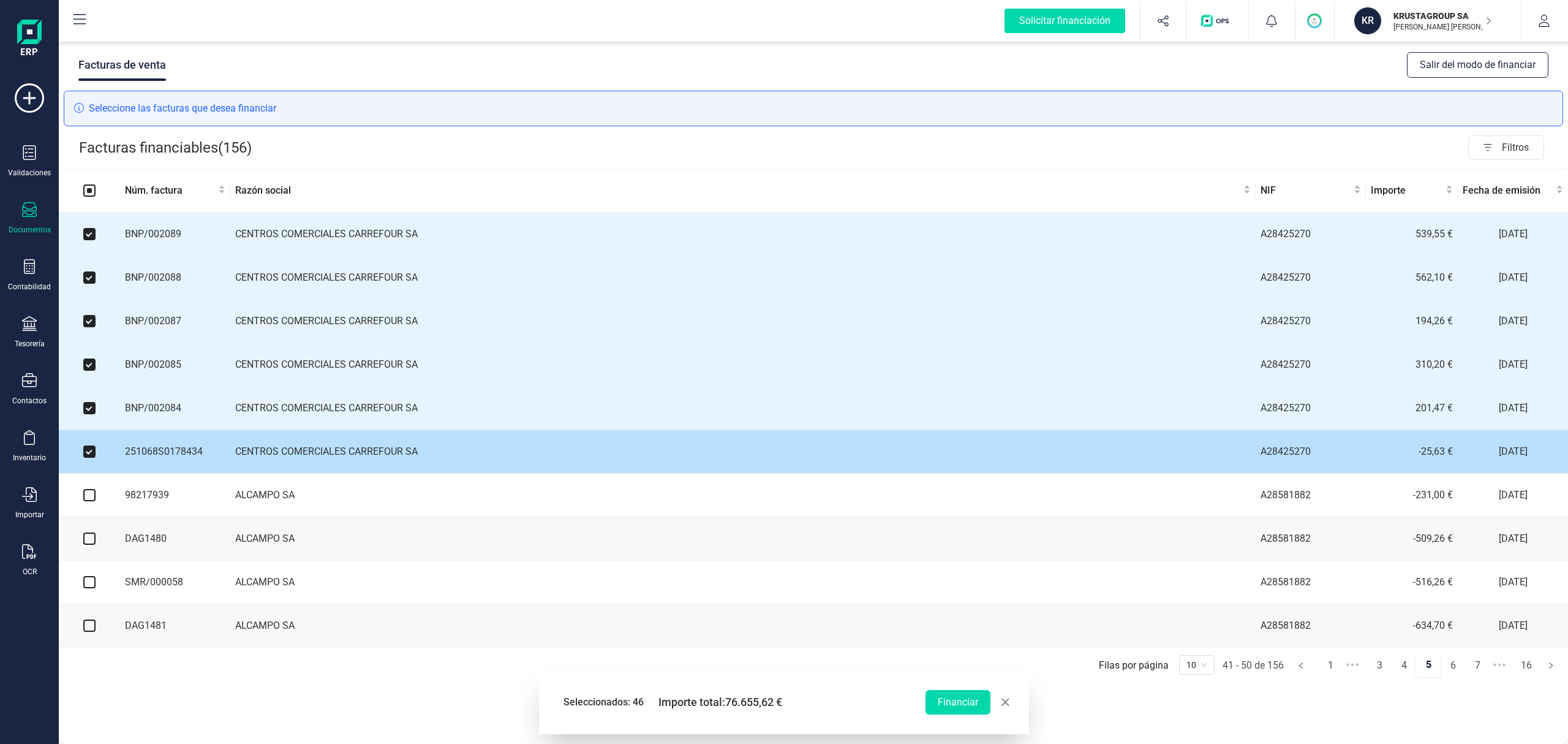
click at [92, 451] on input "checkbox" at bounding box center [89, 451] width 12 height 12
checkbox input "false"
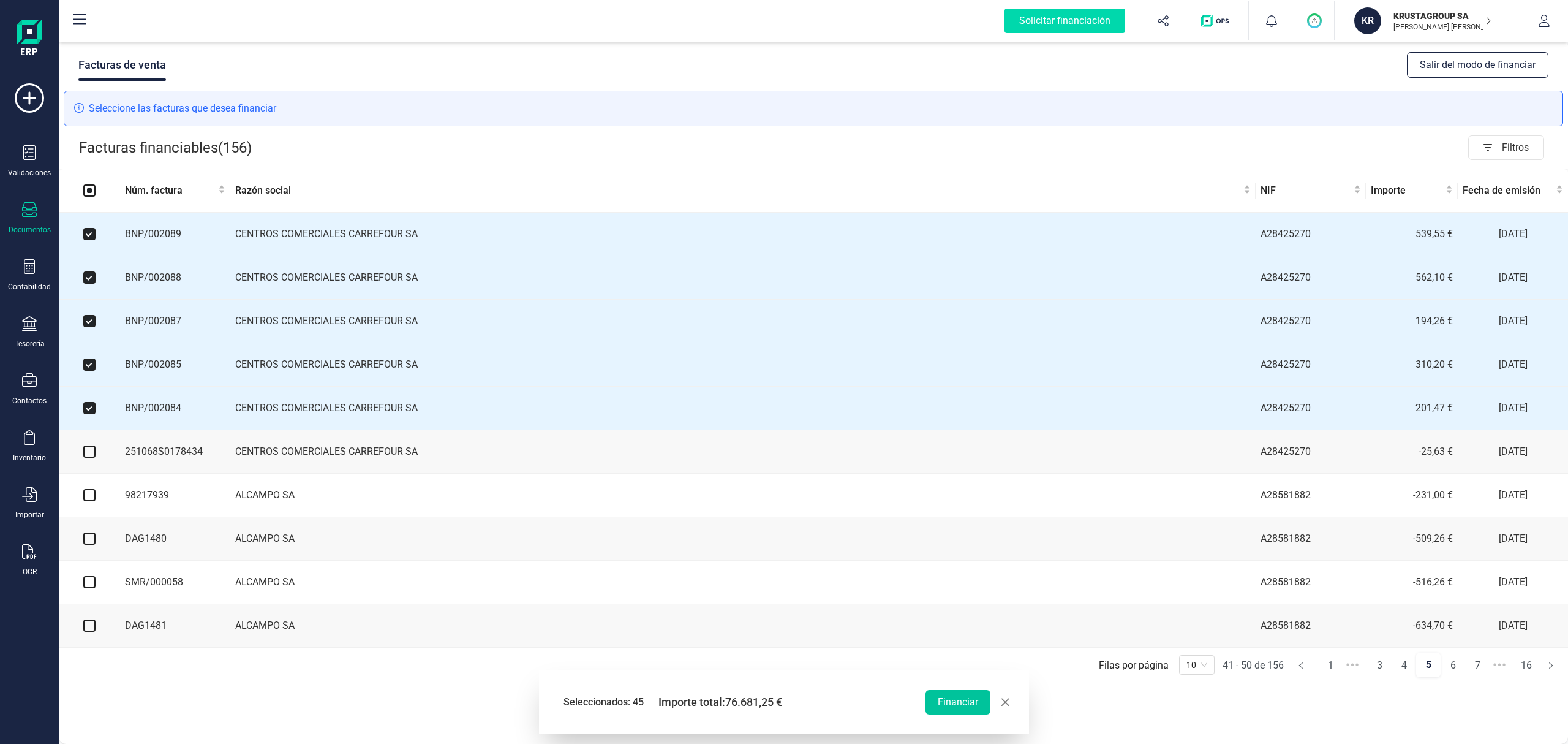
click at [972, 464] on button "Financiar" at bounding box center [958, 702] width 65 height 25
